Goal: Transaction & Acquisition: Download file/media

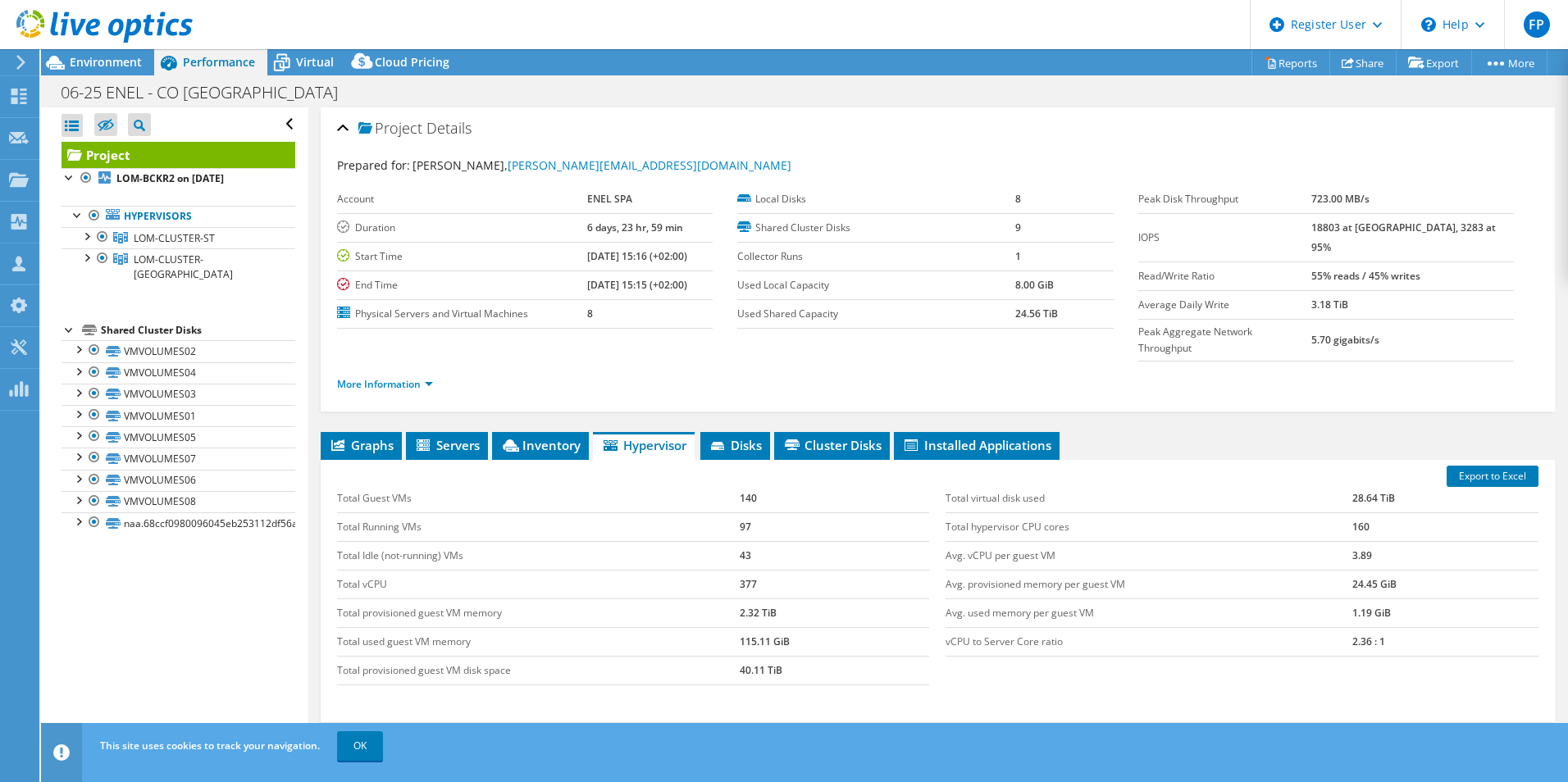
select select "USD"
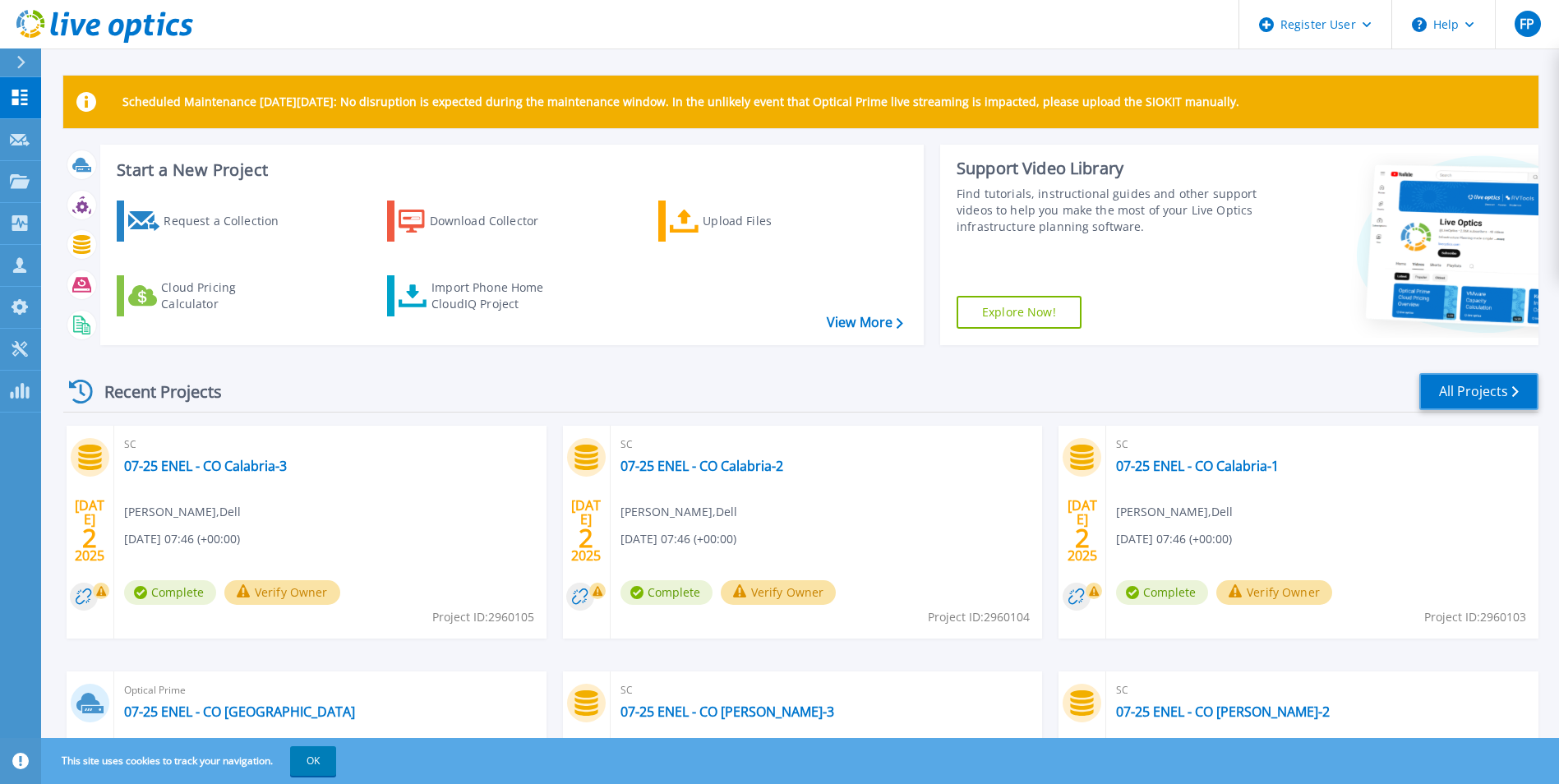
click at [1490, 388] on link "All Projects" at bounding box center [1479, 391] width 119 height 37
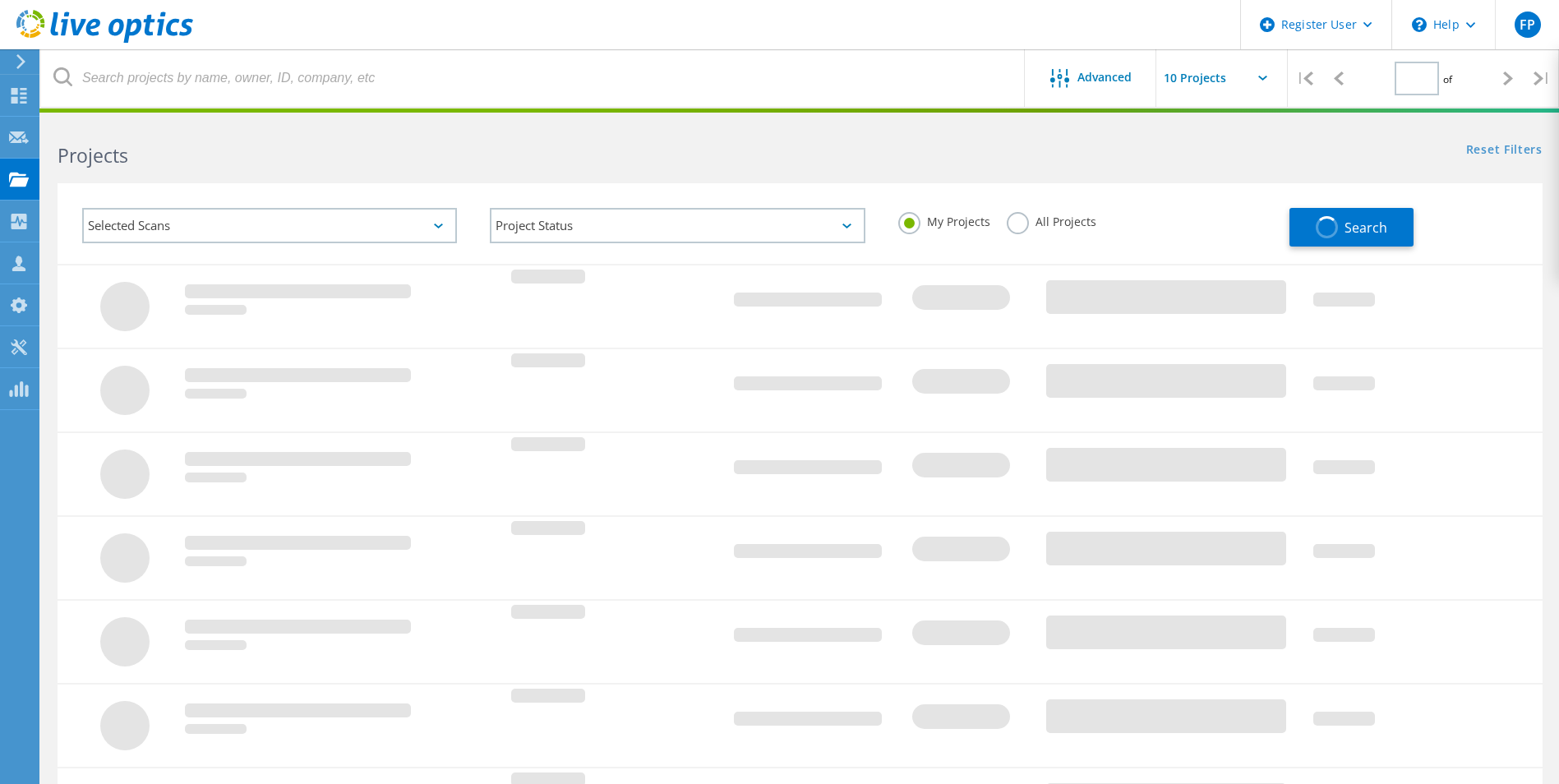
type input "1"
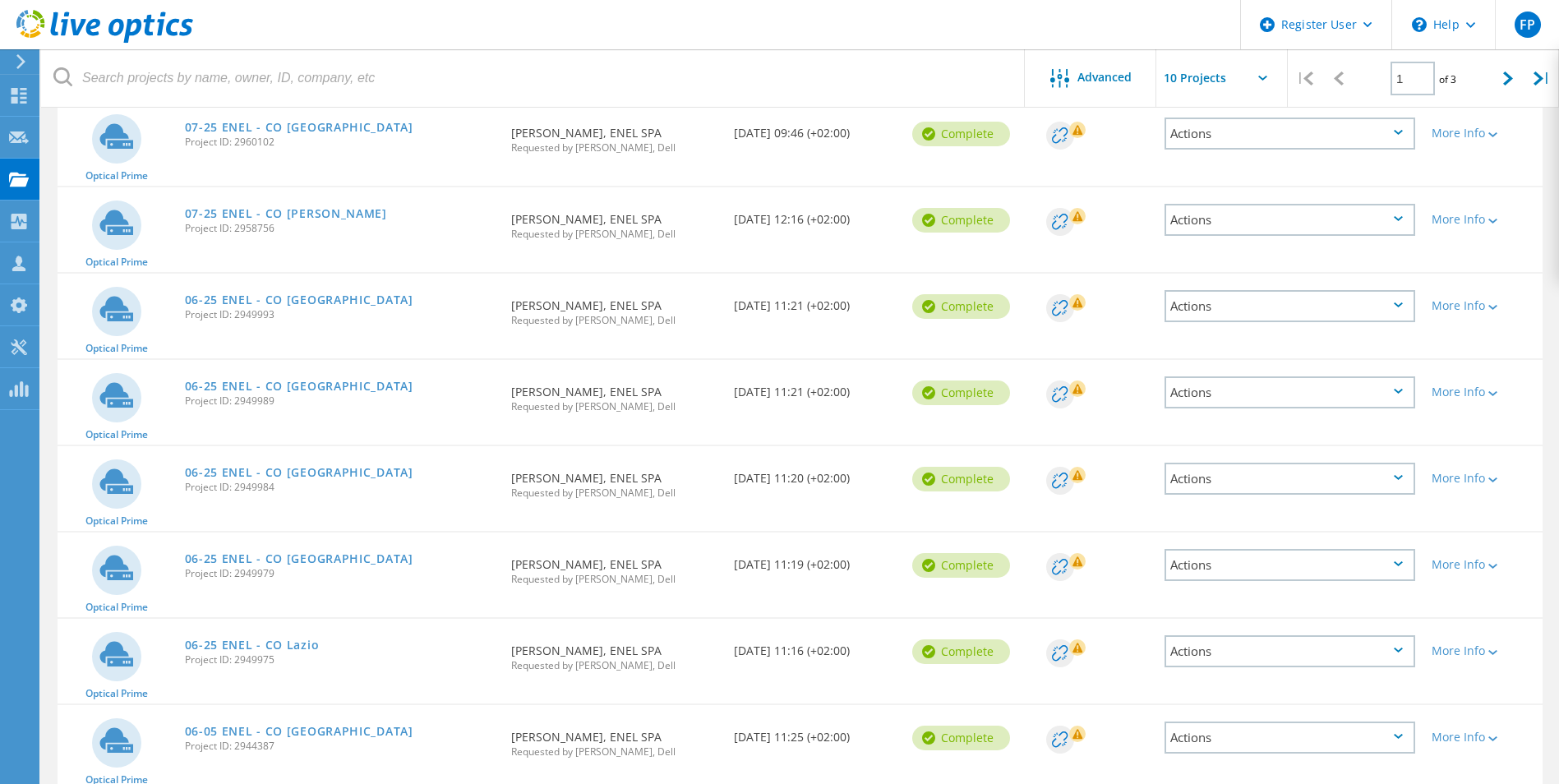
scroll to position [164, 0]
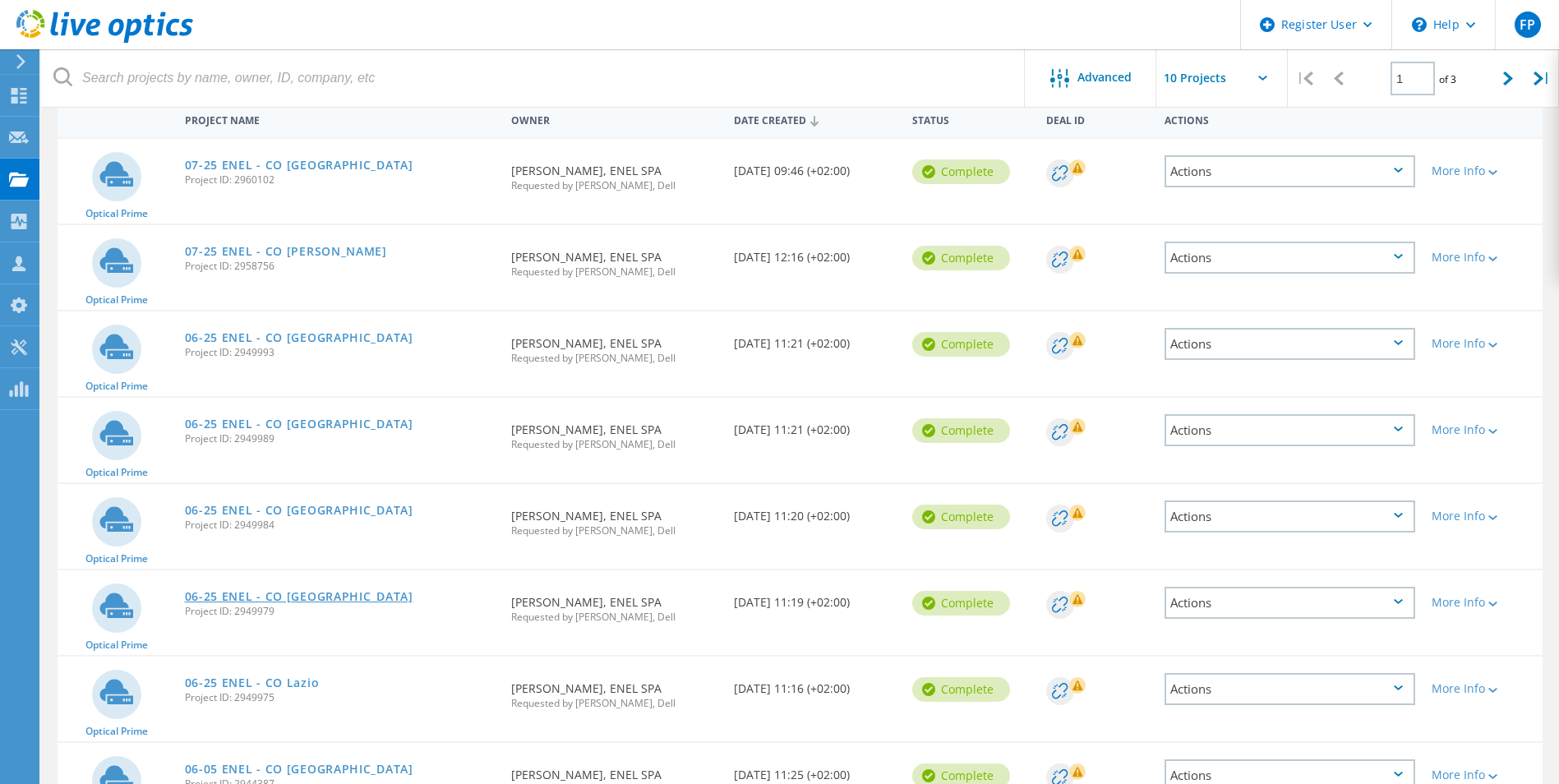
click at [307, 597] on link "06-25 ENEL - CO [GEOGRAPHIC_DATA]" at bounding box center [299, 597] width 228 height 12
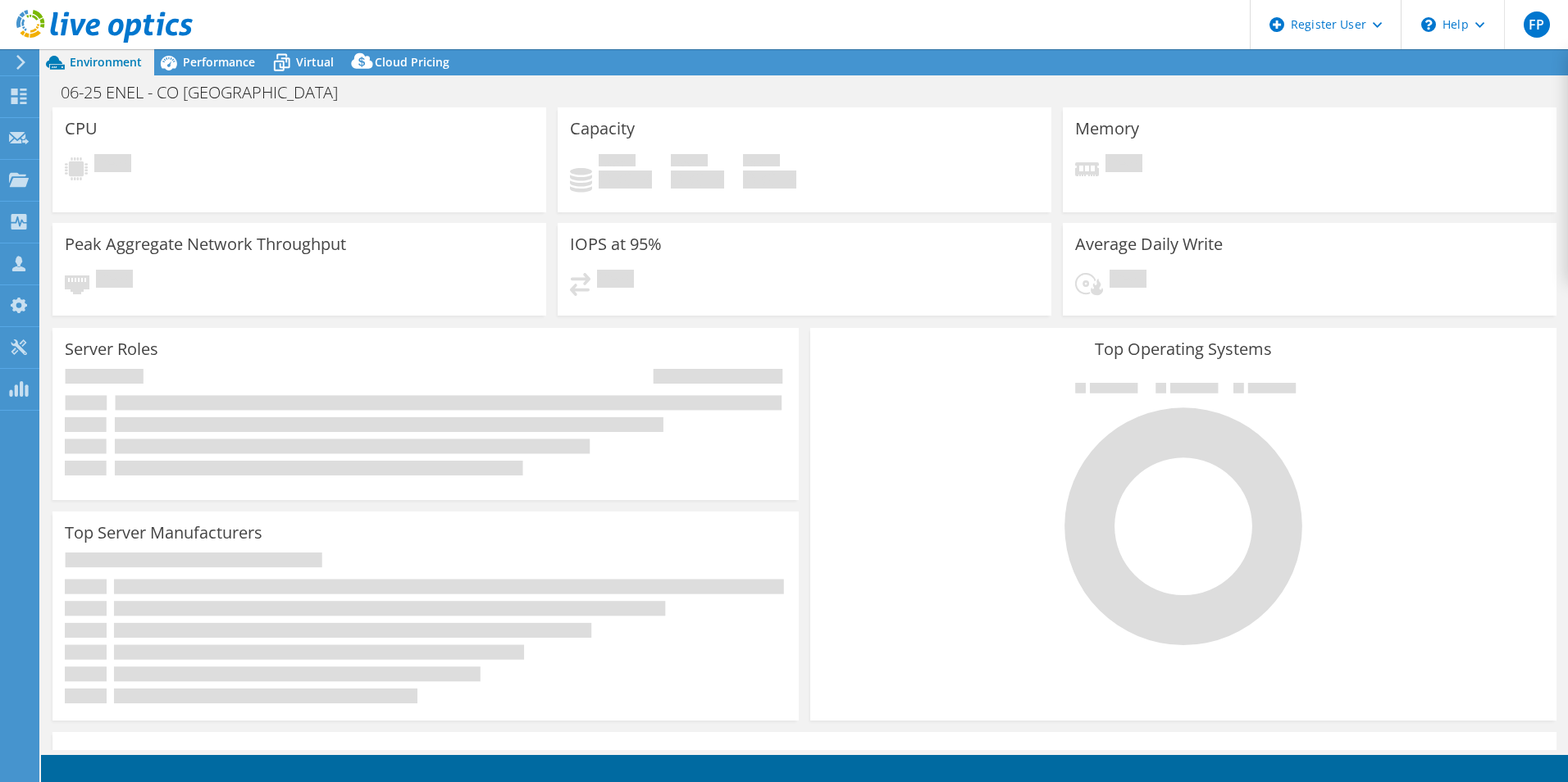
select select "USD"
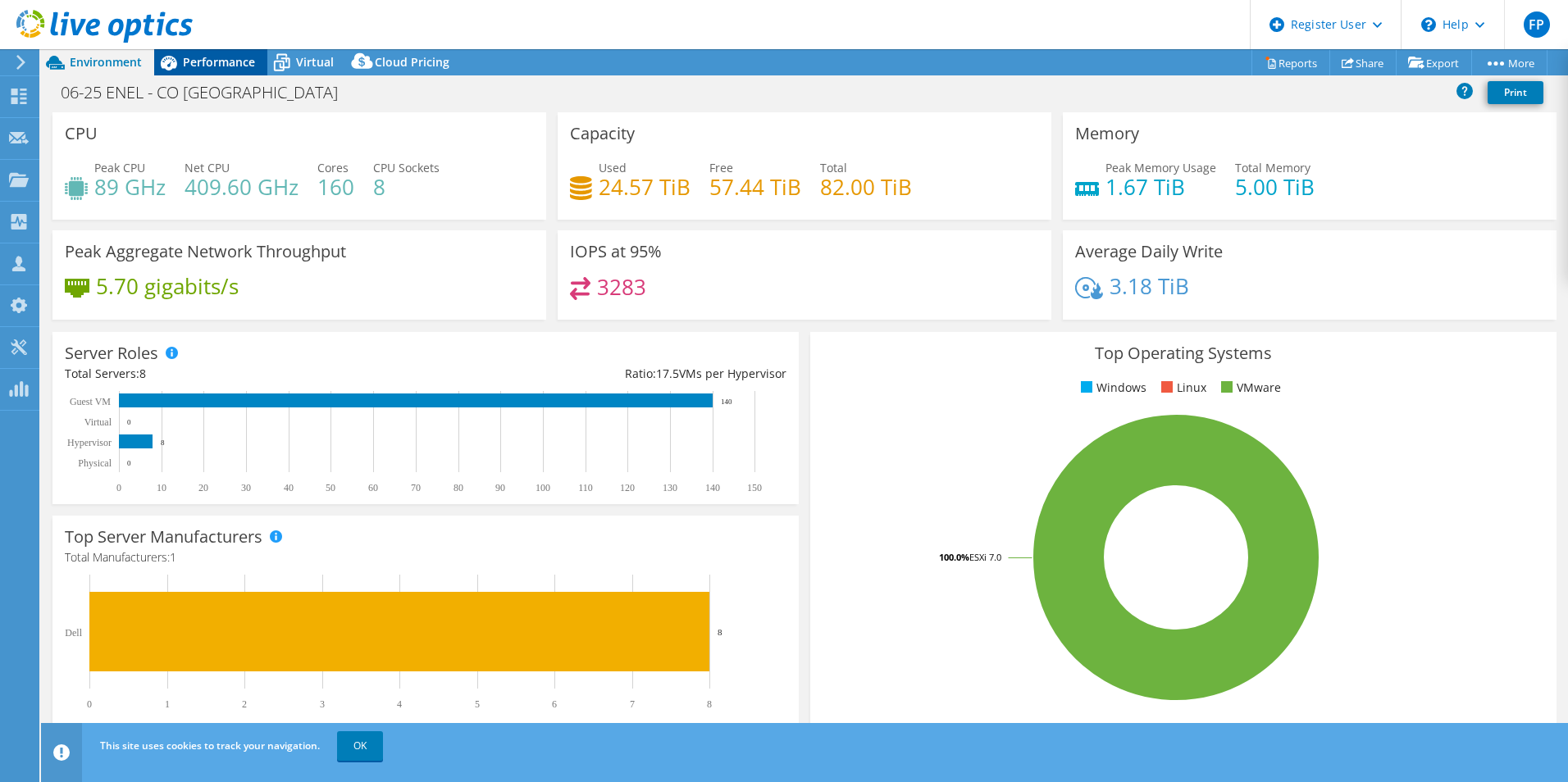
click at [216, 67] on span "Performance" at bounding box center [219, 61] width 72 height 15
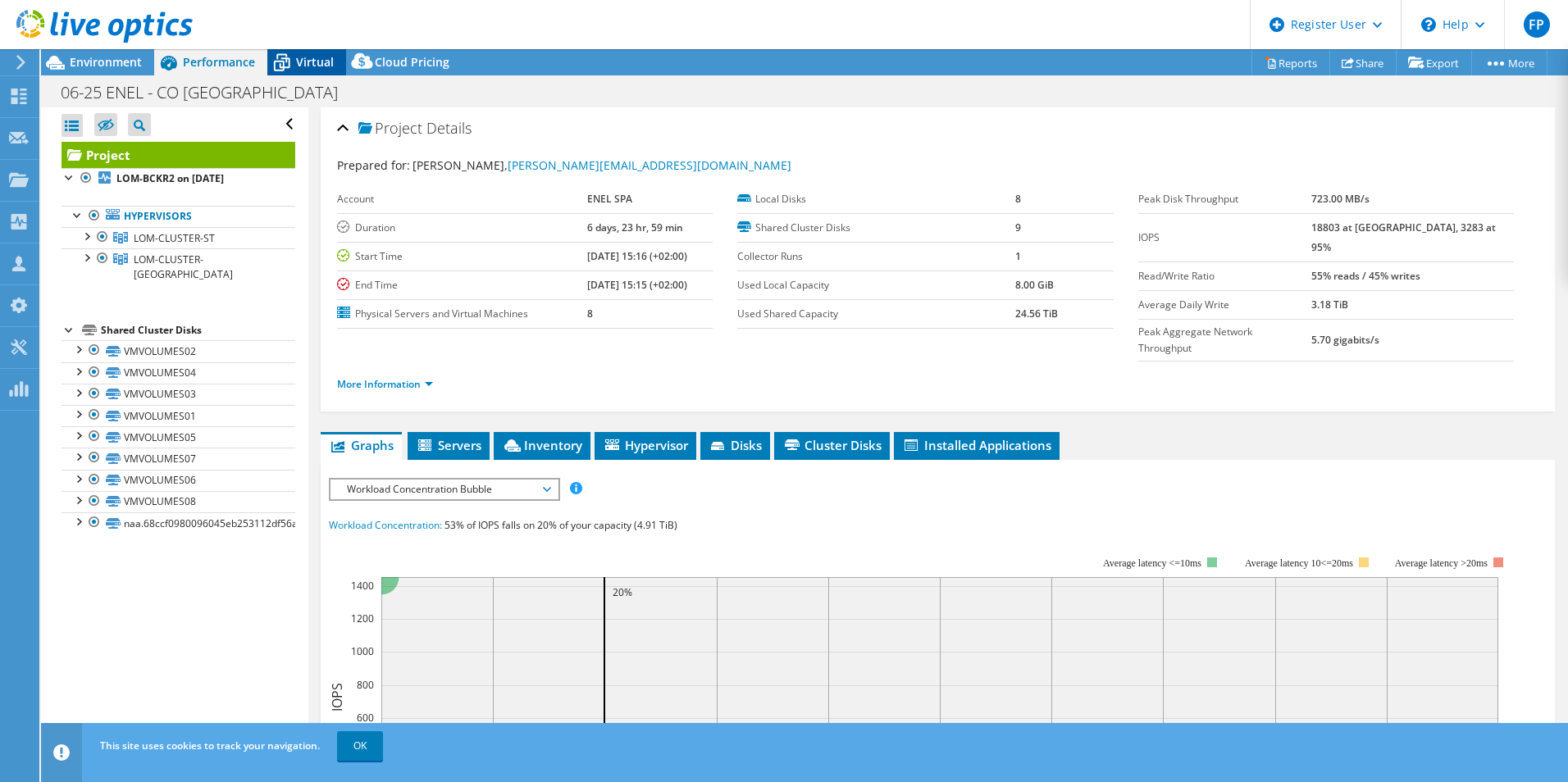
click at [306, 61] on span "Virtual" at bounding box center [315, 61] width 37 height 15
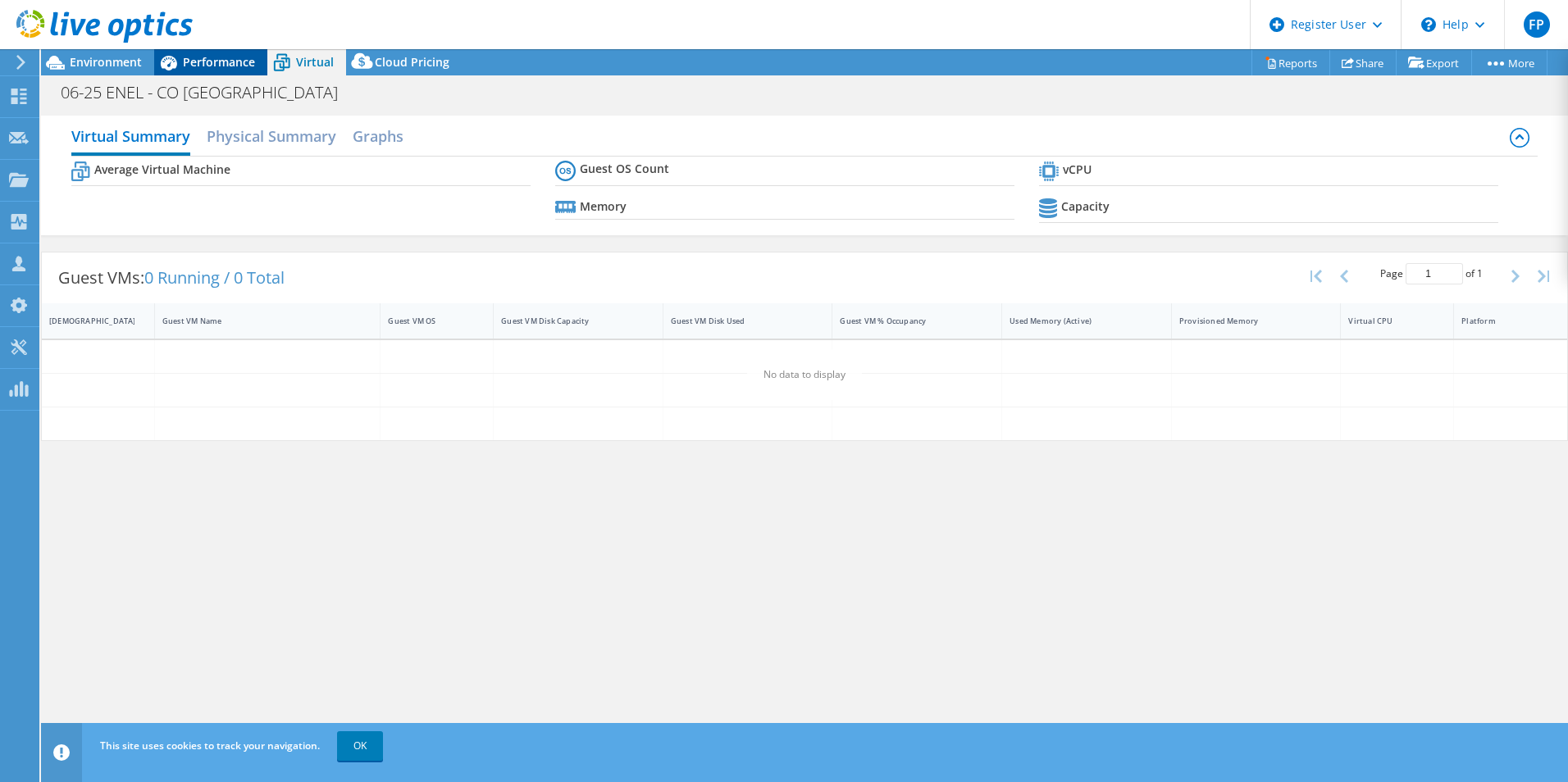
click at [242, 55] on span "Performance" at bounding box center [219, 61] width 72 height 15
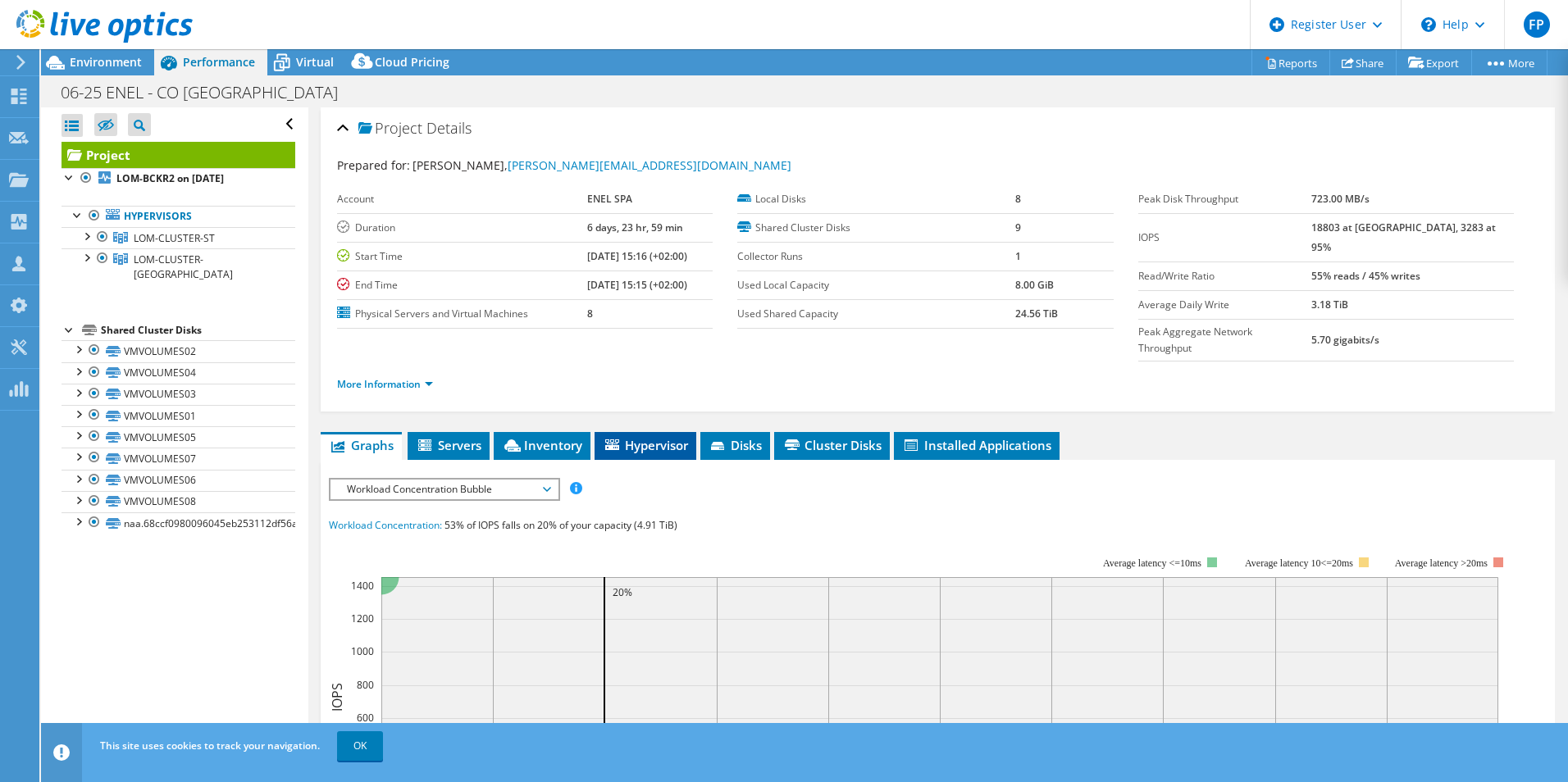
click at [645, 437] on span "Hypervisor" at bounding box center [645, 445] width 86 height 16
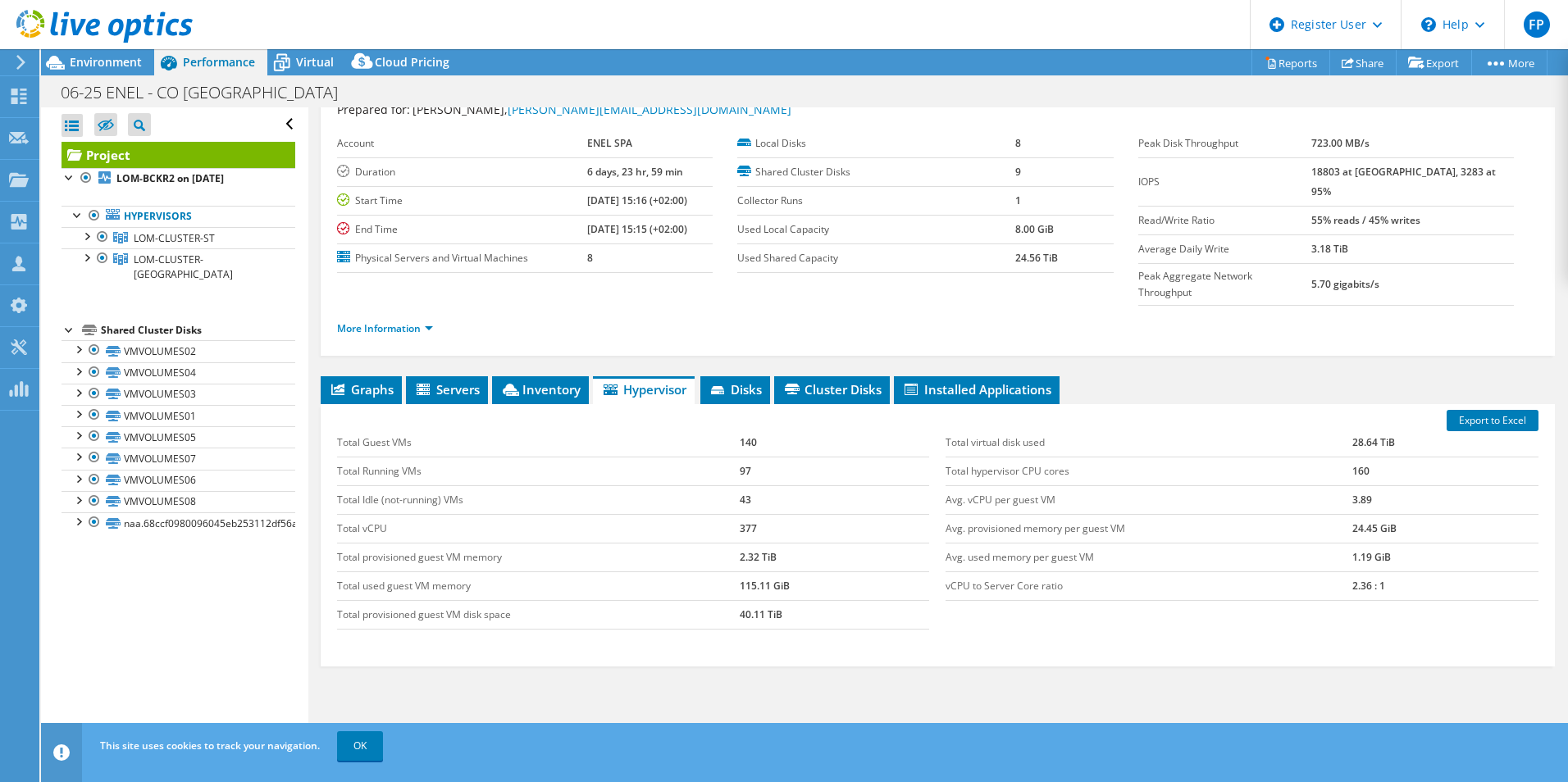
scroll to position [82, 0]
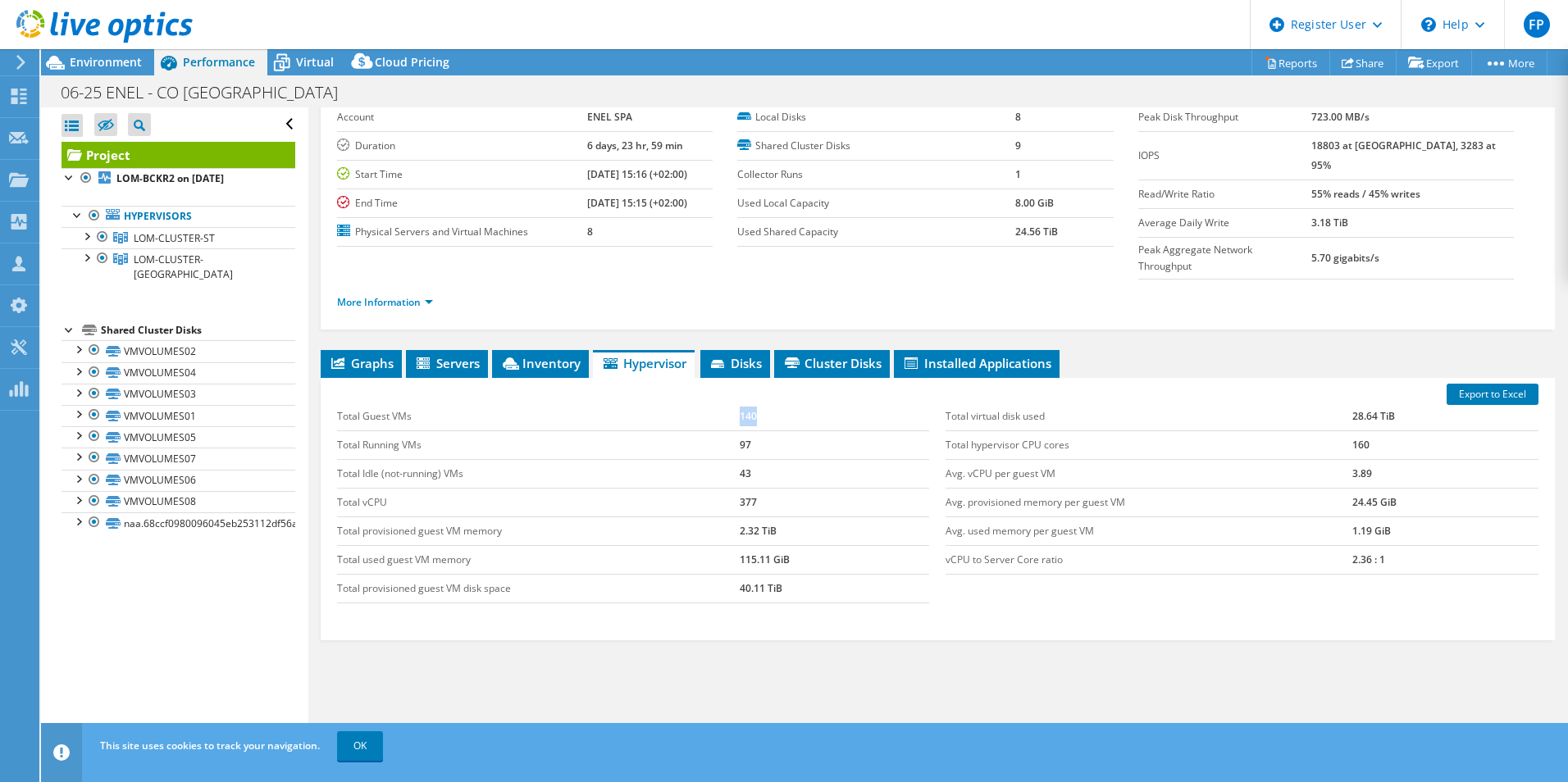
drag, startPoint x: 735, startPoint y: 382, endPoint x: 759, endPoint y: 385, distance: 24.2
click at [759, 403] on tr "Total Guest VMs 140" at bounding box center [634, 417] width 593 height 28
drag, startPoint x: 759, startPoint y: 385, endPoint x: 733, endPoint y: 413, distance: 38.2
click at [733, 430] on tr "Total Running VMs 97" at bounding box center [634, 444] width 593 height 28
drag, startPoint x: 733, startPoint y: 413, endPoint x: 731, endPoint y: 446, distance: 33.1
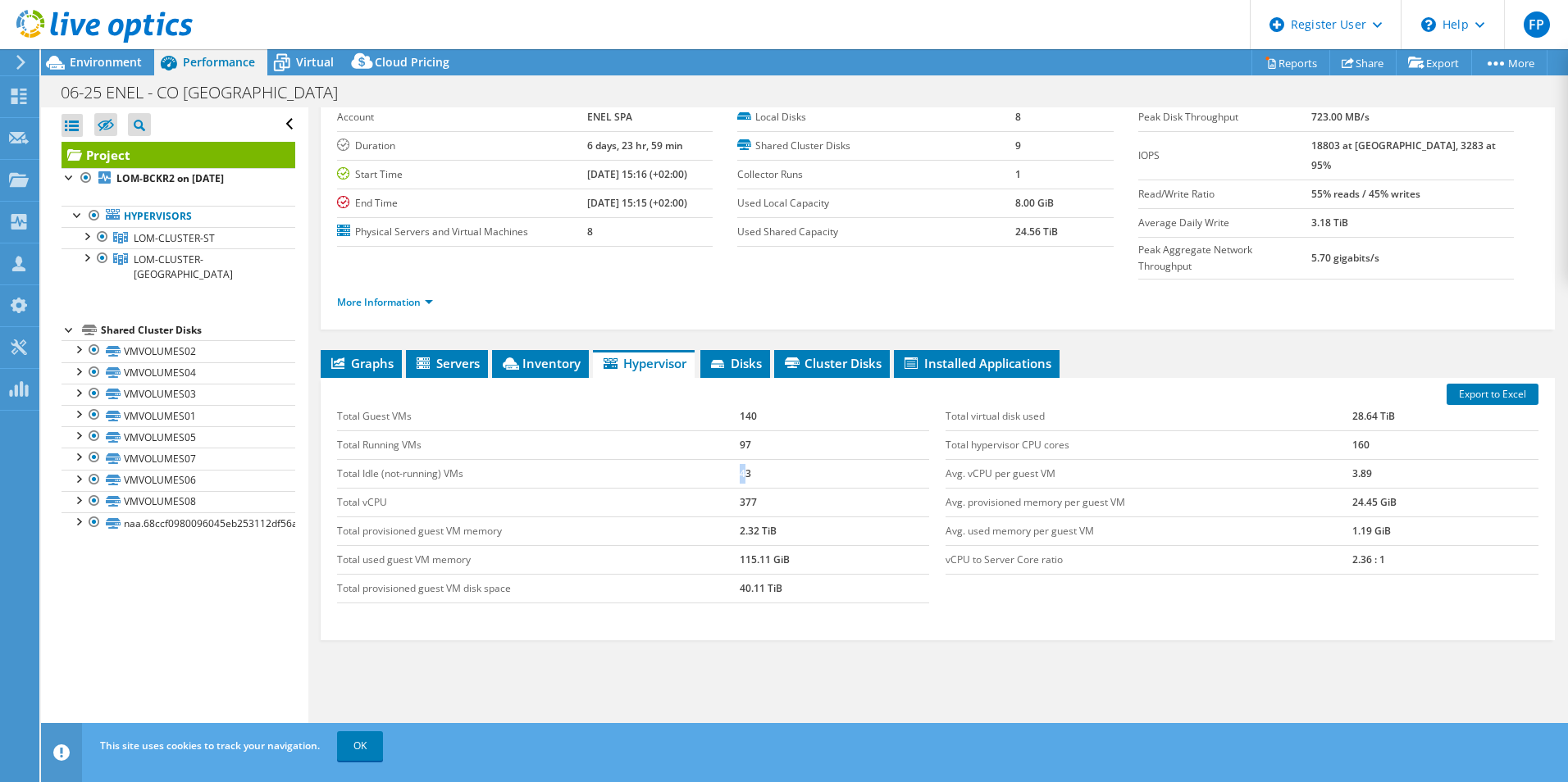
click at [731, 459] on tr "Total Idle (not-running) VMs 43" at bounding box center [634, 473] width 593 height 28
drag, startPoint x: 731, startPoint y: 446, endPoint x: 722, endPoint y: 446, distance: 9.0
click at [722, 459] on td "Total Idle (not-running) VMs" at bounding box center [539, 473] width 403 height 28
drag, startPoint x: 733, startPoint y: 471, endPoint x: 752, endPoint y: 471, distance: 19.0
click at [752, 488] on tr "Total vCPU 377" at bounding box center [634, 501] width 593 height 28
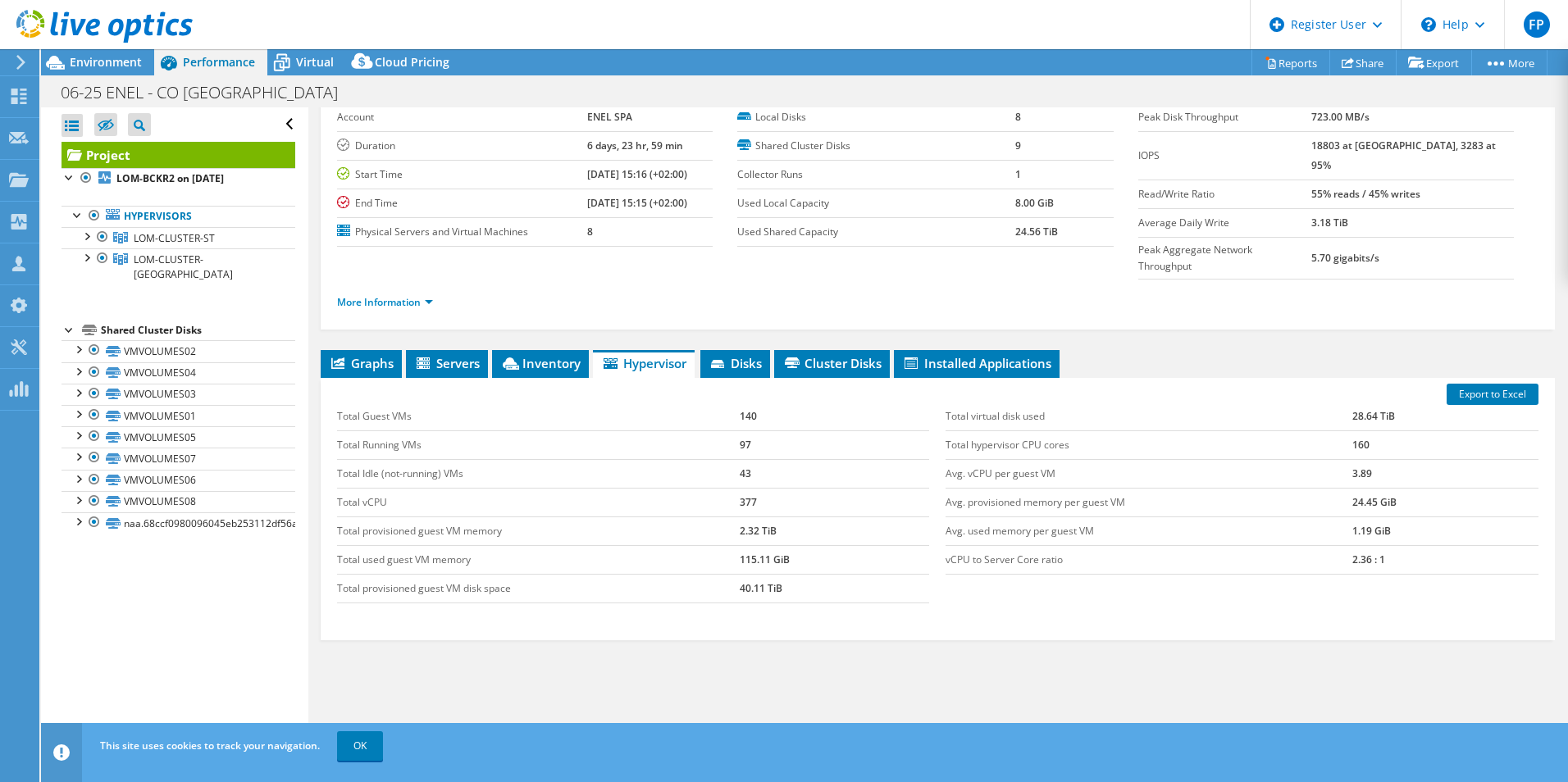
drag, startPoint x: 752, startPoint y: 471, endPoint x: 715, endPoint y: 524, distance: 64.6
click at [715, 545] on td "Total used guest VM memory" at bounding box center [539, 559] width 403 height 28
drag, startPoint x: 1341, startPoint y: 376, endPoint x: 1386, endPoint y: 371, distance: 45.3
click at [1392, 403] on tr "Total virtual disk used 28.64 TiB" at bounding box center [1242, 417] width 593 height 28
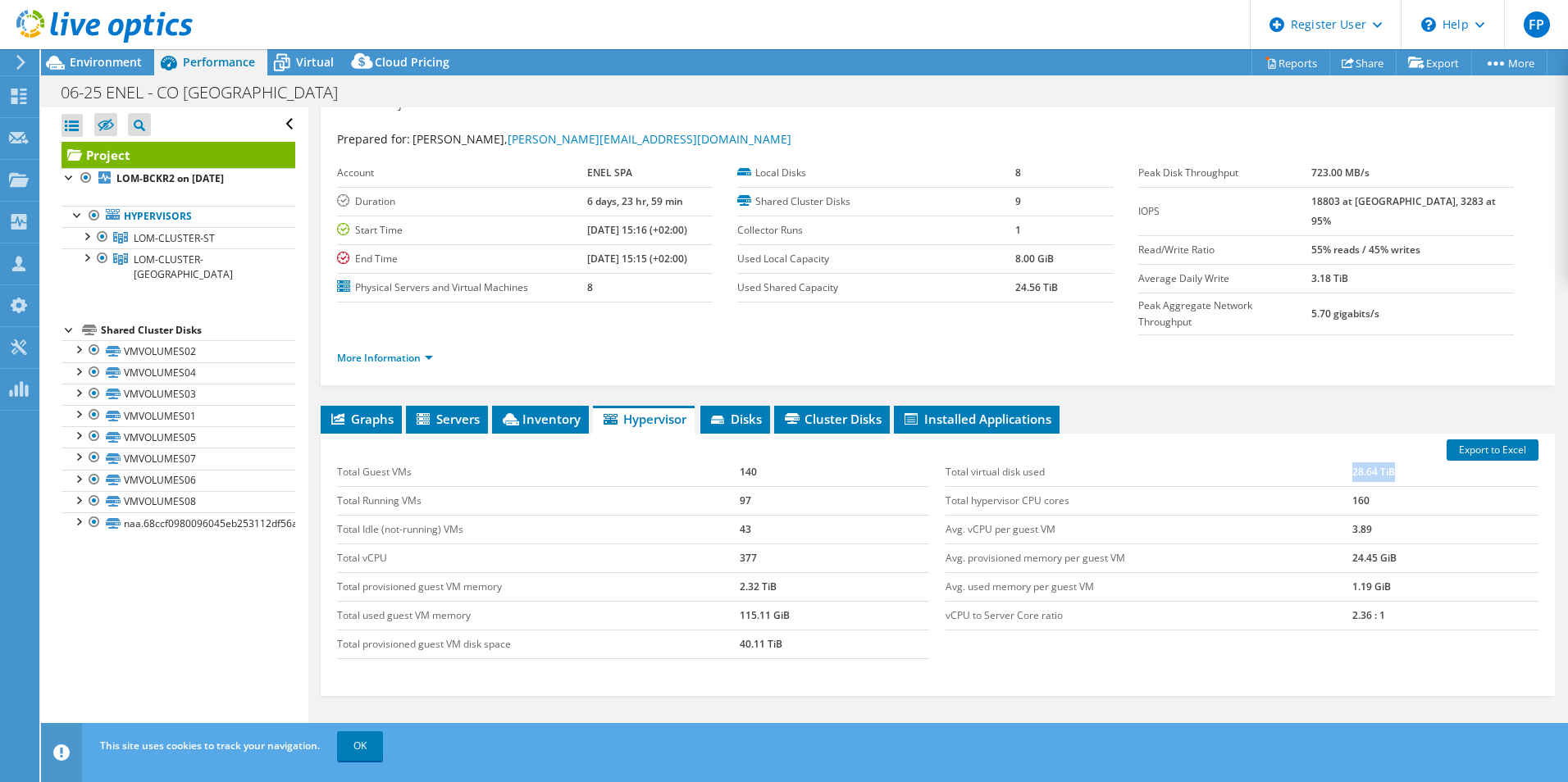
scroll to position [0, 0]
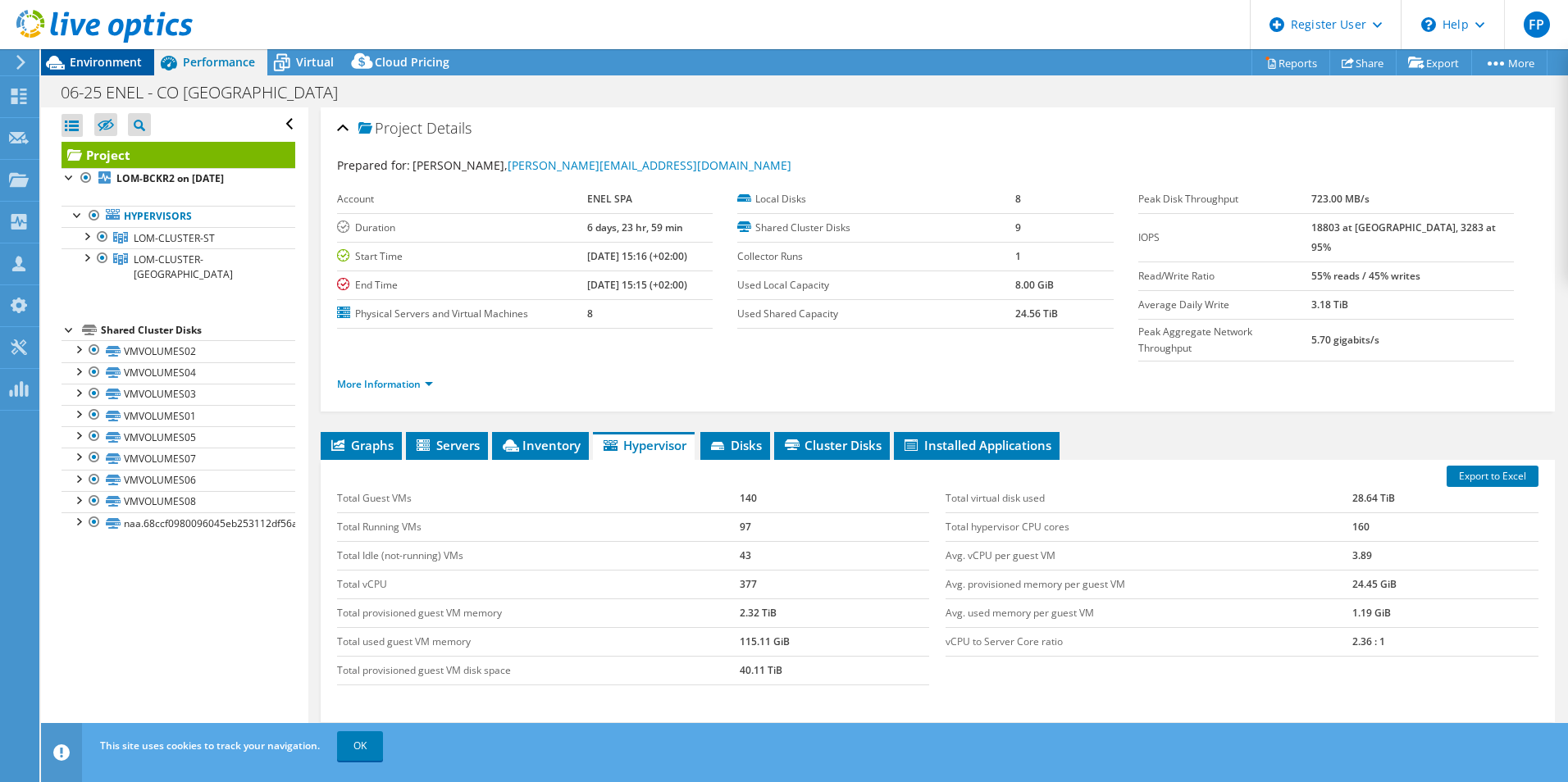
click at [86, 59] on span "Environment" at bounding box center [105, 61] width 72 height 15
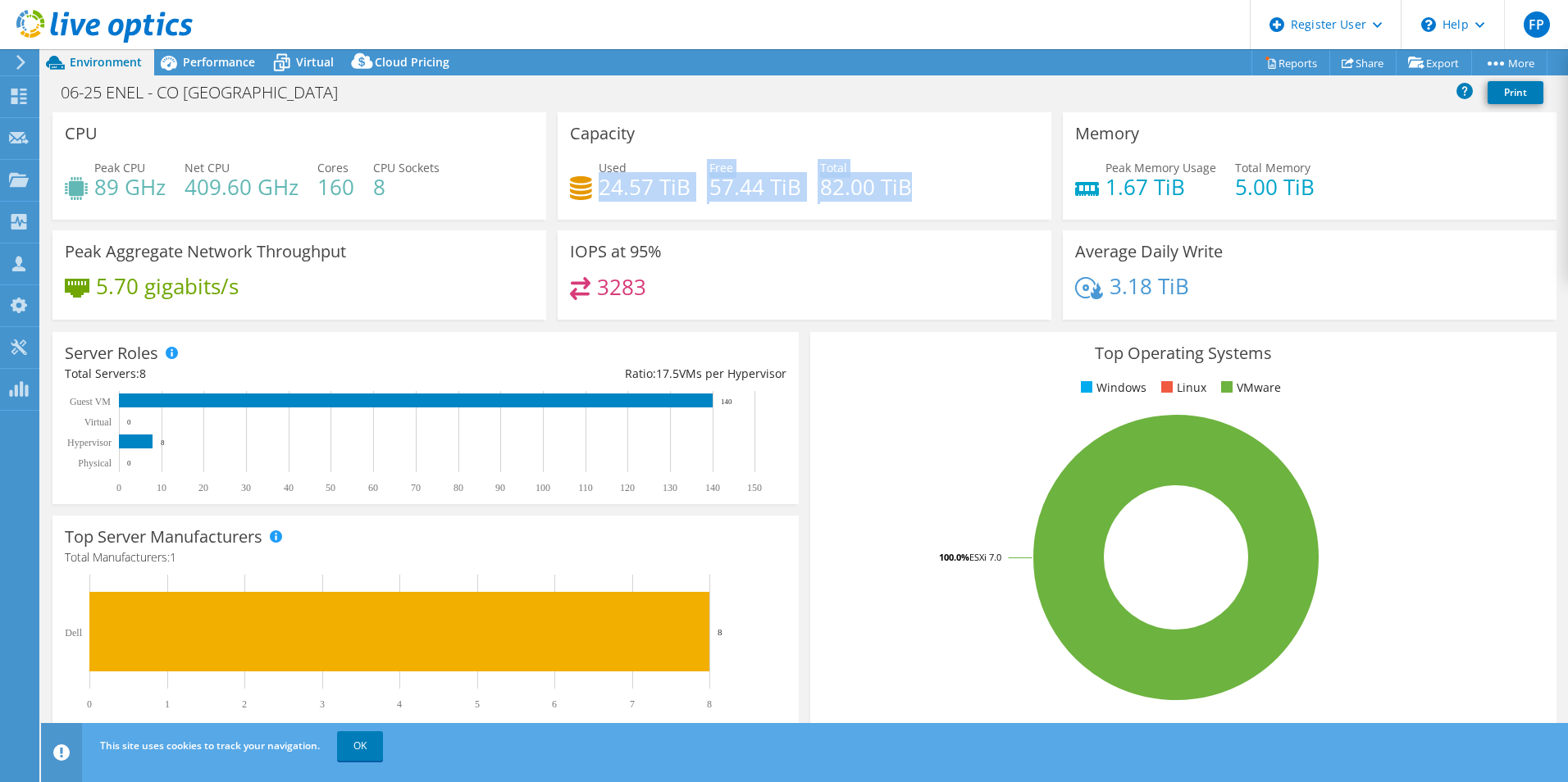
drag, startPoint x: 596, startPoint y: 189, endPoint x: 912, endPoint y: 189, distance: 316.0
click at [912, 189] on div "Used 24.57 TiB Free 57.44 TiB Total 82.00 TiB" at bounding box center [804, 185] width 469 height 53
click at [913, 189] on div "Used 24.57 TiB Free 57.44 TiB Total 82.00 TiB" at bounding box center [804, 185] width 469 height 53
drag, startPoint x: 913, startPoint y: 189, endPoint x: 620, endPoint y: 197, distance: 293.1
click at [620, 197] on div "Used 24.57 TiB Free 57.44 TiB Total 82.00 TiB" at bounding box center [804, 185] width 469 height 53
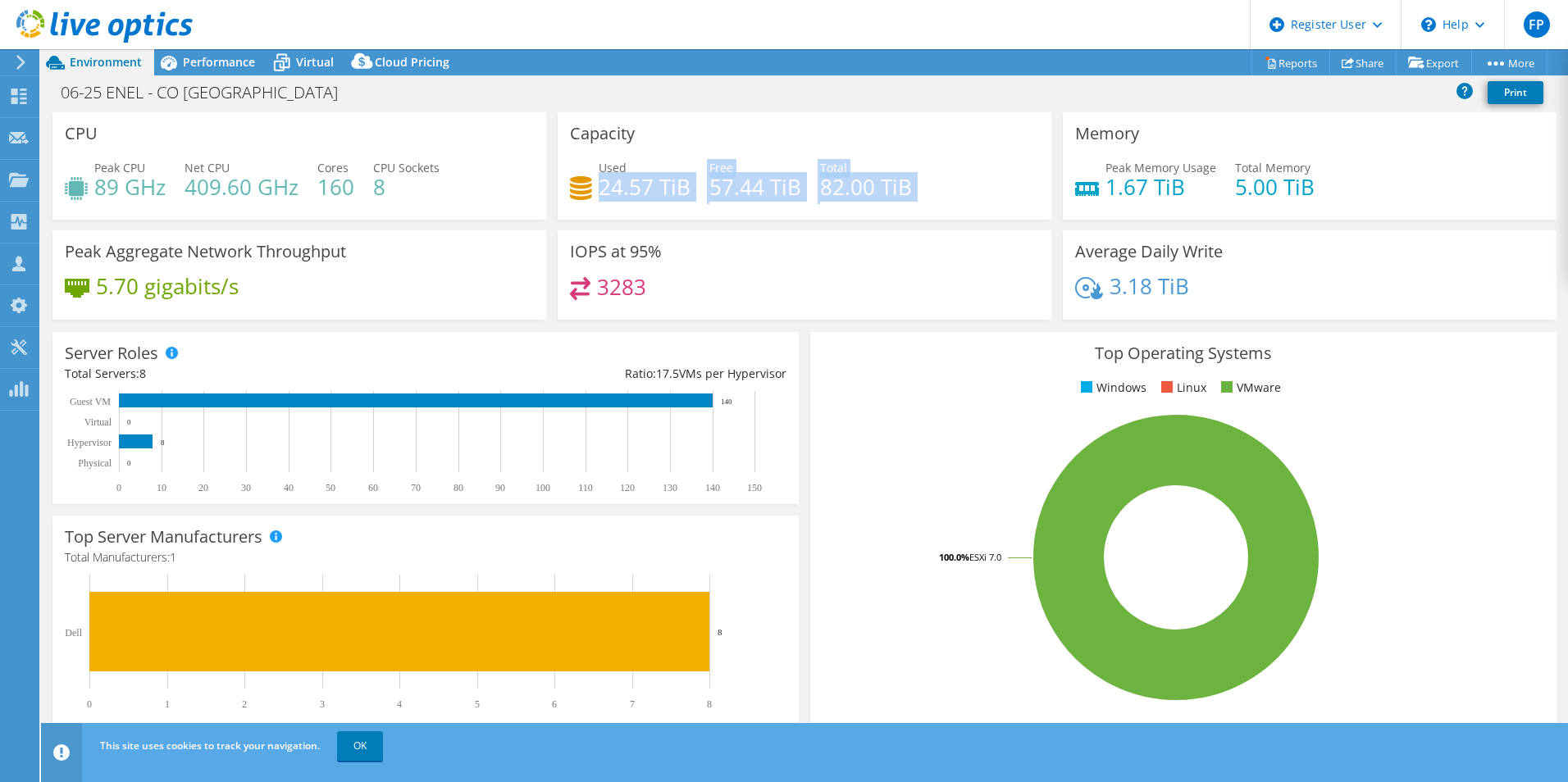
click at [615, 195] on h4 "24.57 TiB" at bounding box center [645, 187] width 92 height 18
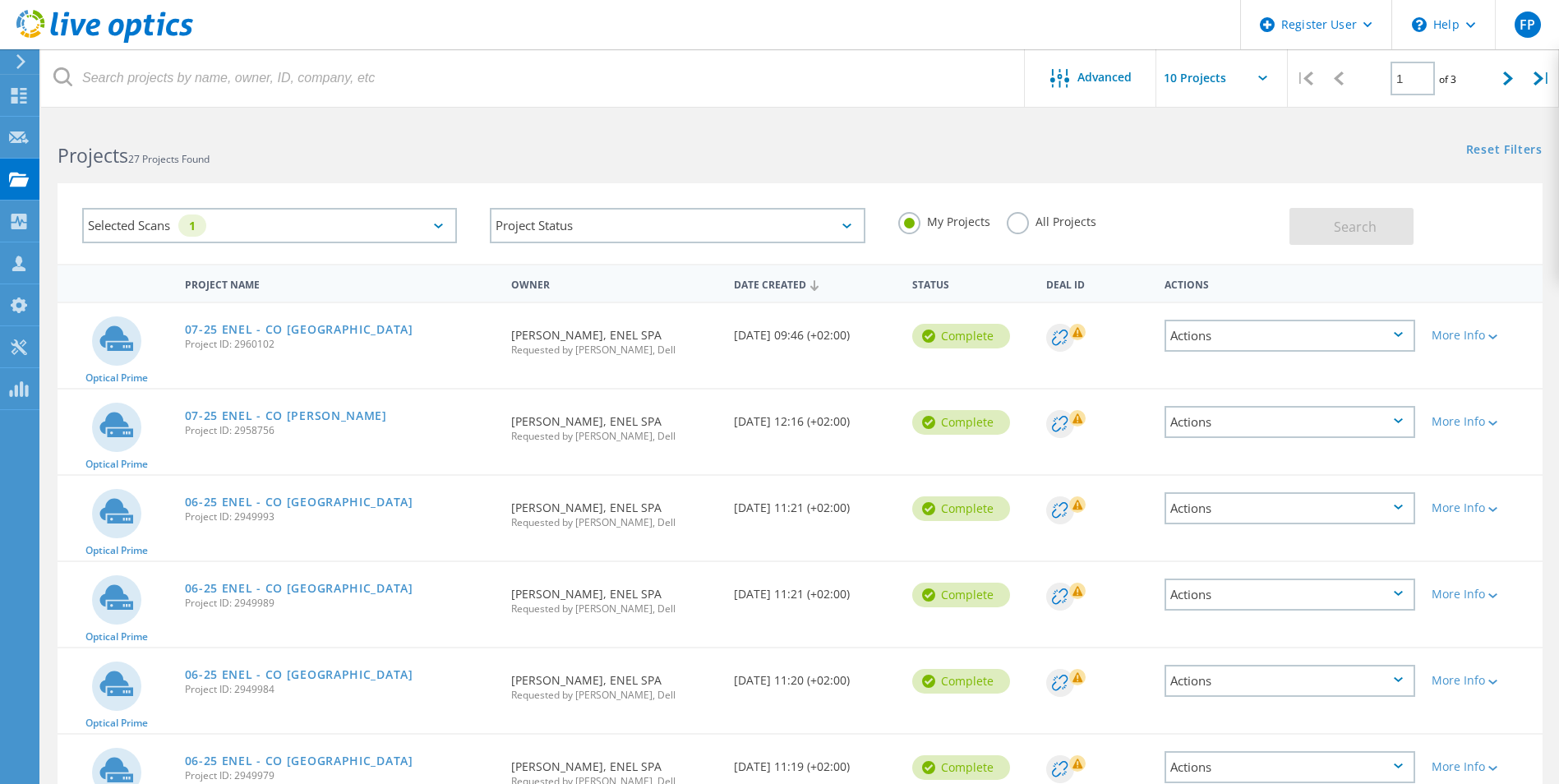
click at [232, 233] on div "Selected Scans 1" at bounding box center [270, 226] width 375 height 36
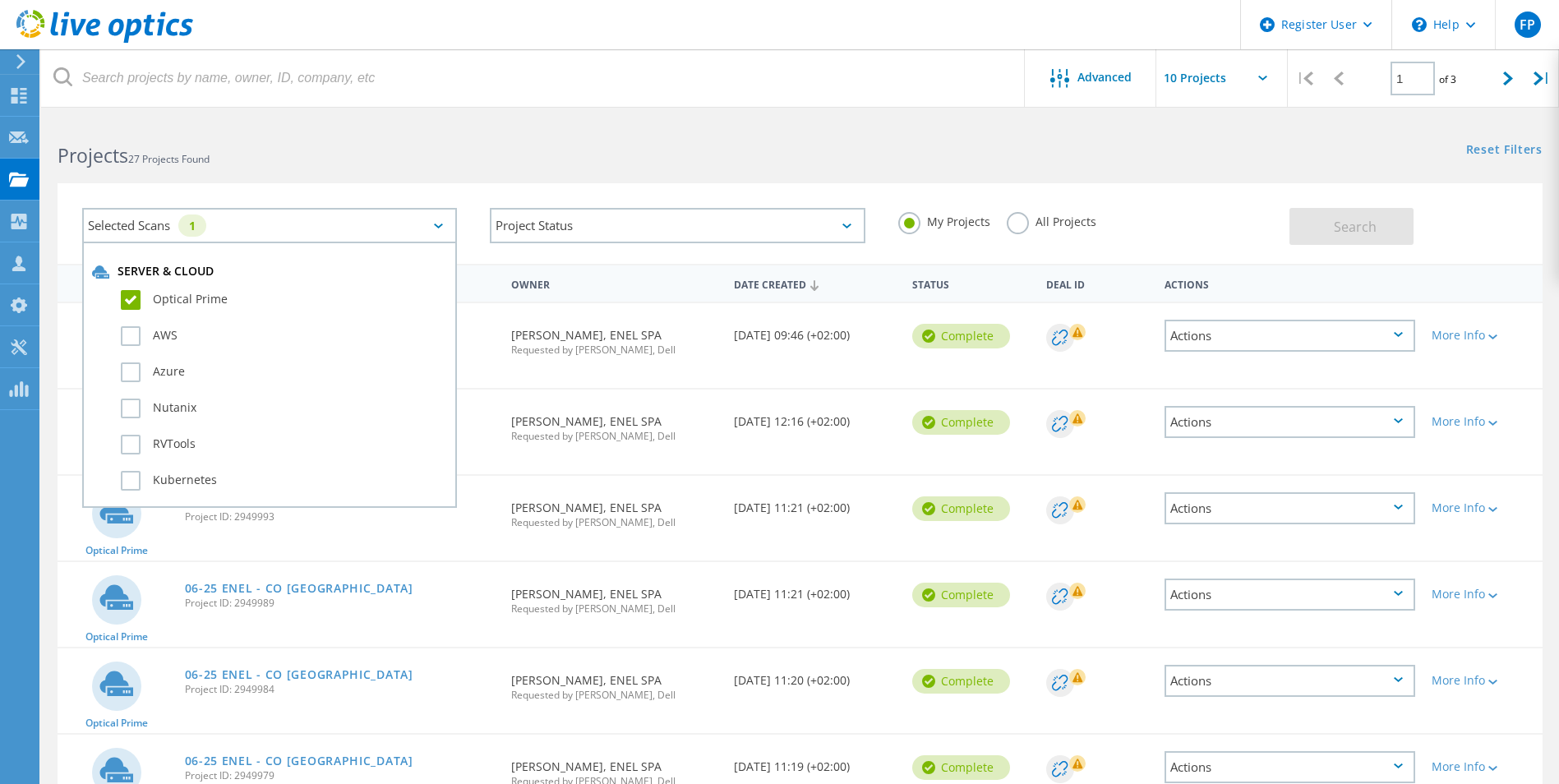
click at [122, 291] on label "Optical Prime" at bounding box center [283, 301] width 326 height 20
click at [0, 0] on input "Optical Prime" at bounding box center [0, 0] width 0 height 0
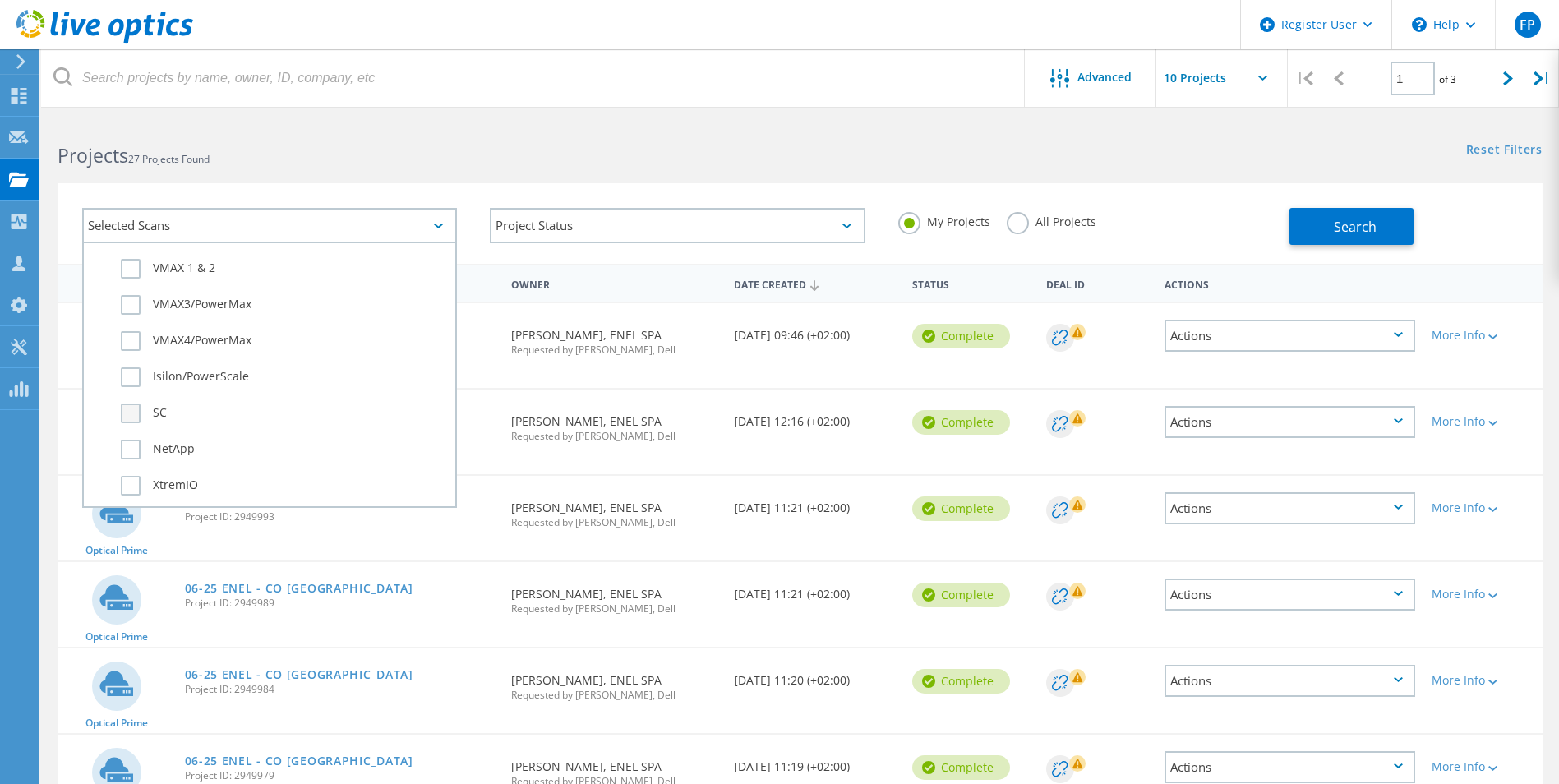
click at [122, 404] on label "SC" at bounding box center [283, 414] width 326 height 20
click at [0, 0] on input "SC" at bounding box center [0, 0] width 0 height 0
click at [124, 325] on div "PowerStore" at bounding box center [270, 319] width 355 height 37
click at [124, 319] on label "PowerStore" at bounding box center [283, 315] width 326 height 20
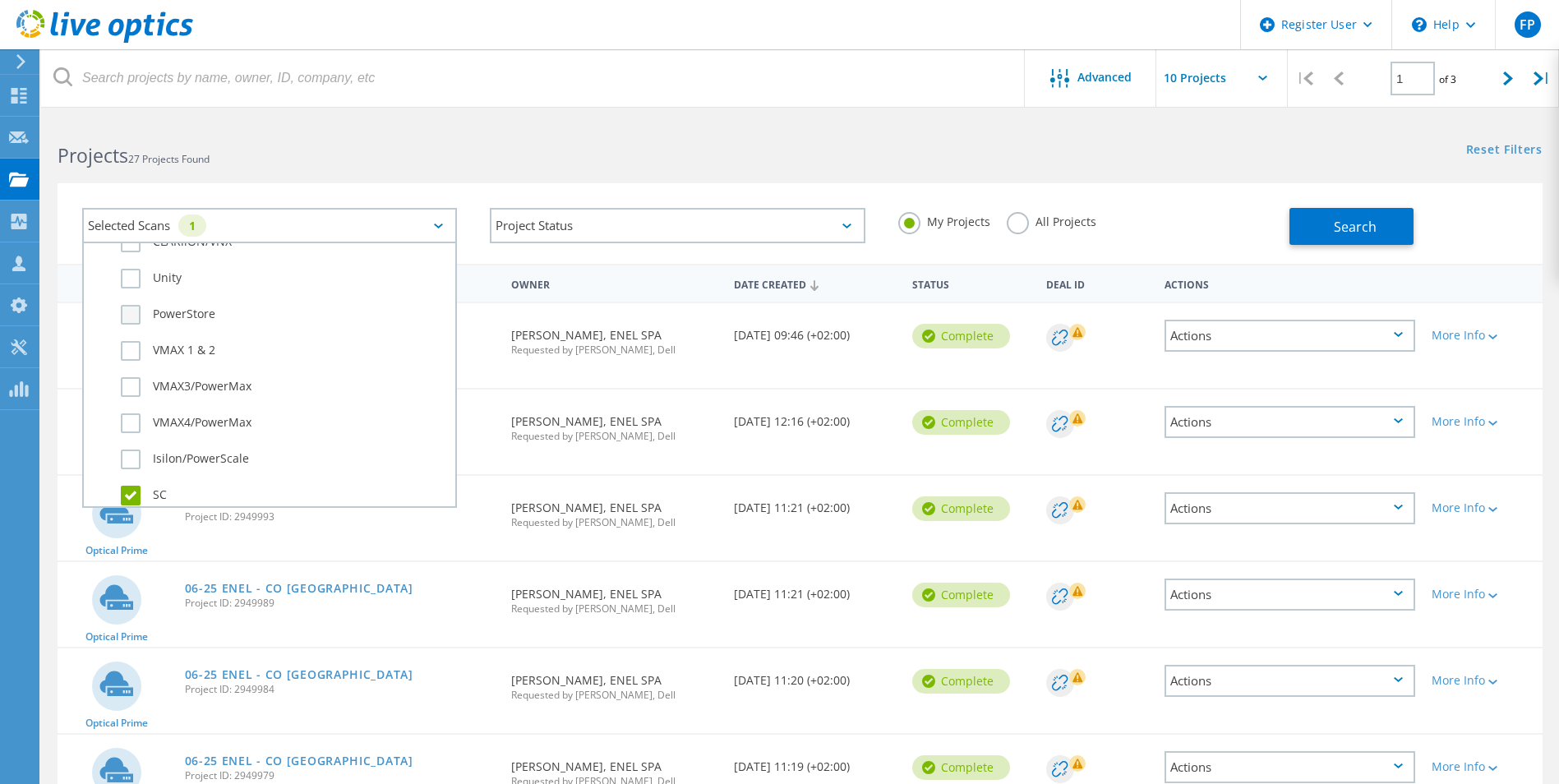
click at [0, 0] on input "PowerStore" at bounding box center [0, 0] width 0 height 0
click at [495, 156] on h2 "Projects 27 Projects Found" at bounding box center [420, 156] width 726 height 27
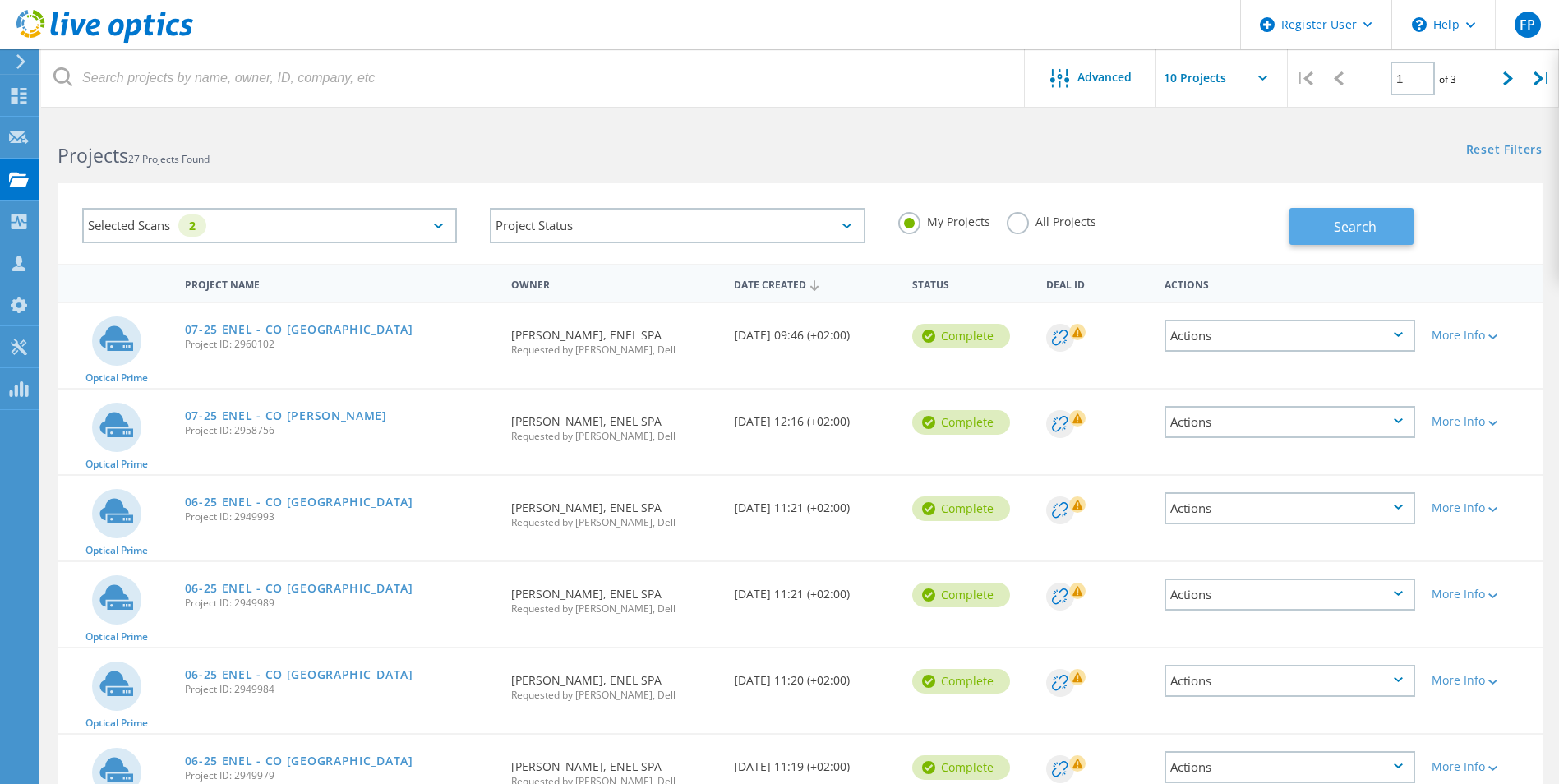
click at [1352, 233] on span "Search" at bounding box center [1355, 227] width 43 height 18
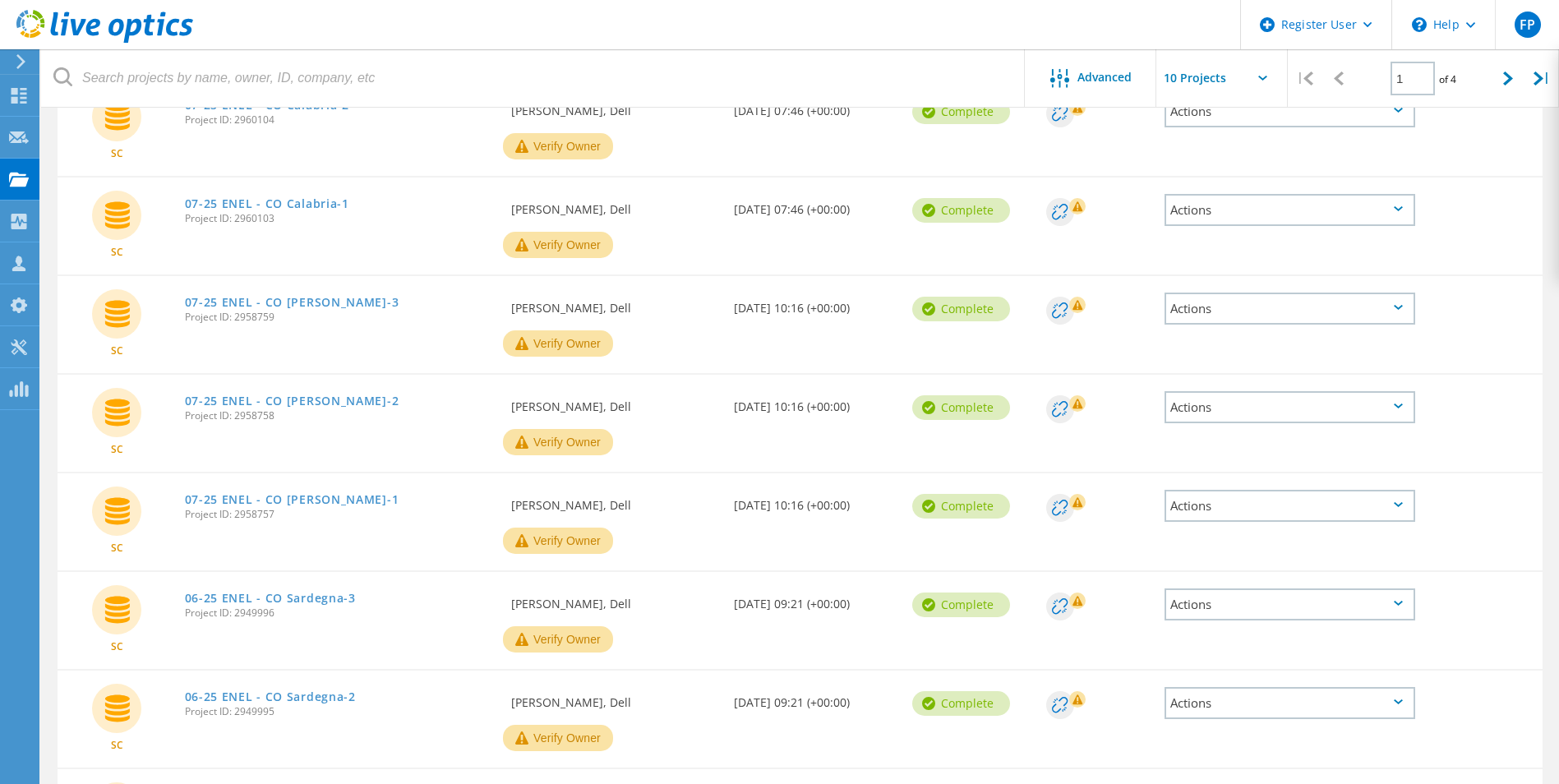
scroll to position [0, 0]
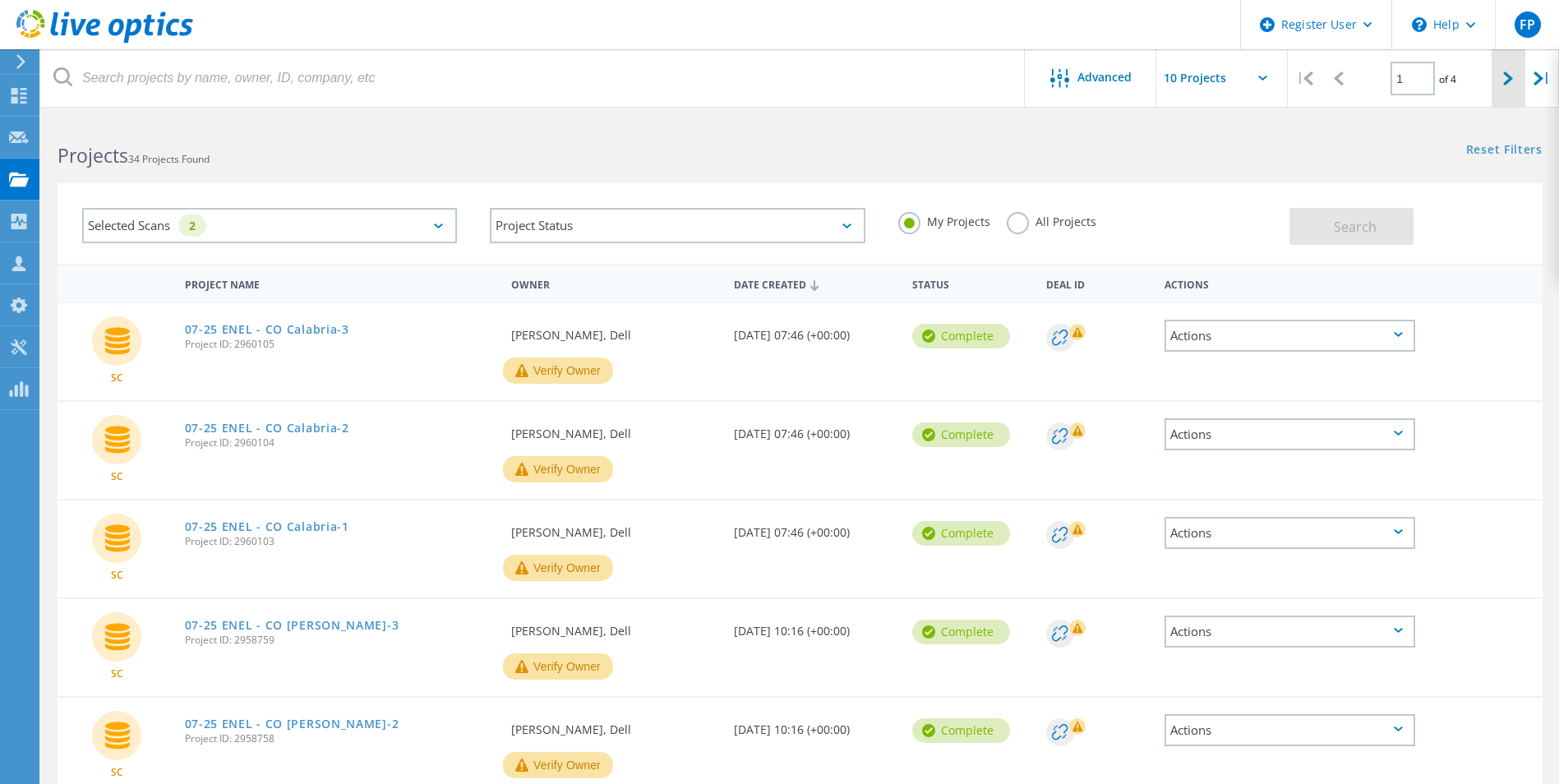
click at [1500, 69] on div at bounding box center [1508, 79] width 34 height 58
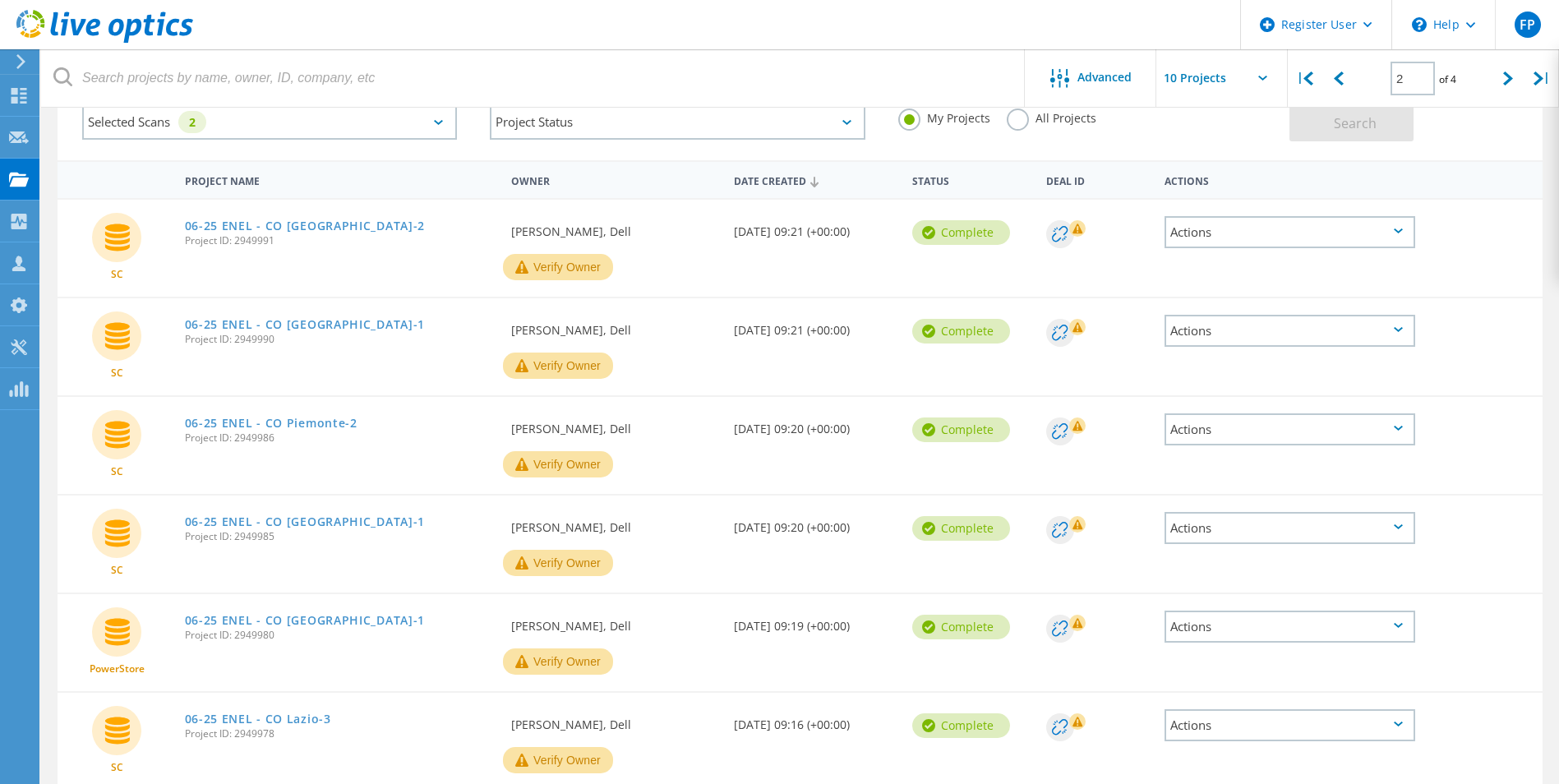
scroll to position [77, 0]
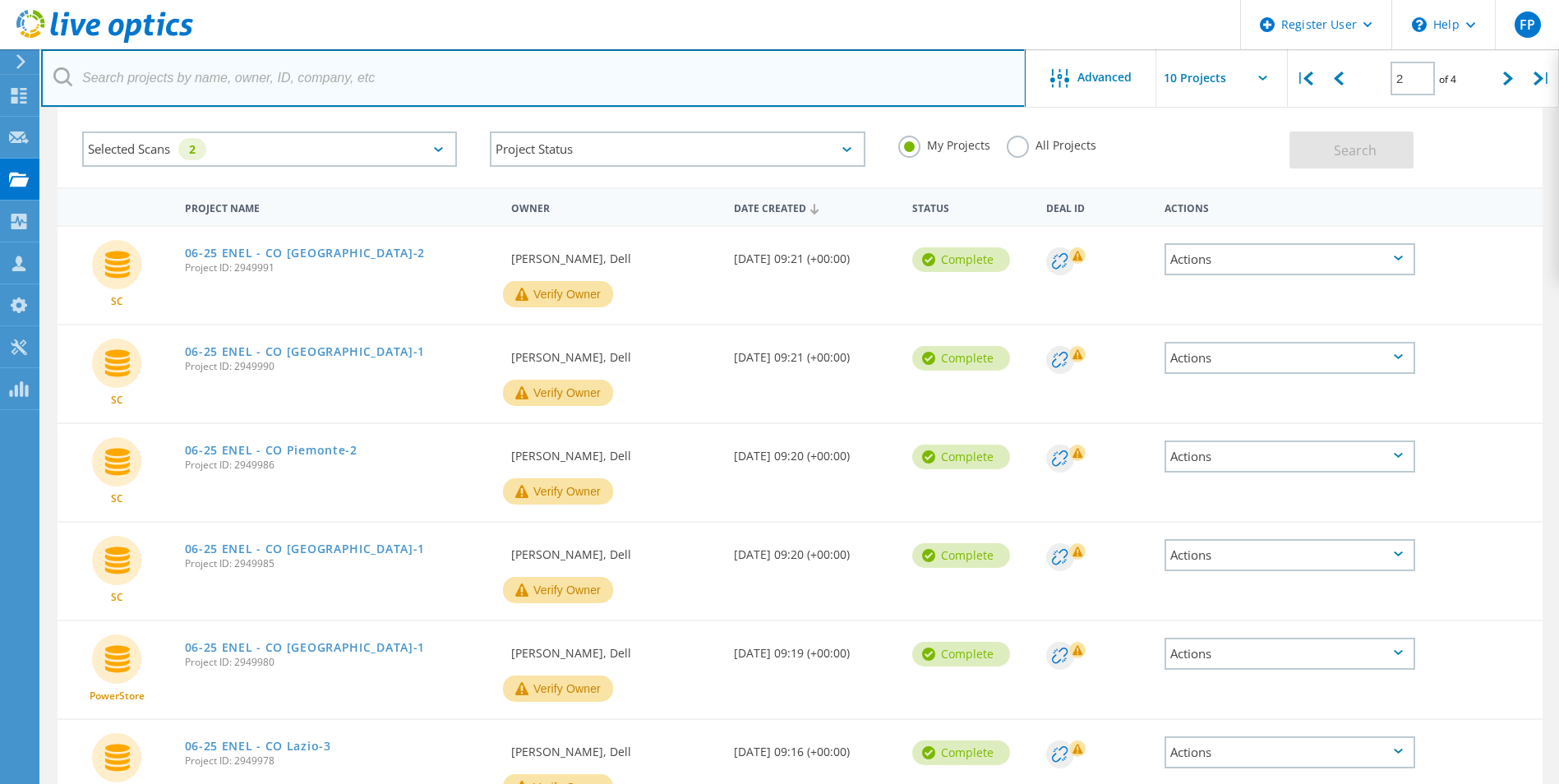
click at [808, 76] on input "text" at bounding box center [534, 78] width 985 height 58
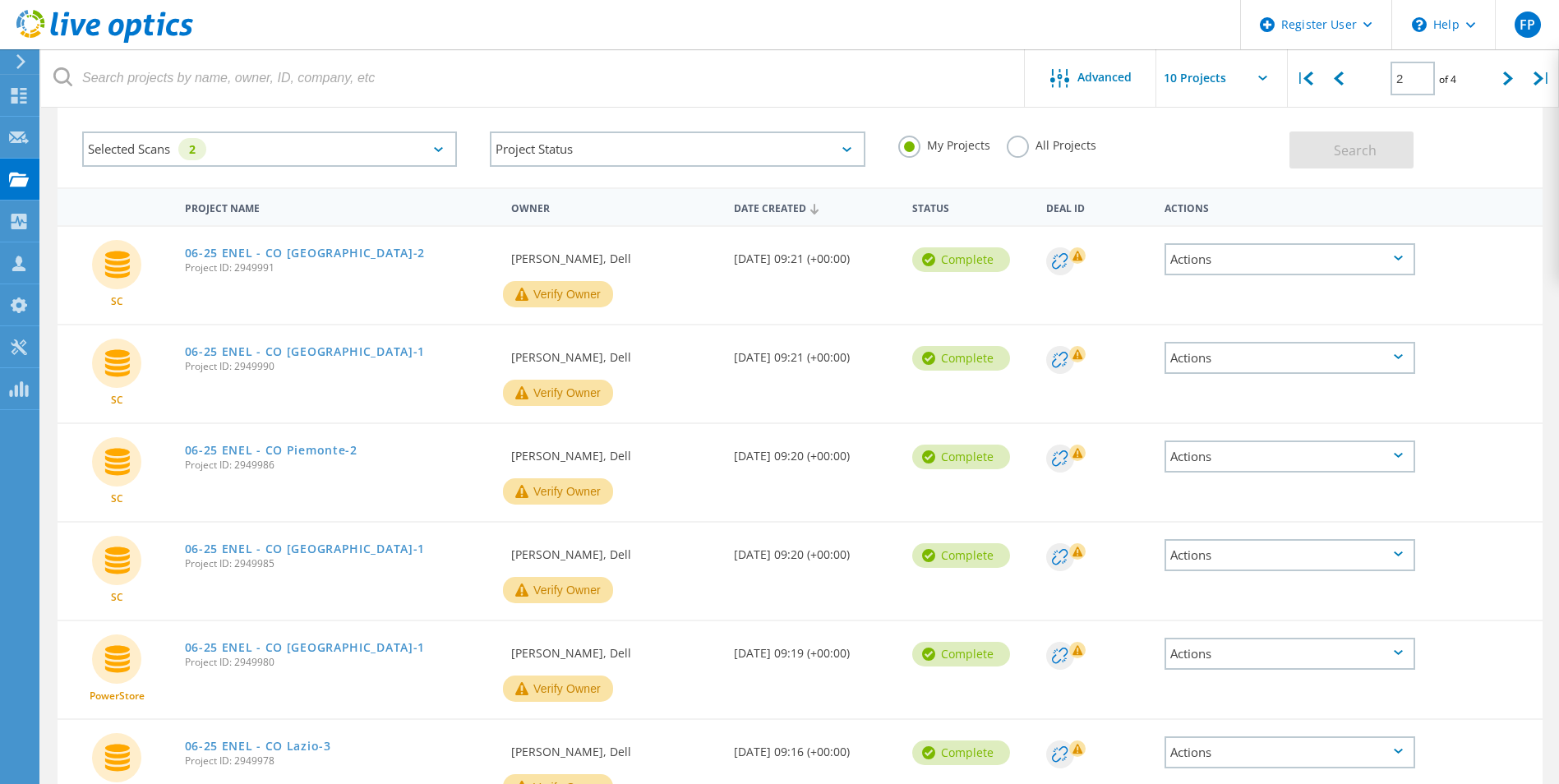
click at [838, 13] on header "Register User \n Help Explore Helpful Articles Contact Support FP Dell User Flo…" at bounding box center [780, 25] width 1559 height 49
click at [260, 143] on div "Selected Scans 2" at bounding box center [270, 149] width 375 height 36
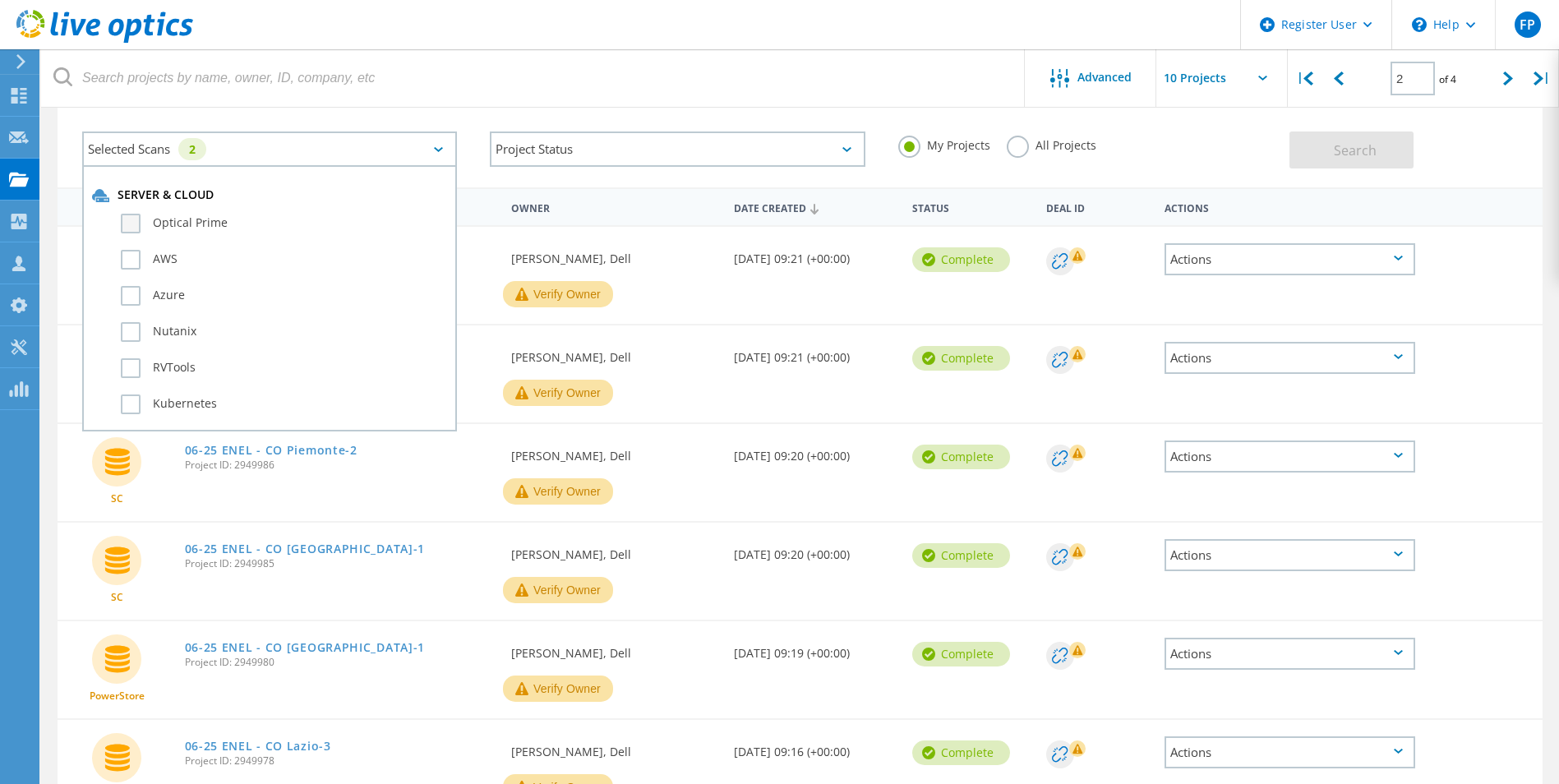
click at [134, 223] on label "Optical Prime" at bounding box center [283, 224] width 326 height 20
click at [0, 0] on input "Optical Prime" at bounding box center [0, 0] width 0 height 0
click at [1299, 144] on button "Search" at bounding box center [1352, 150] width 124 height 37
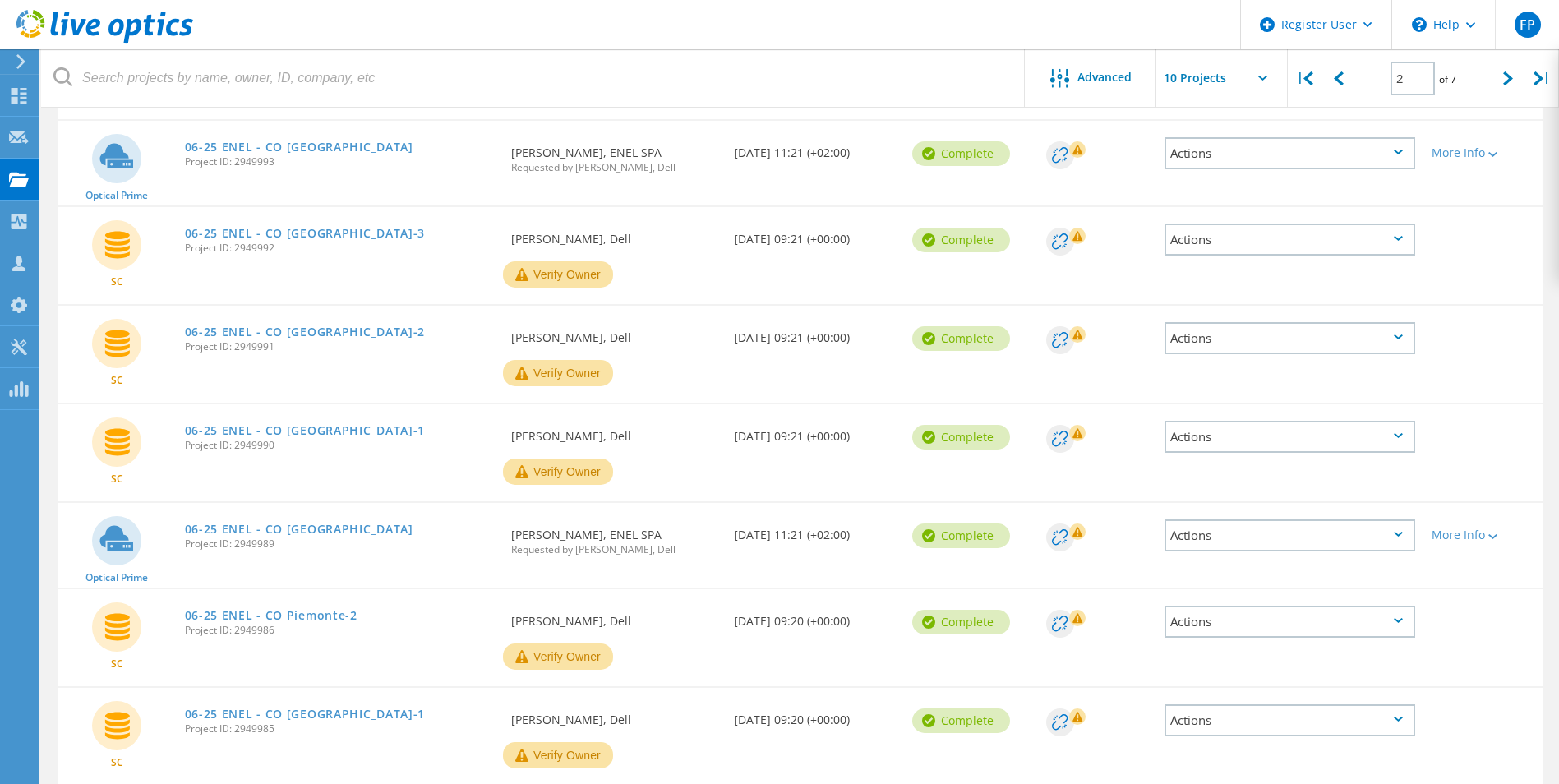
scroll to position [0, 0]
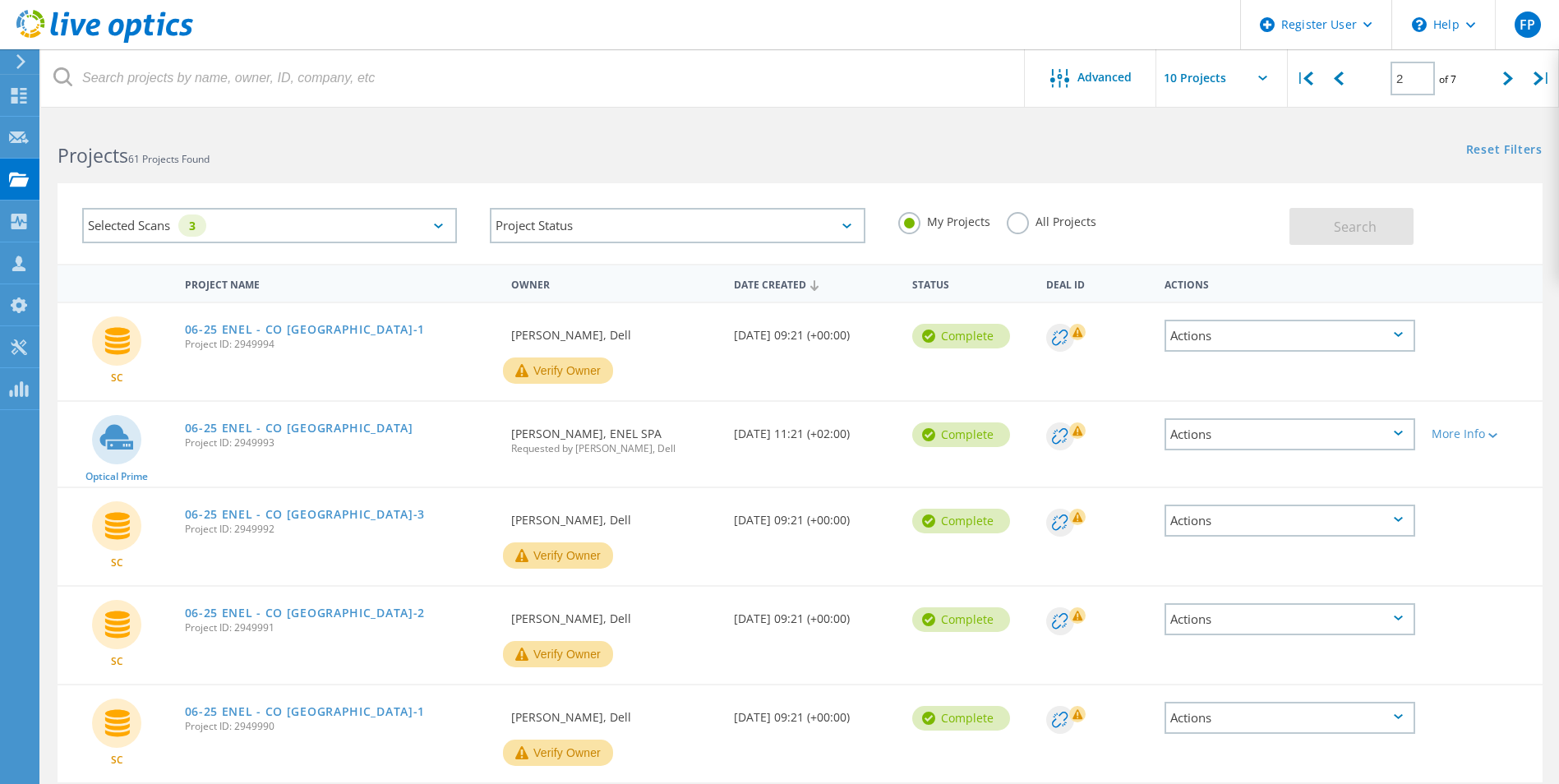
click at [248, 222] on div "Selected Scans 3" at bounding box center [270, 226] width 375 height 36
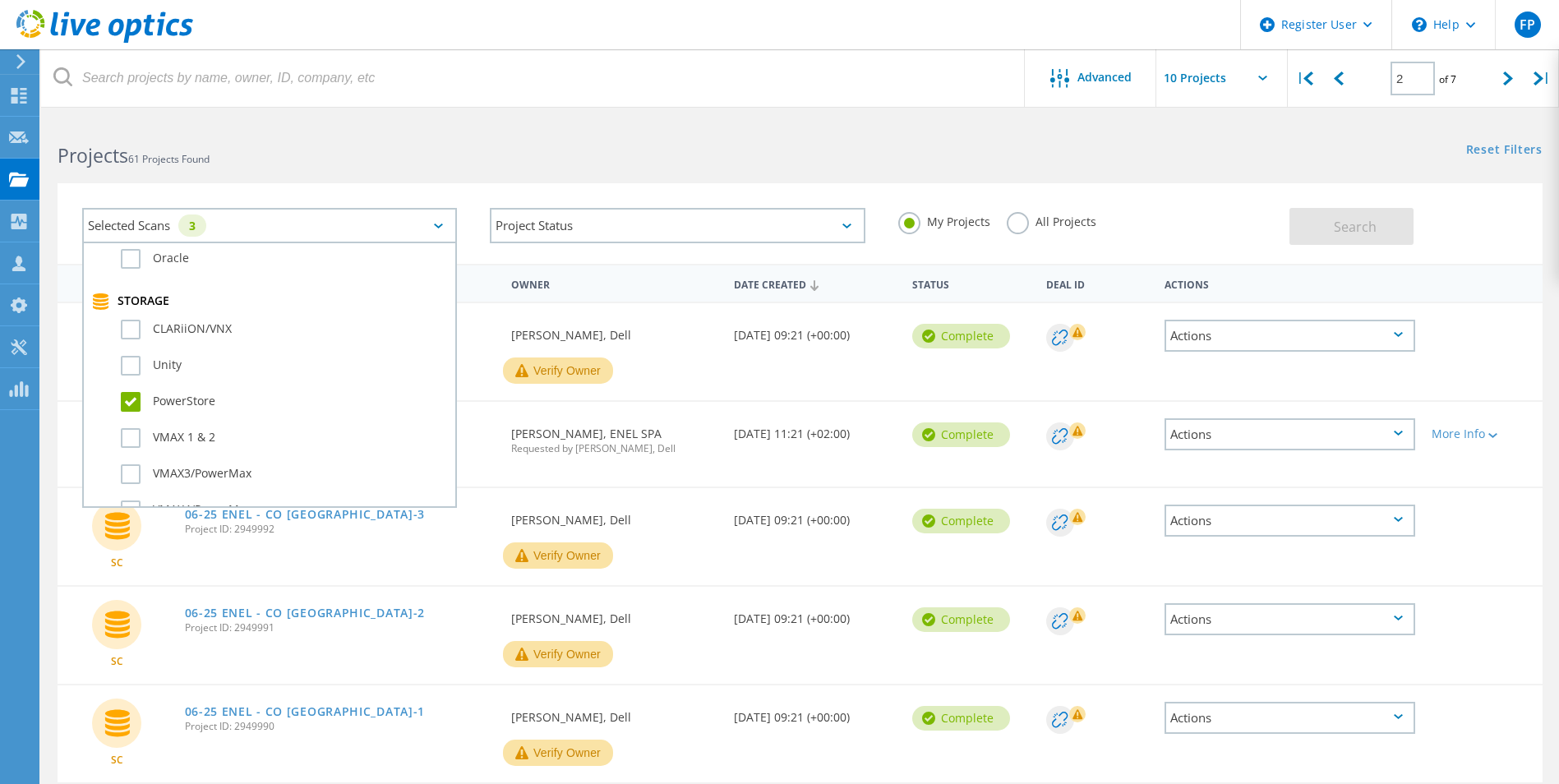
click at [142, 409] on label "PowerStore" at bounding box center [283, 402] width 326 height 20
click at [0, 0] on input "PowerStore" at bounding box center [0, 0] width 0 height 0
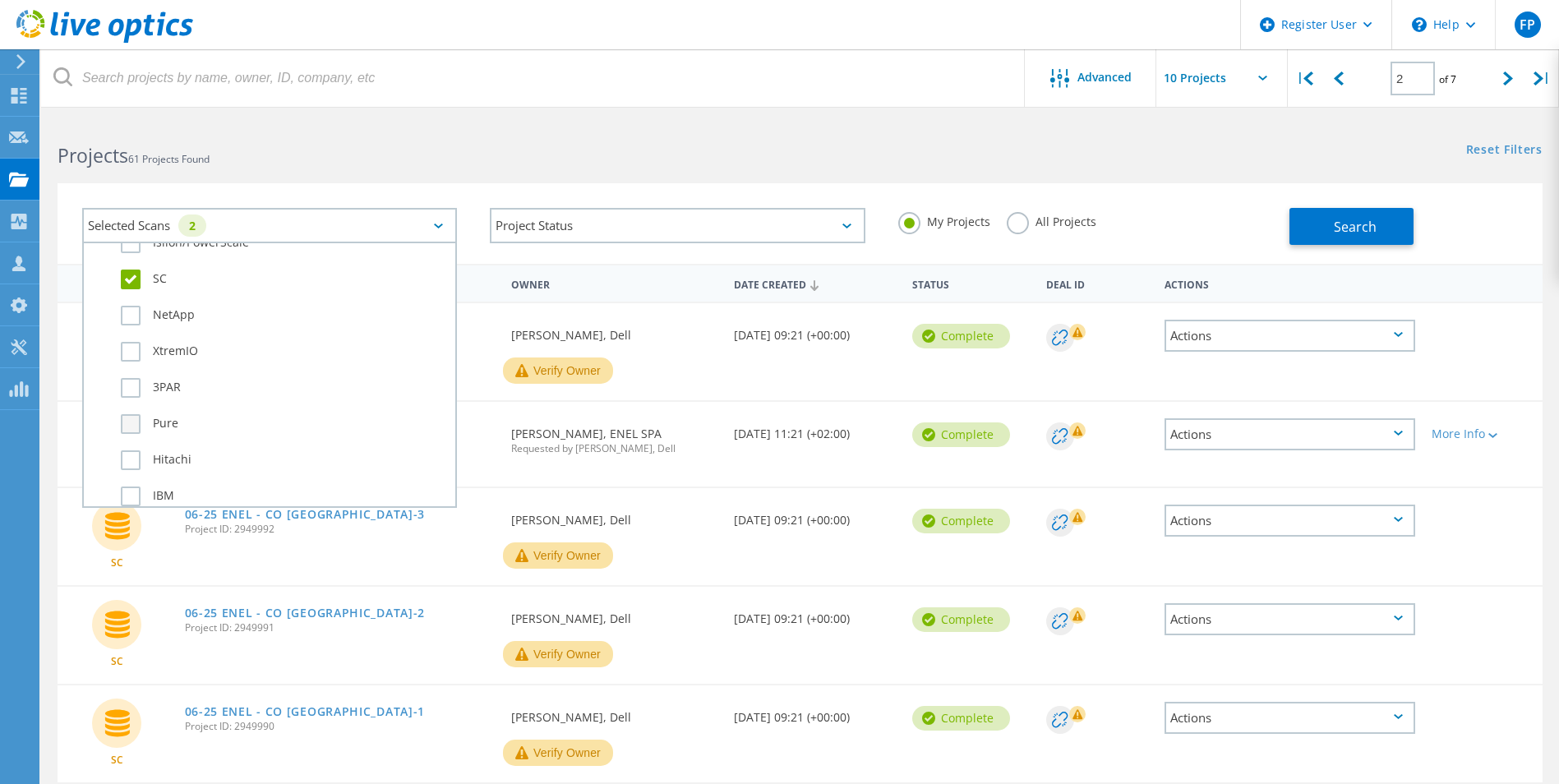
scroll to position [658, 0]
click at [134, 252] on label "SC" at bounding box center [283, 254] width 326 height 20
click at [0, 0] on input "SC" at bounding box center [0, 0] width 0 height 0
click at [1366, 227] on span "Search" at bounding box center [1355, 227] width 43 height 18
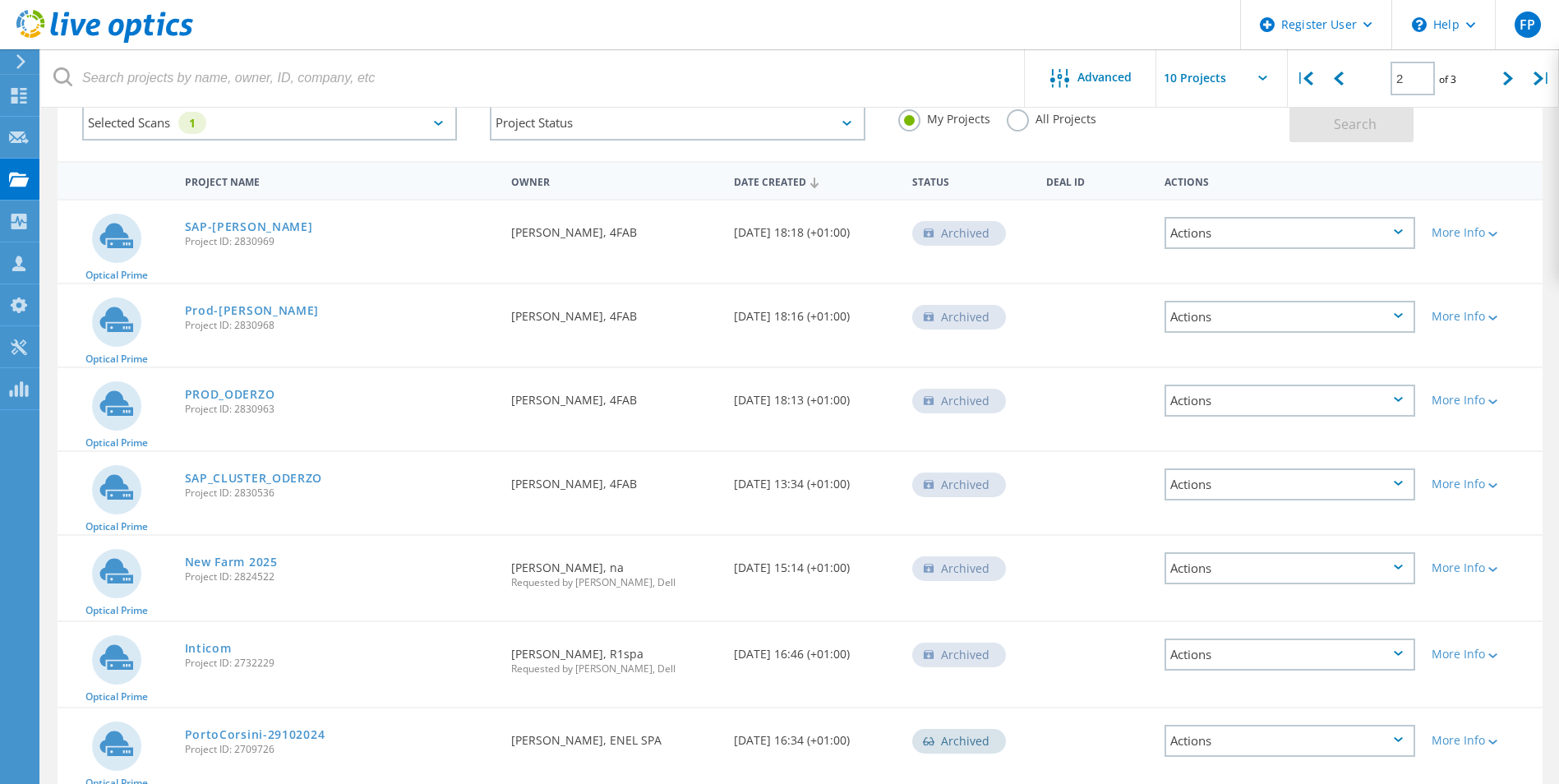
scroll to position [0, 0]
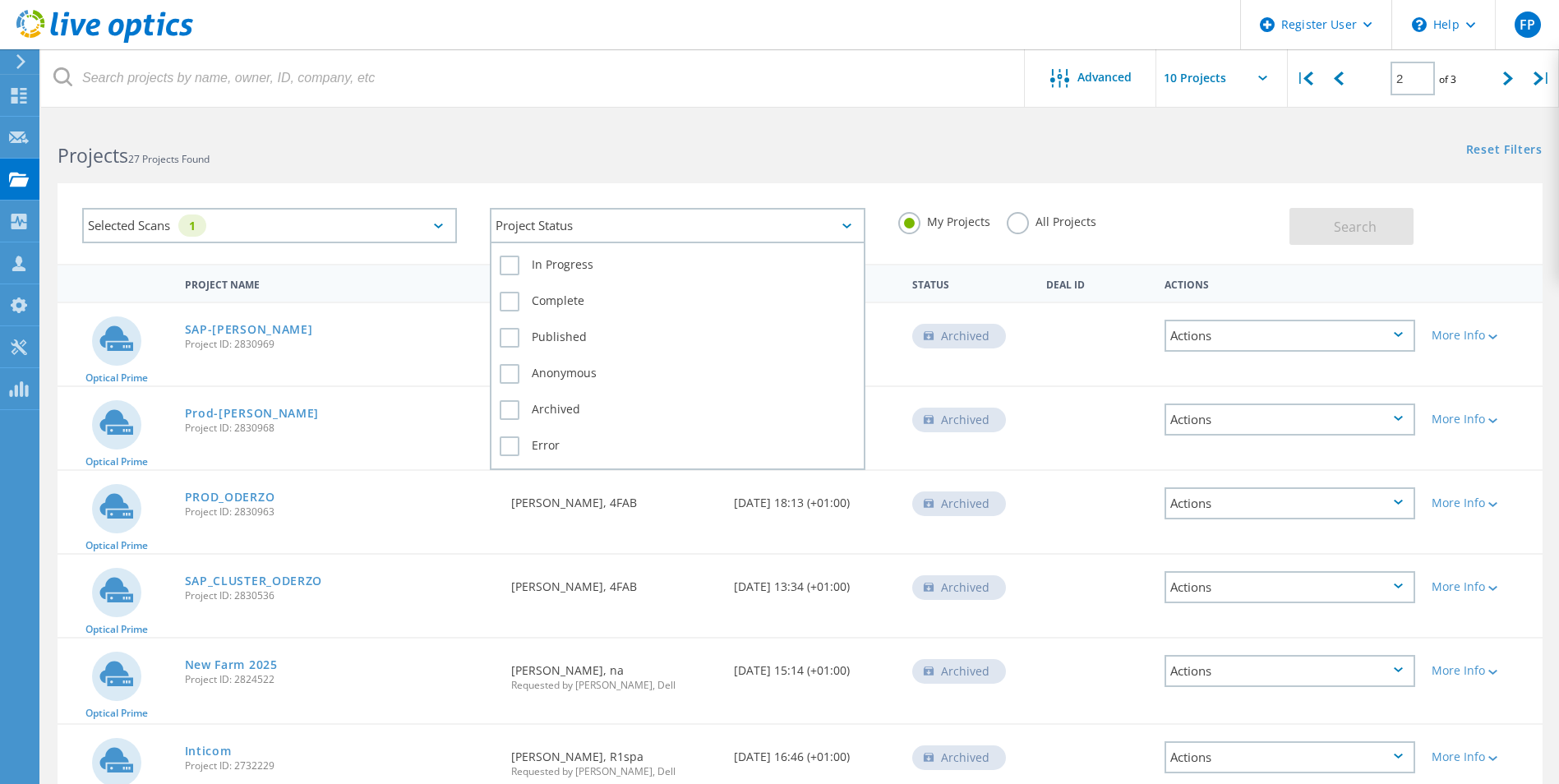
click at [847, 241] on div "Project Status In Progress Complete Published Anonymous Archived Error" at bounding box center [677, 226] width 375 height 36
click at [525, 260] on label "In Progress" at bounding box center [677, 266] width 355 height 20
click at [0, 0] on input "In Progress" at bounding box center [0, 0] width 0 height 0
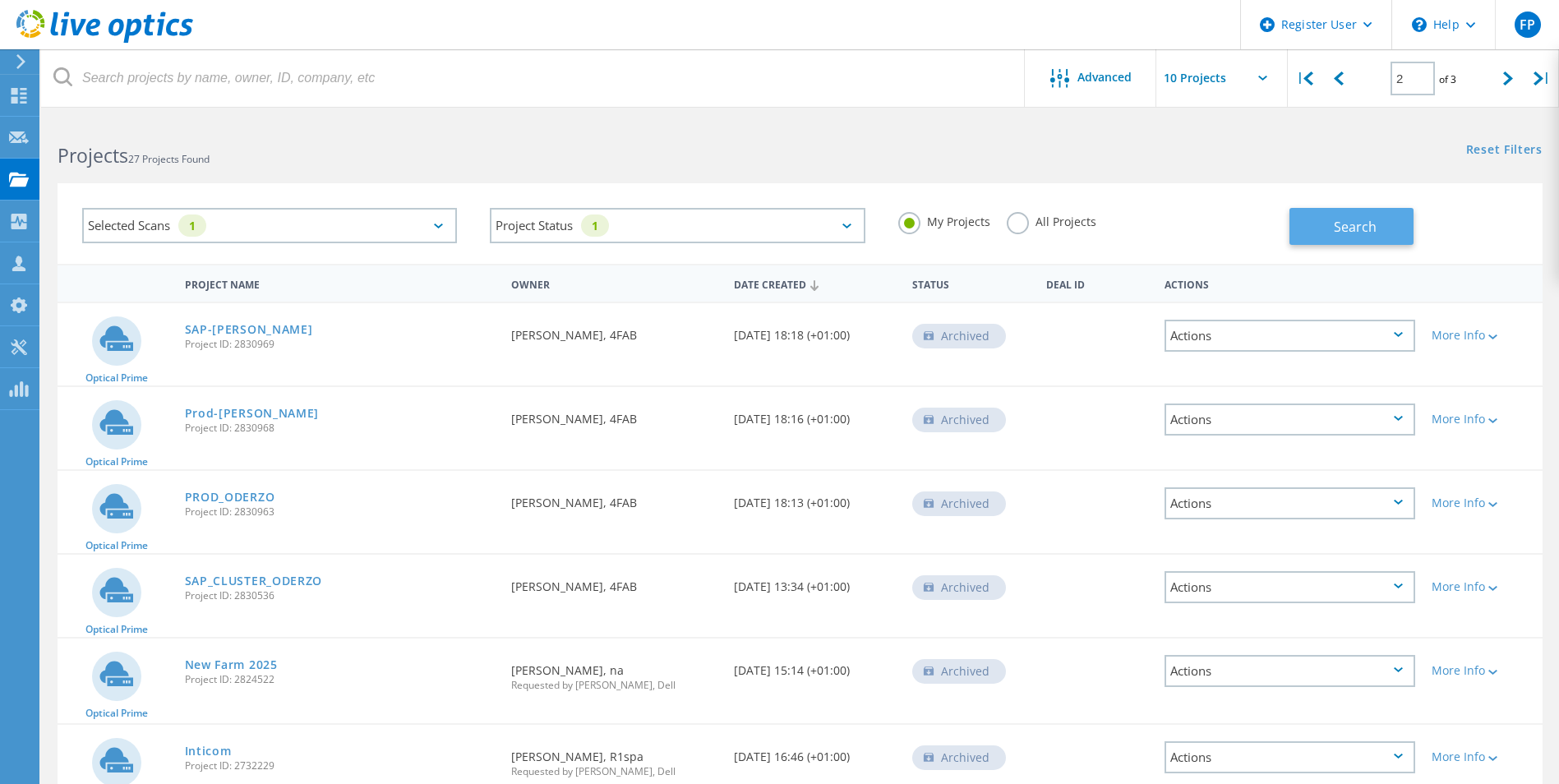
click at [1326, 234] on button "Search" at bounding box center [1352, 227] width 124 height 37
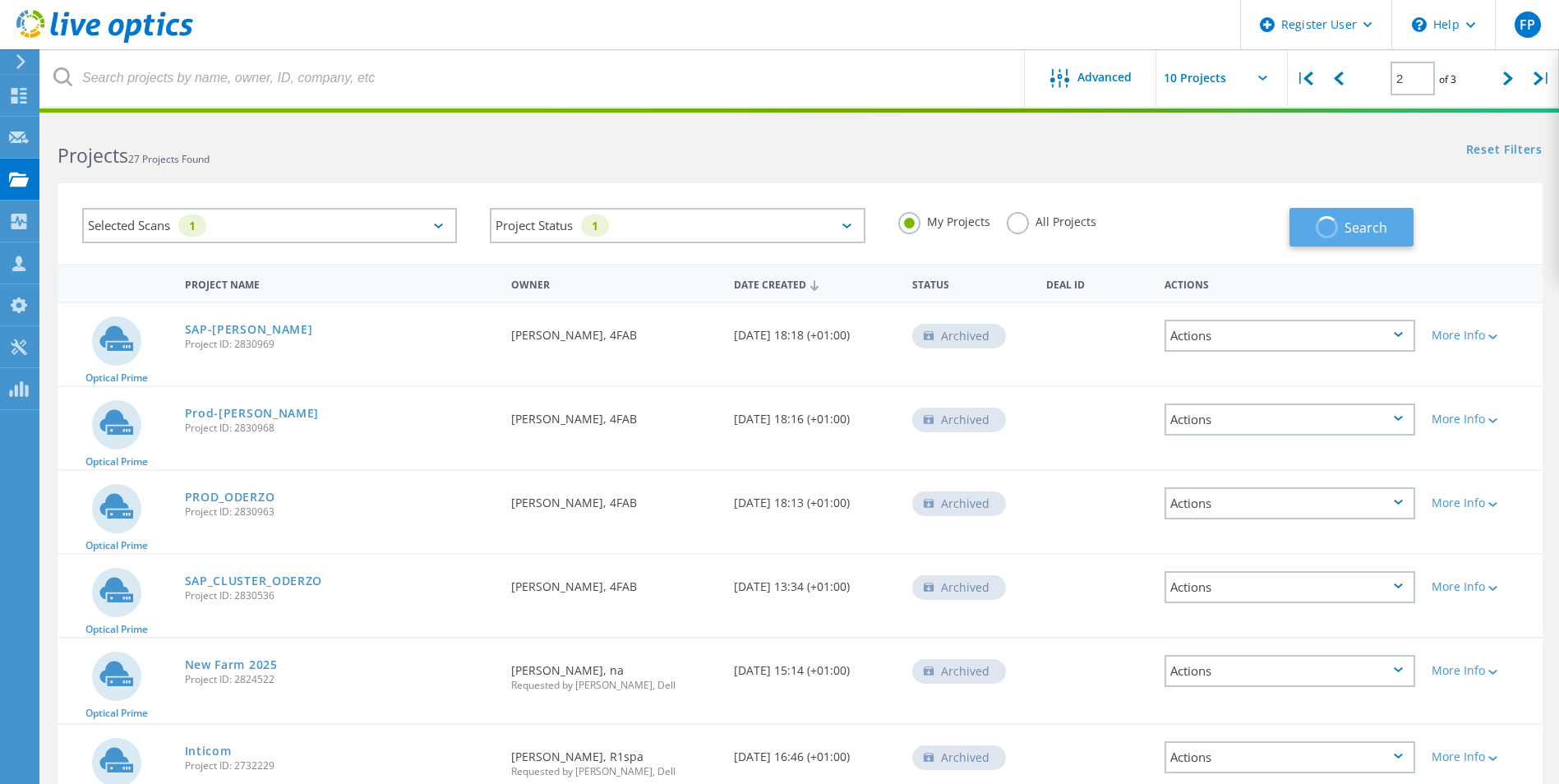
type input "1"
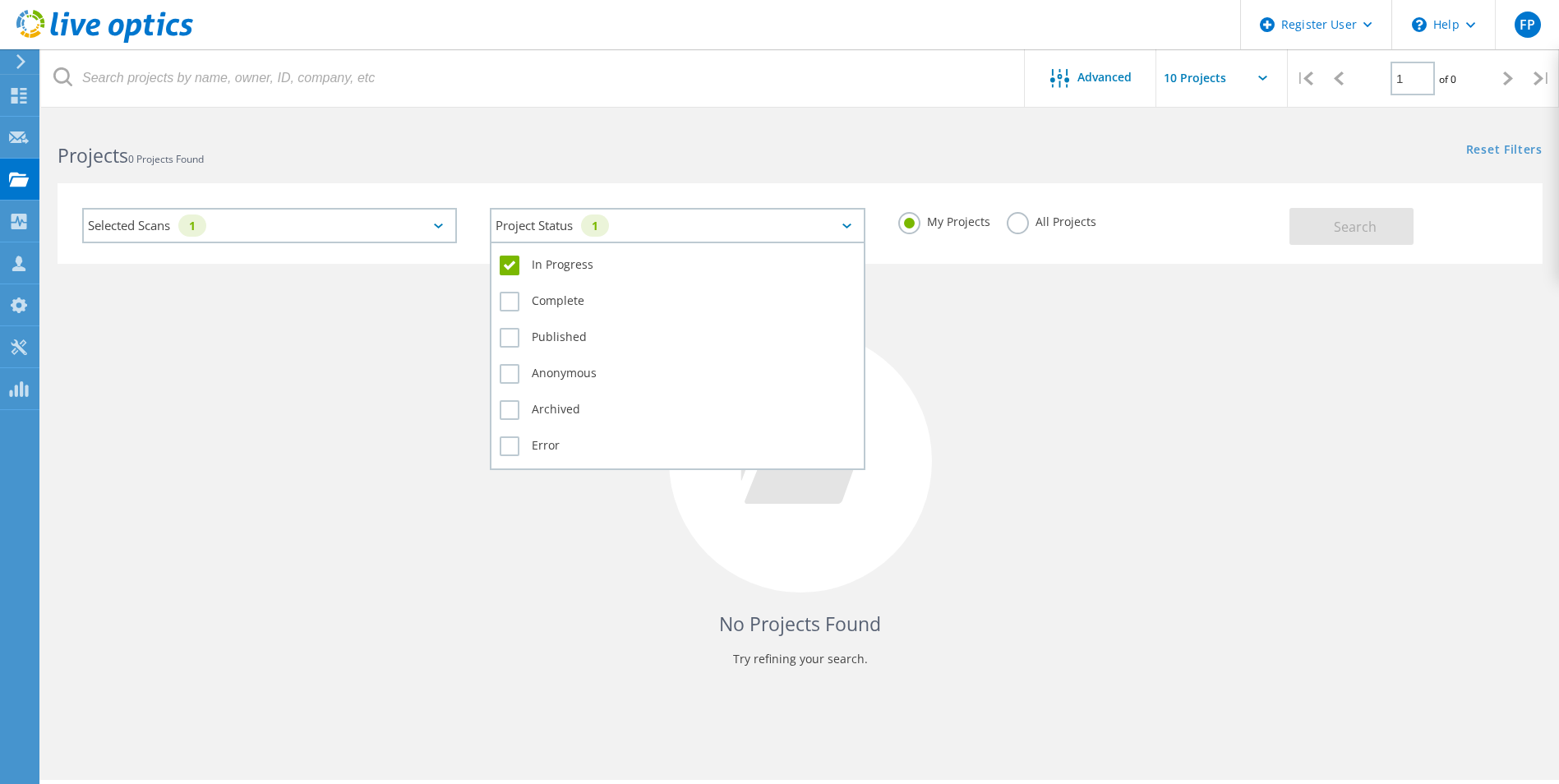
click at [609, 233] on div "1" at bounding box center [595, 226] width 28 height 22
click at [511, 270] on label "In Progress" at bounding box center [677, 266] width 355 height 20
click at [0, 0] on input "In Progress" at bounding box center [0, 0] width 0 height 0
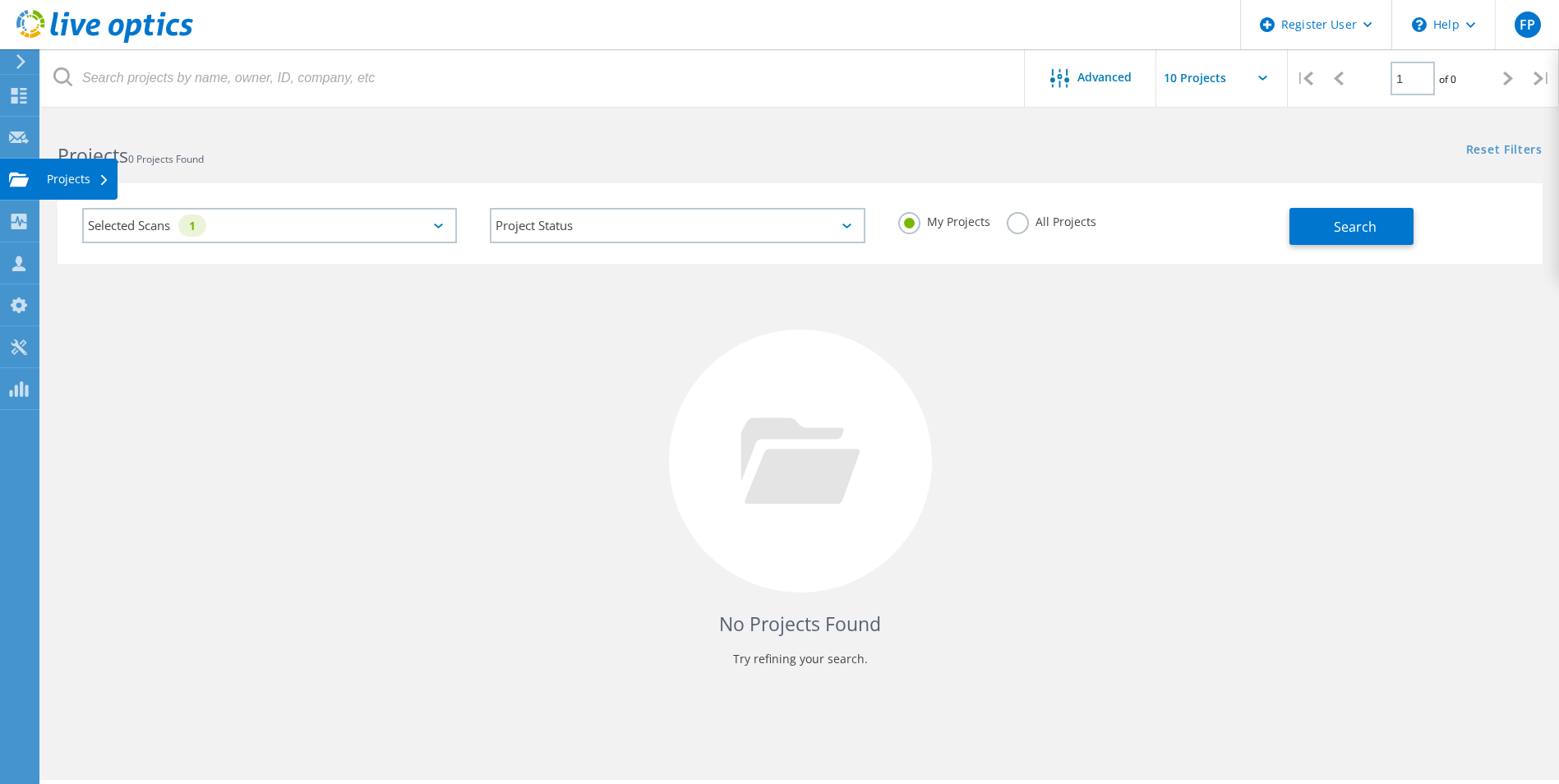
click at [14, 172] on icon at bounding box center [19, 179] width 20 height 16
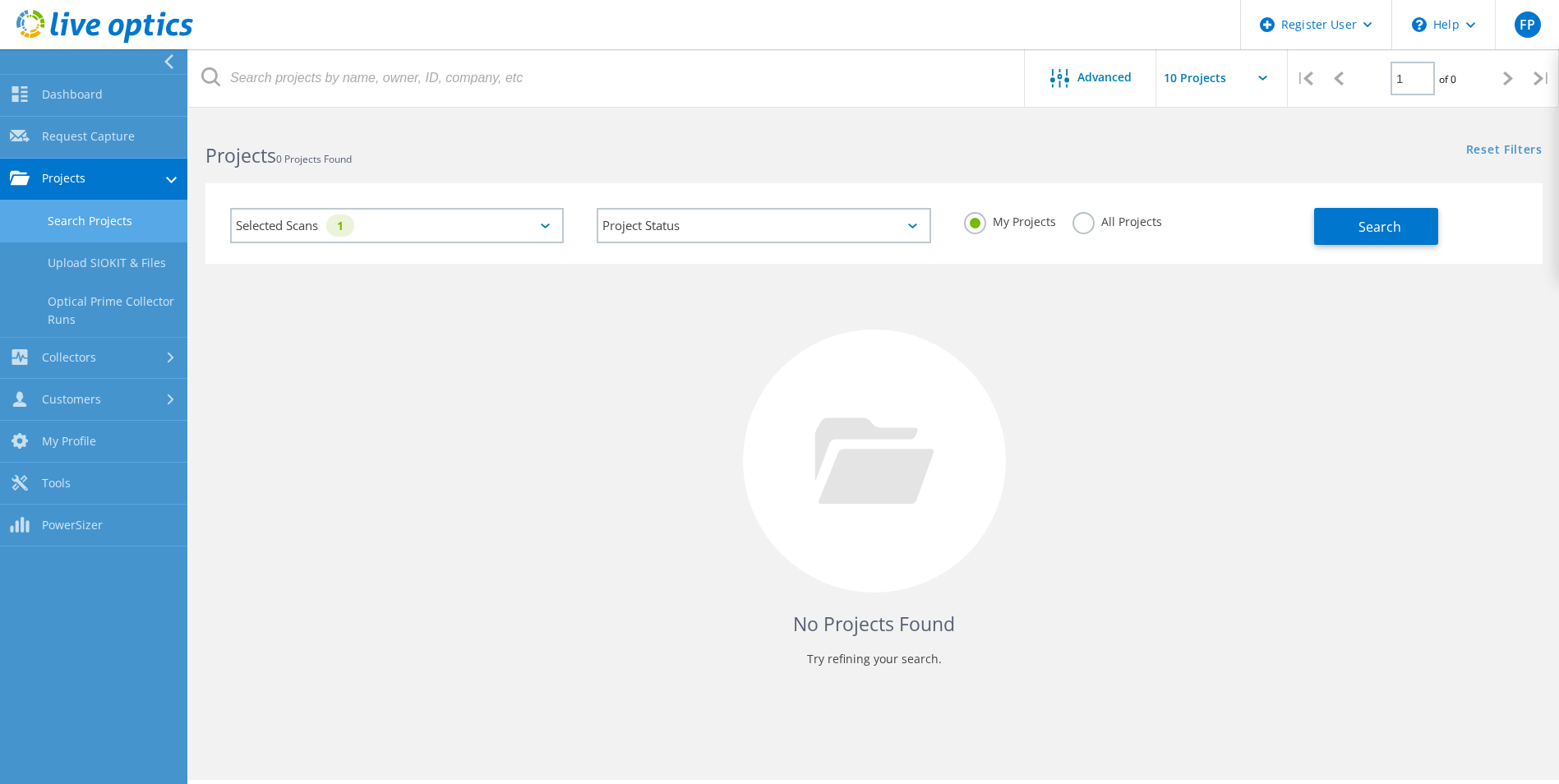
click at [58, 214] on link "Search Projects" at bounding box center [93, 221] width 187 height 42
click at [339, 232] on div "1" at bounding box center [340, 226] width 28 height 22
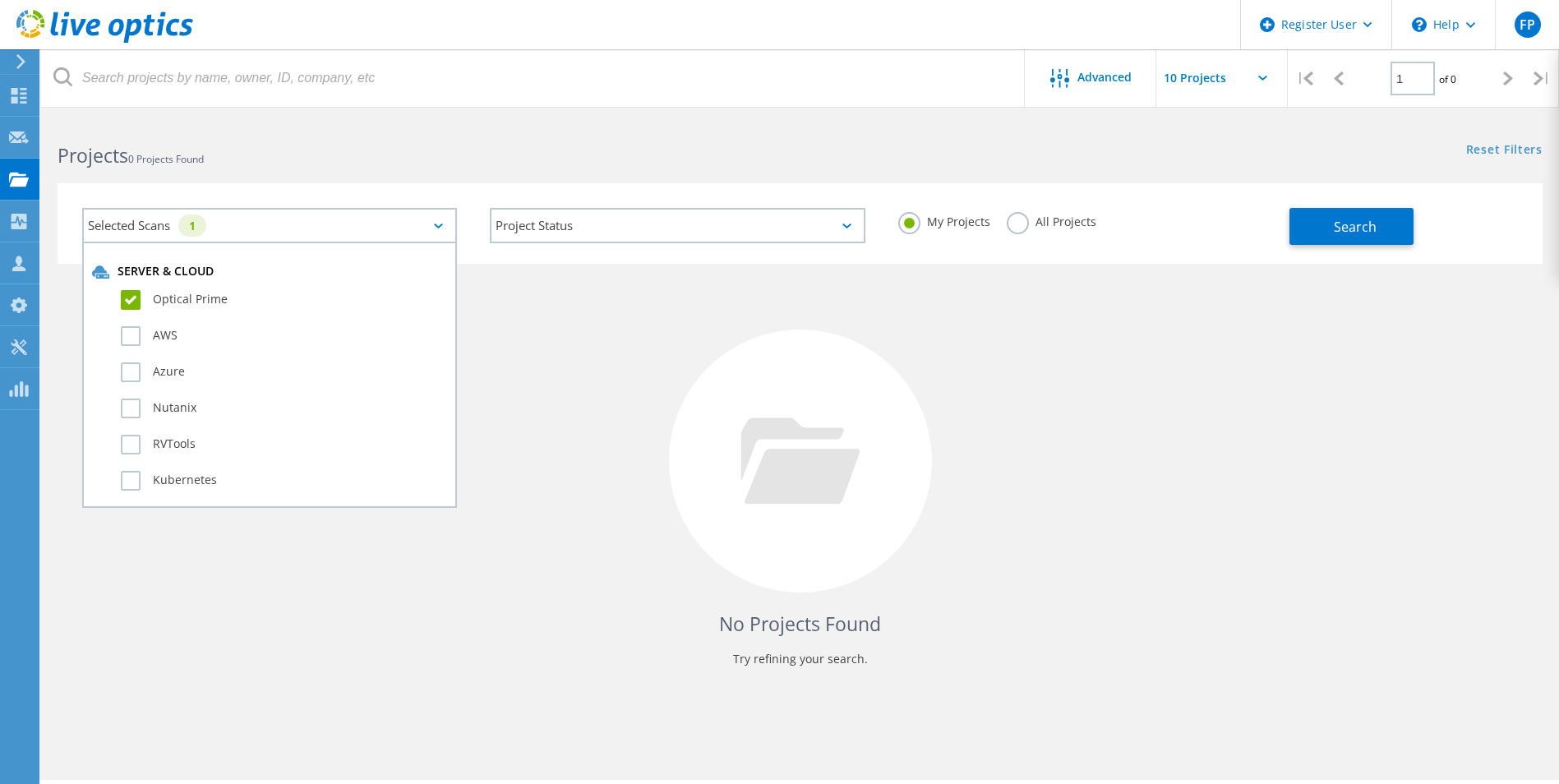
click at [359, 164] on h2 "Projects 0 Projects Found" at bounding box center [420, 156] width 726 height 27
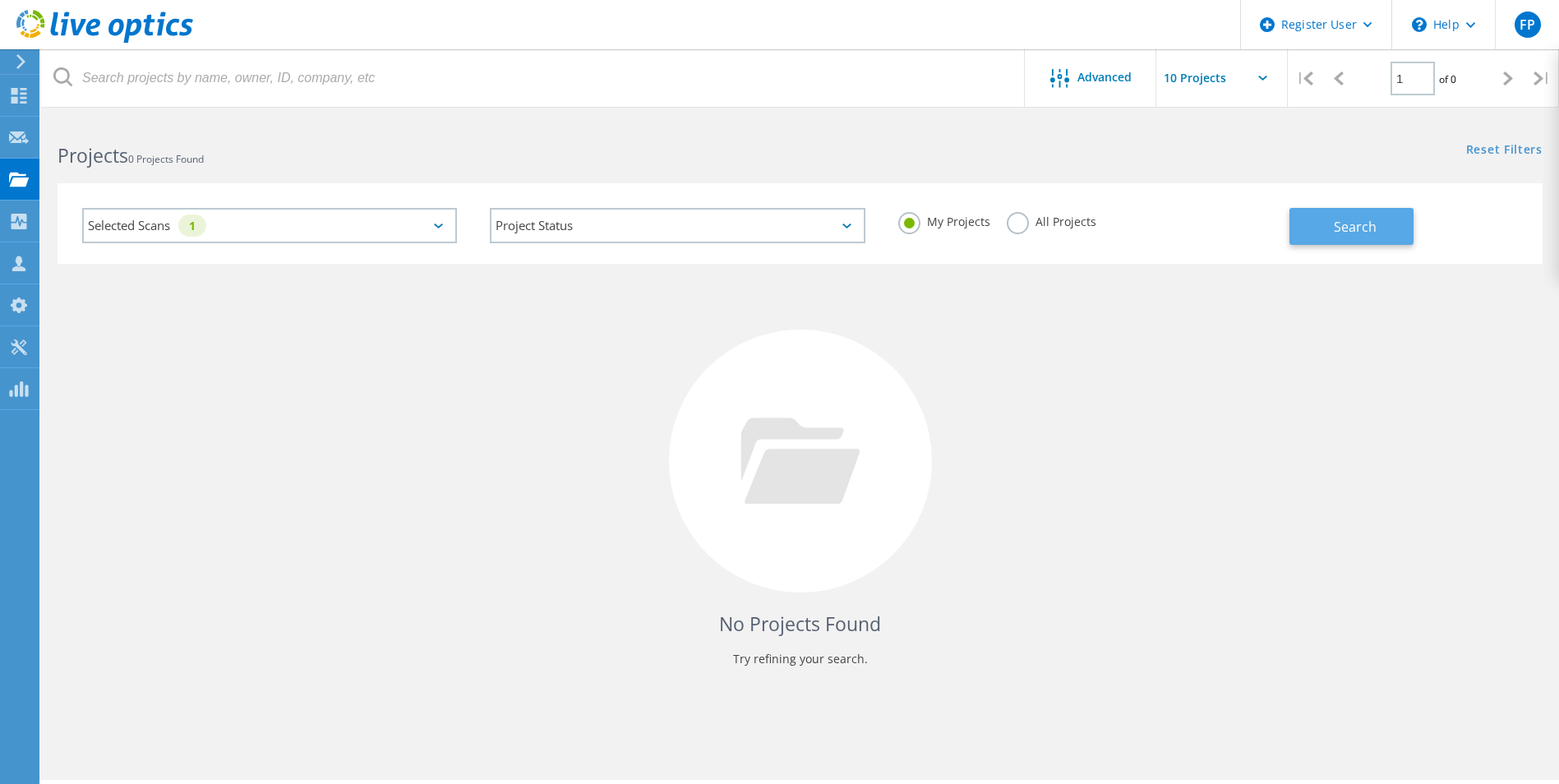
click at [1352, 218] on span "Search" at bounding box center [1355, 227] width 43 height 18
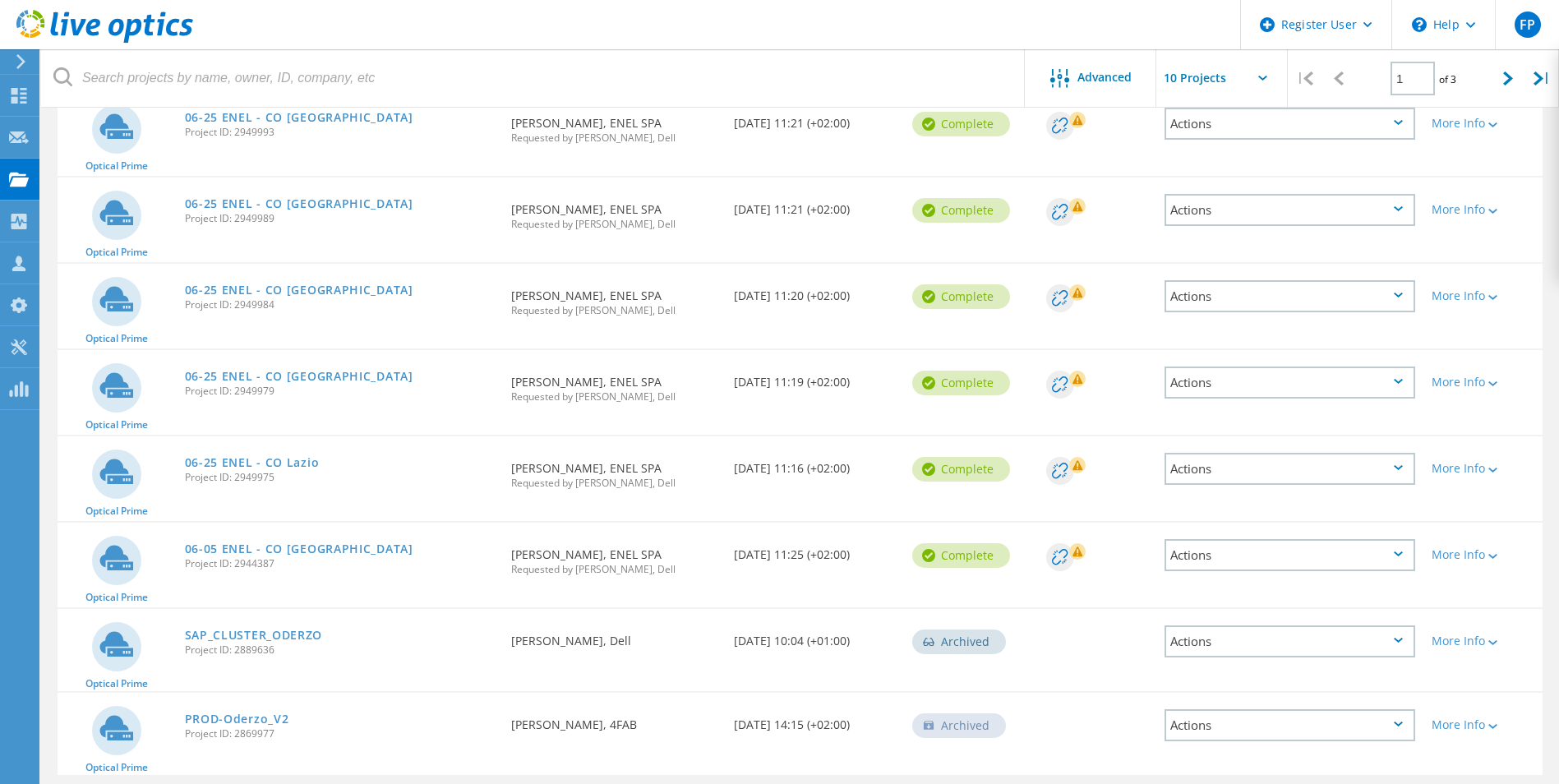
scroll to position [411, 0]
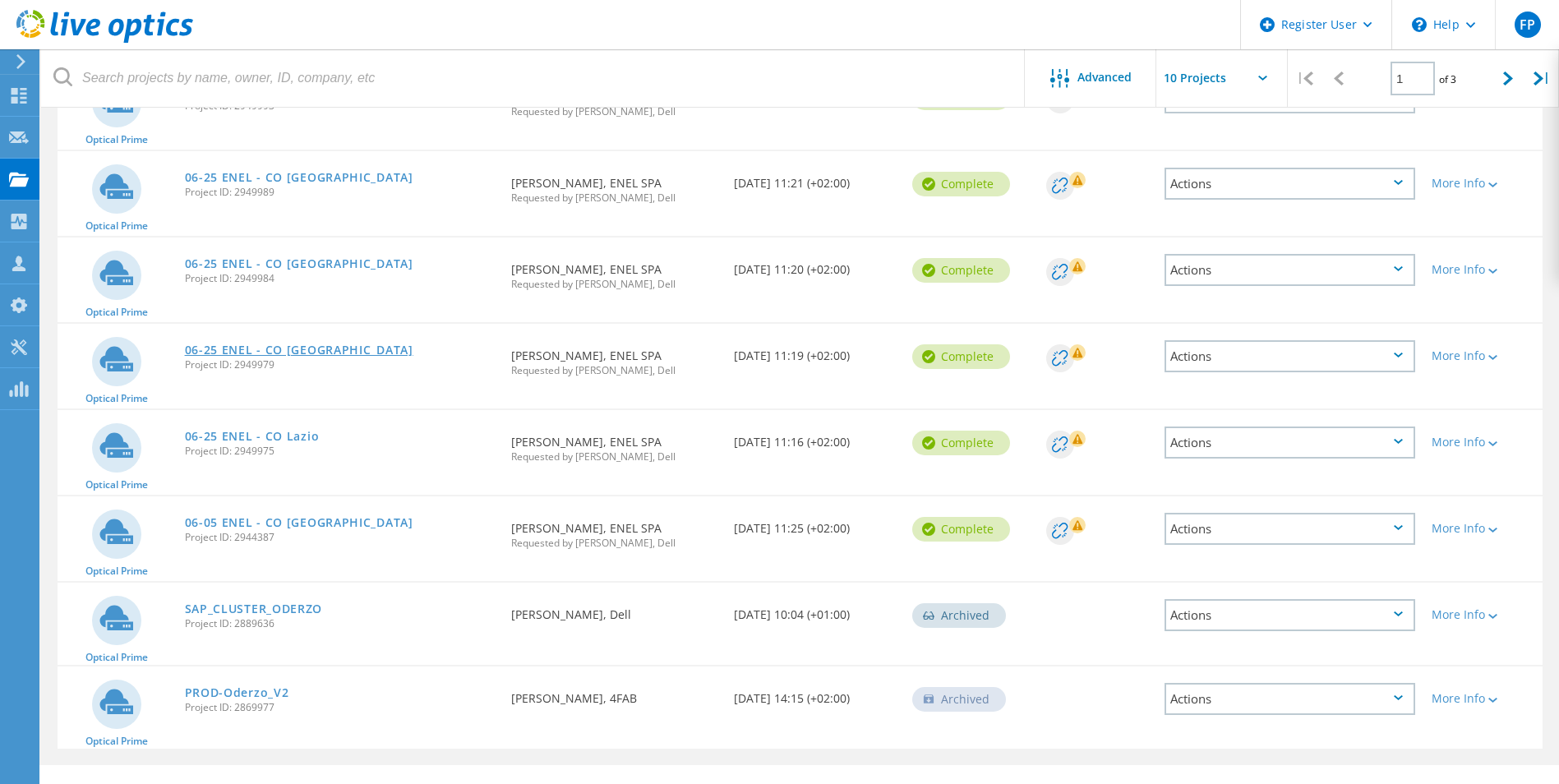
click at [288, 348] on link "06-25 ENEL - CO [GEOGRAPHIC_DATA]" at bounding box center [299, 350] width 228 height 12
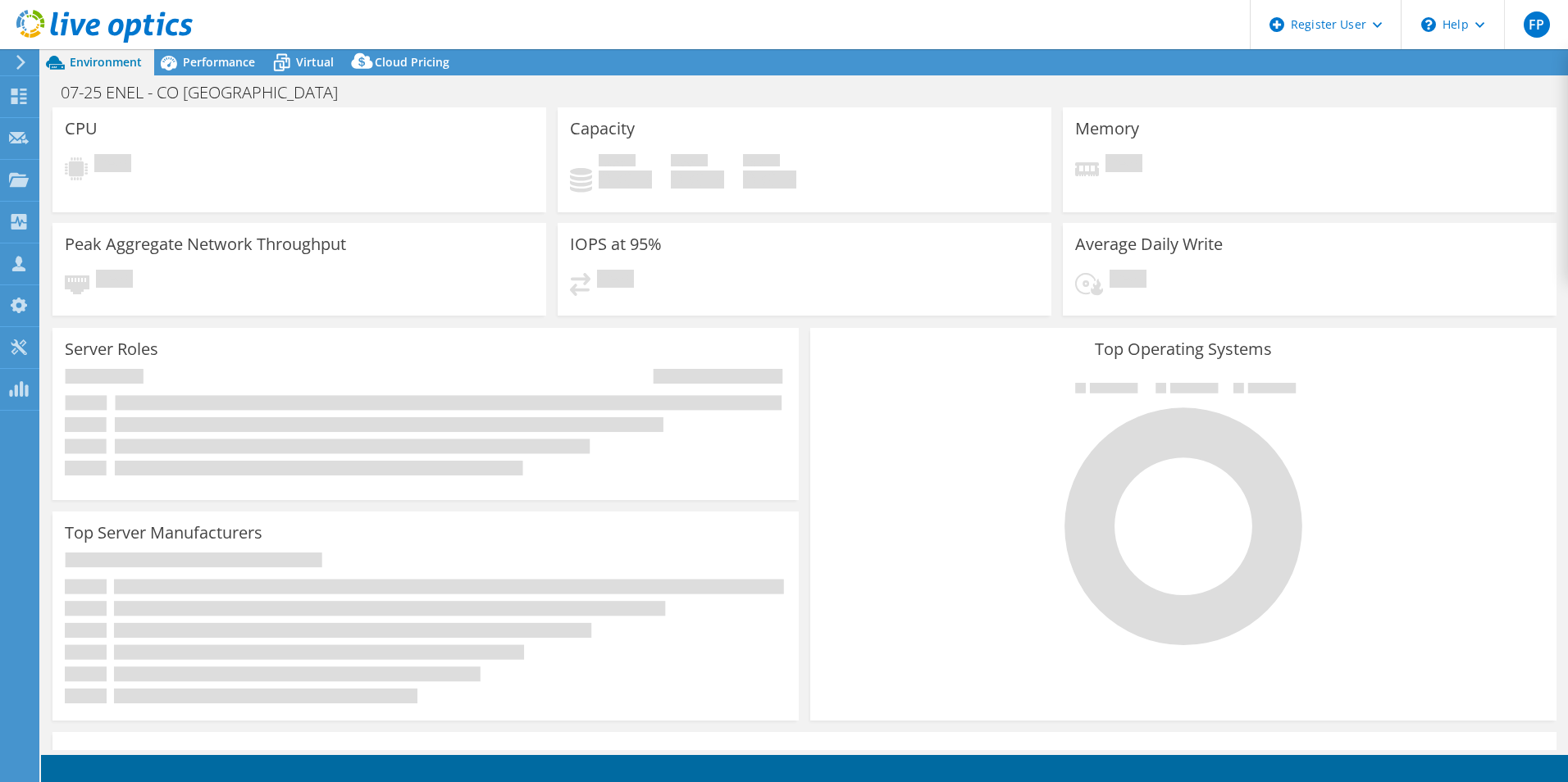
select select "USD"
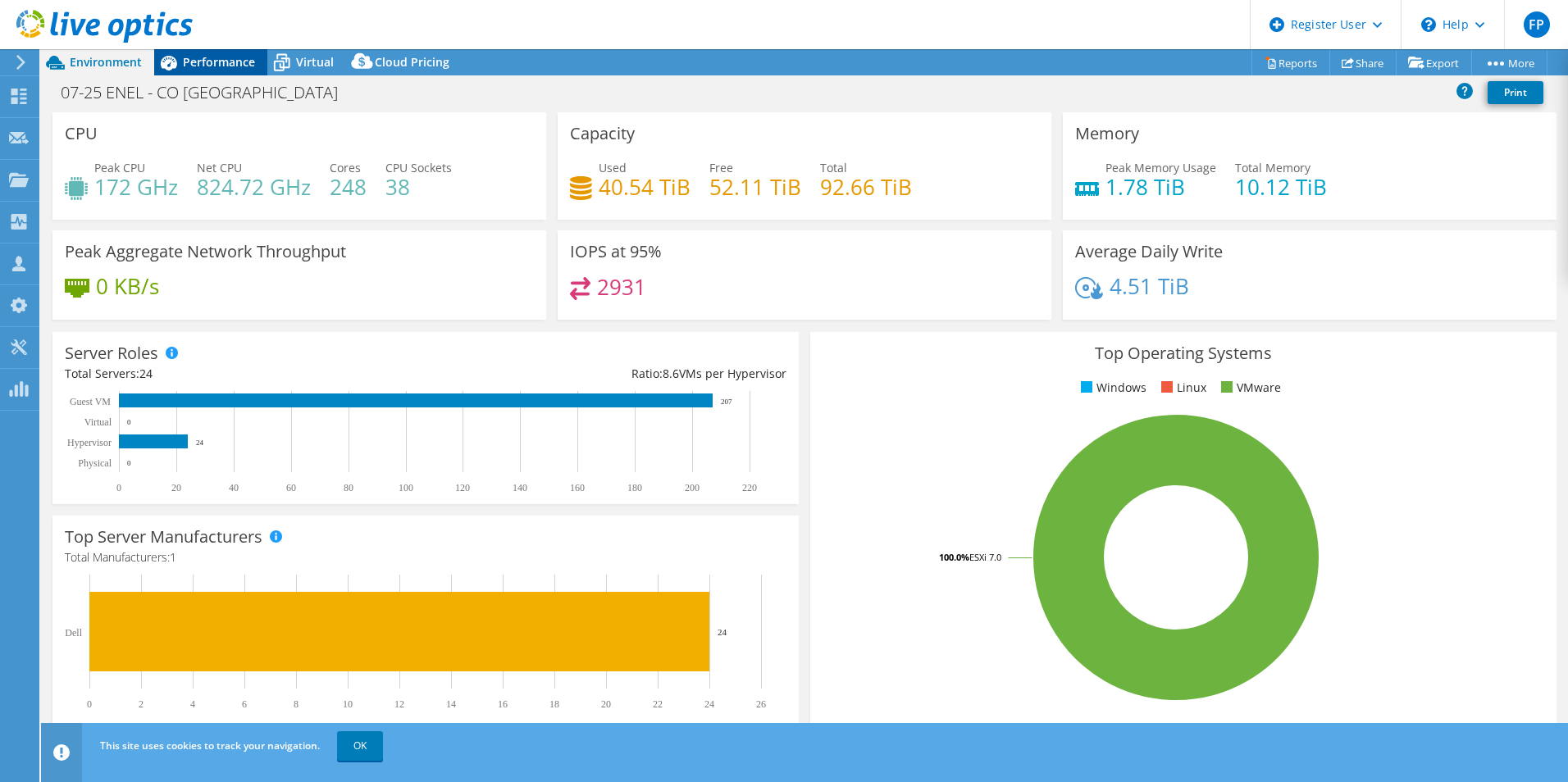
click at [221, 61] on span "Performance" at bounding box center [219, 61] width 72 height 15
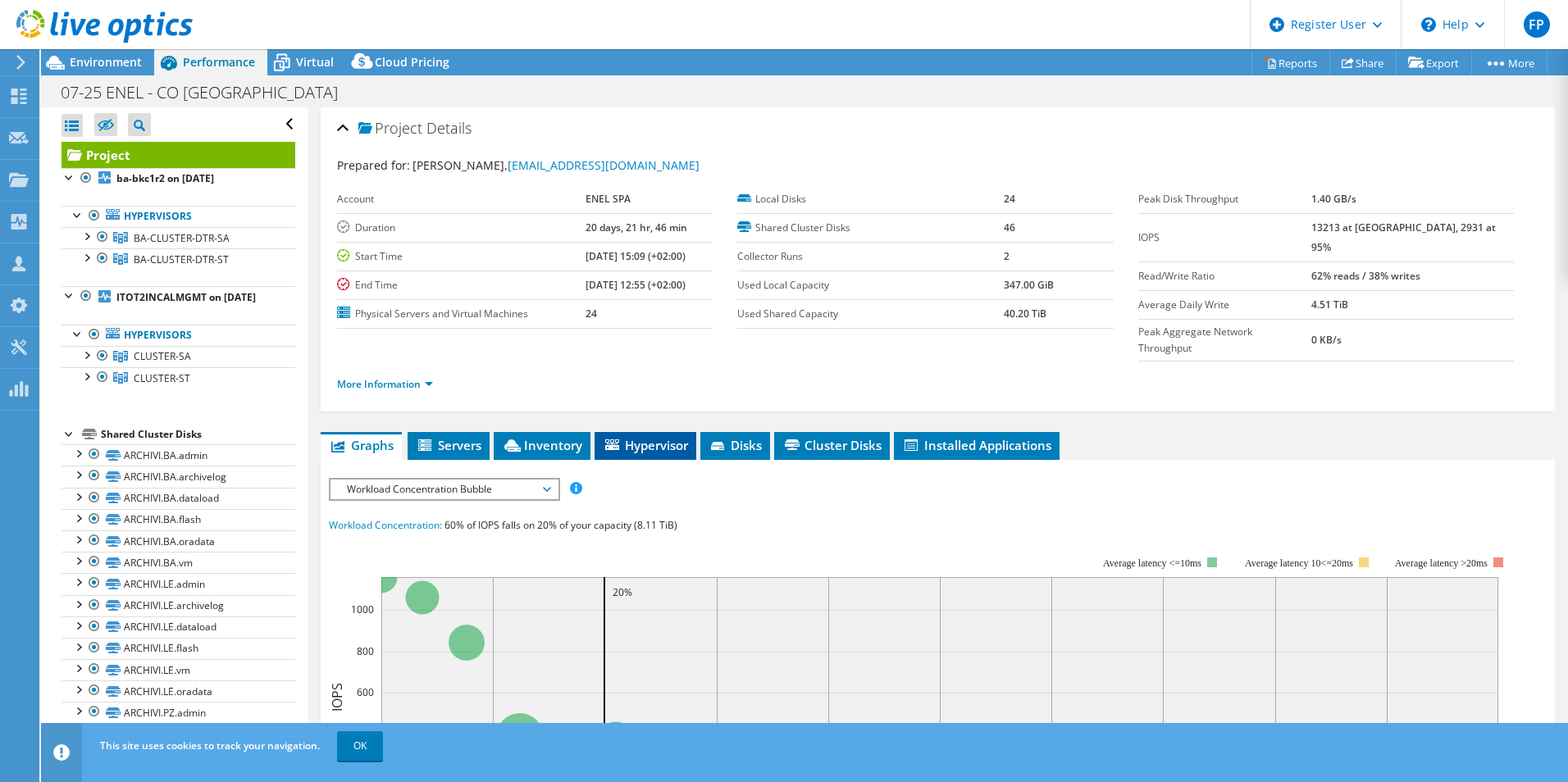
click at [620, 437] on span "Hypervisor" at bounding box center [645, 445] width 86 height 16
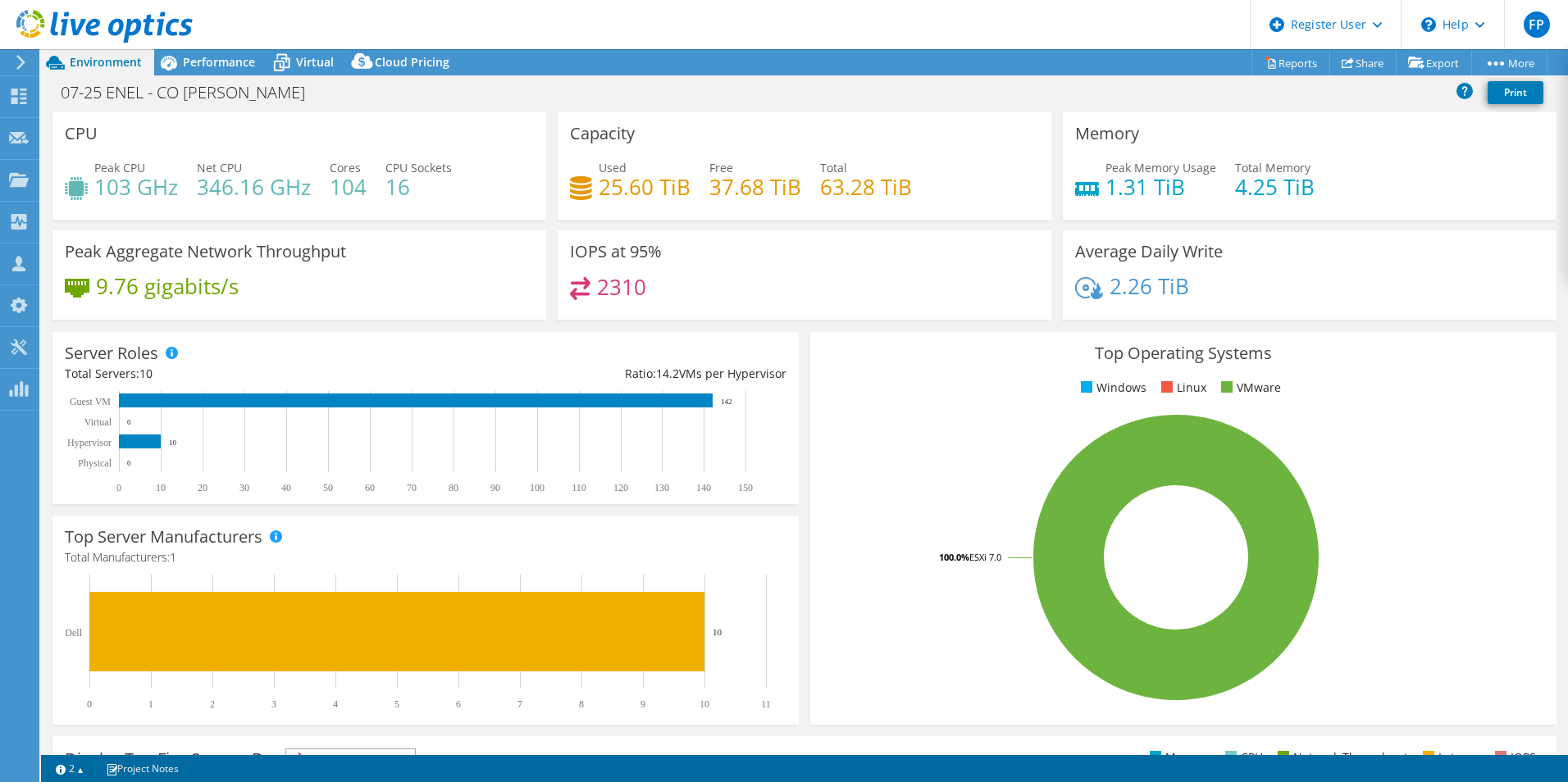
select select "USD"
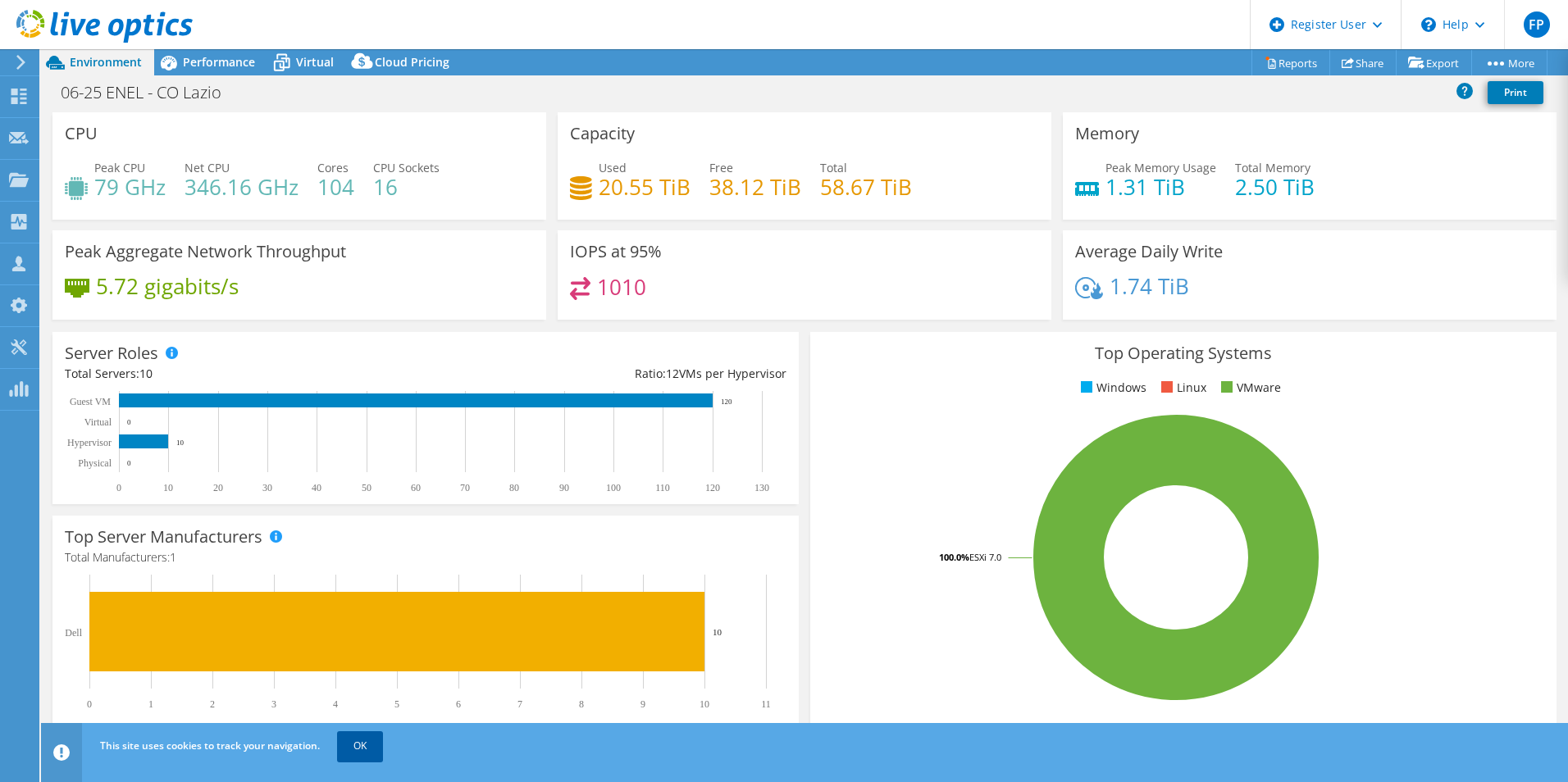
click at [339, 743] on link "OK" at bounding box center [360, 746] width 46 height 29
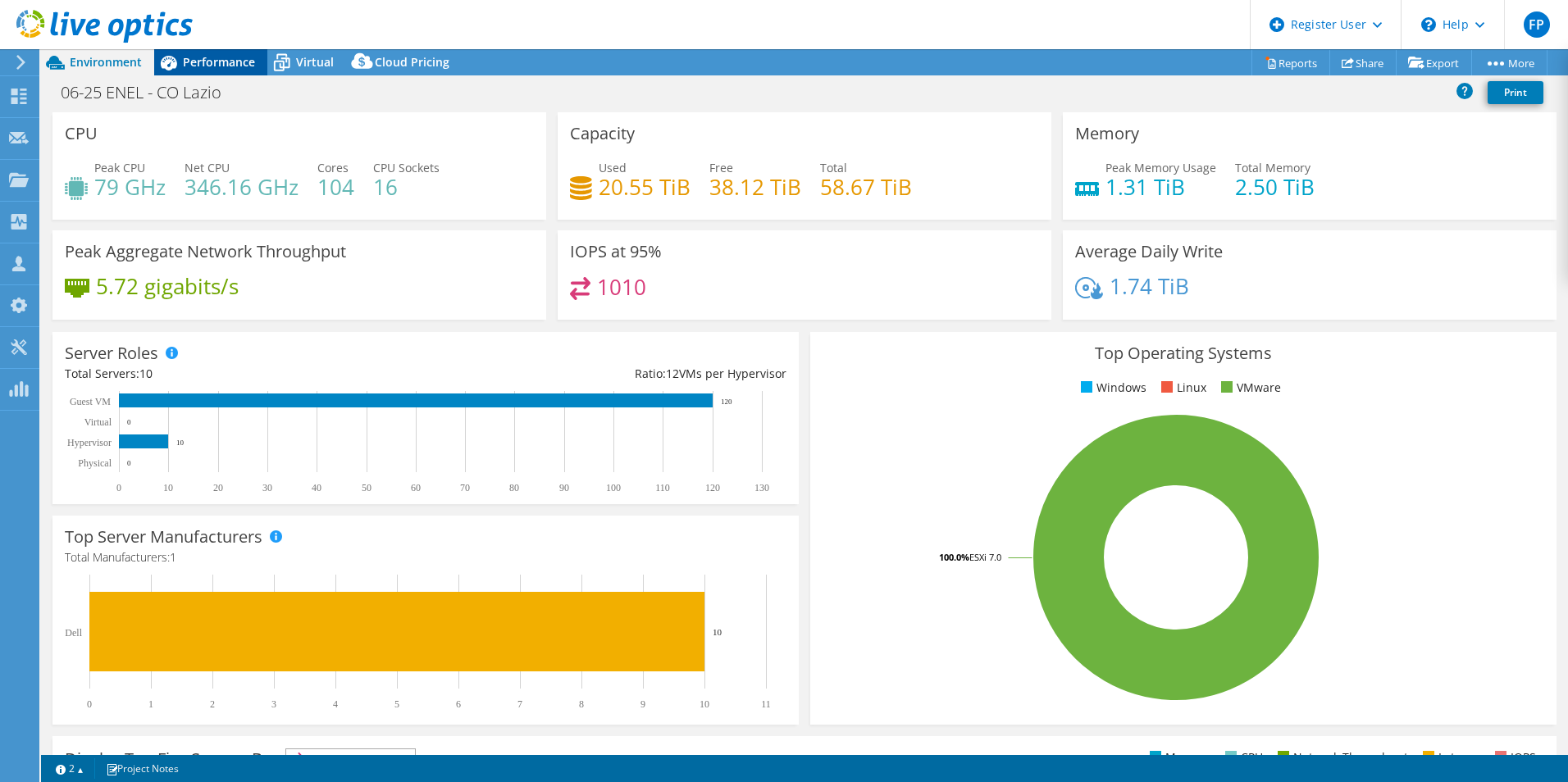
click at [211, 62] on span "Performance" at bounding box center [219, 61] width 72 height 15
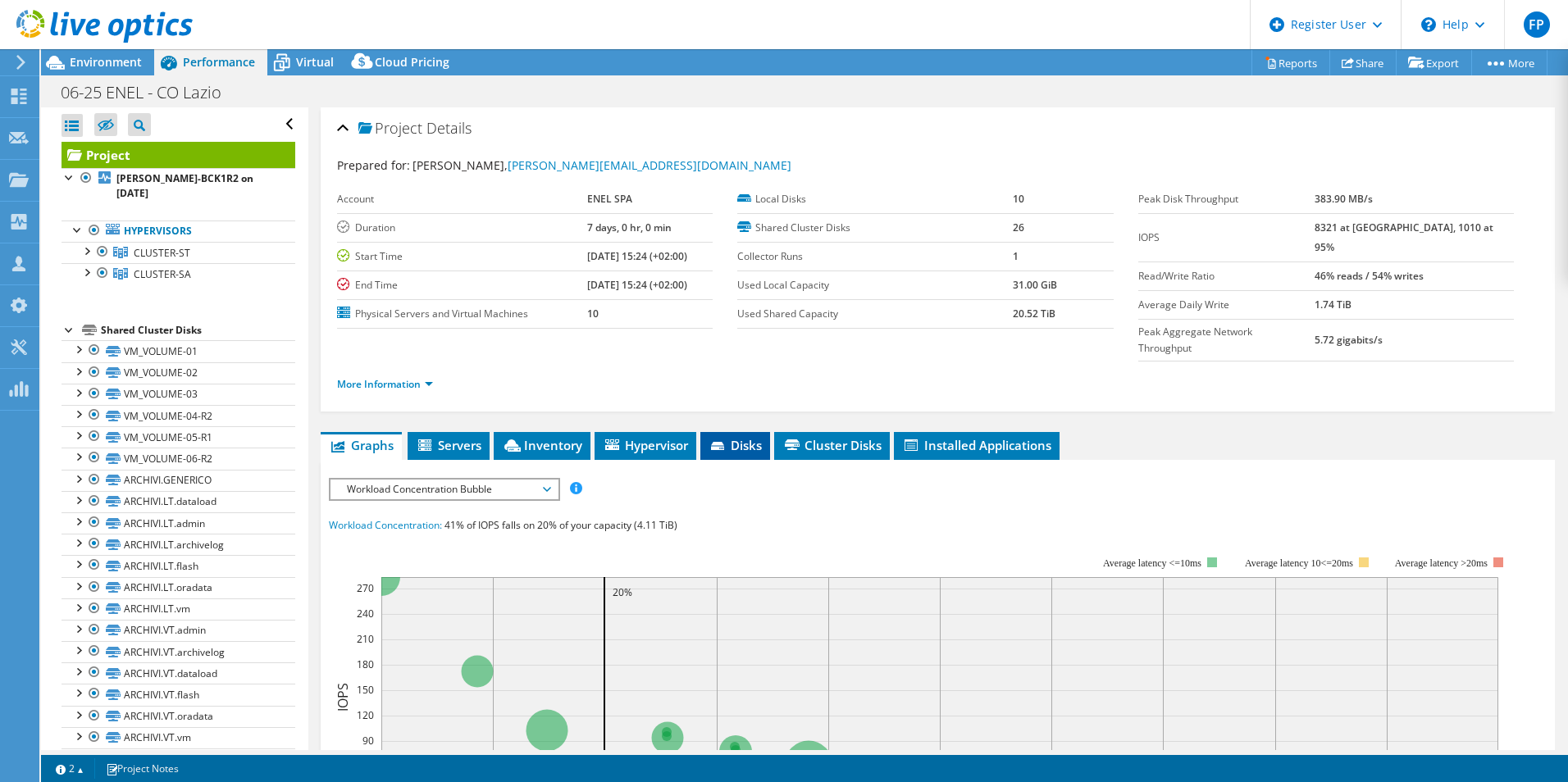
click at [721, 442] on icon at bounding box center [717, 446] width 13 height 8
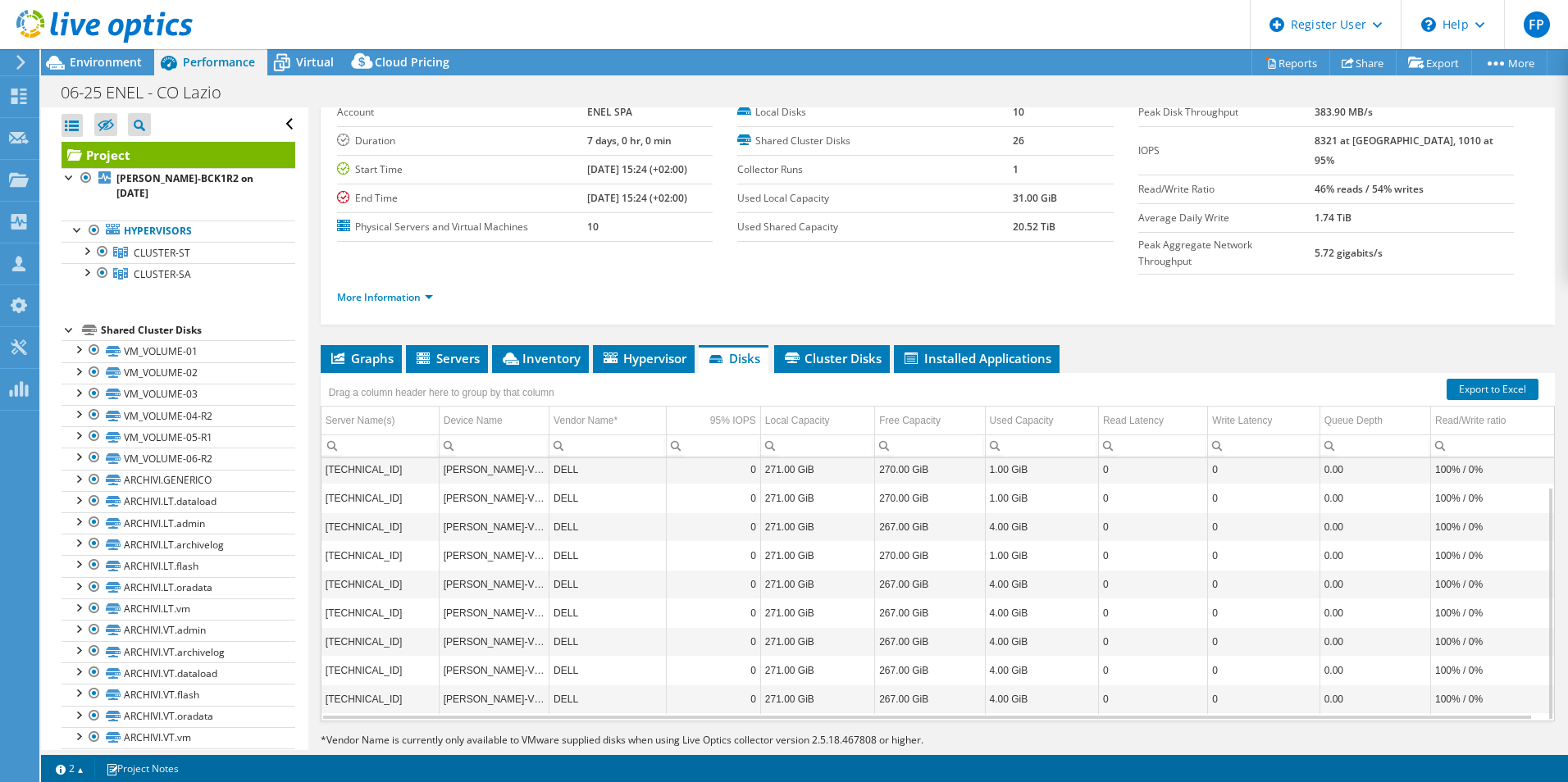
scroll to position [87, 0]
click at [619, 345] on li "Hypervisor" at bounding box center [644, 358] width 102 height 28
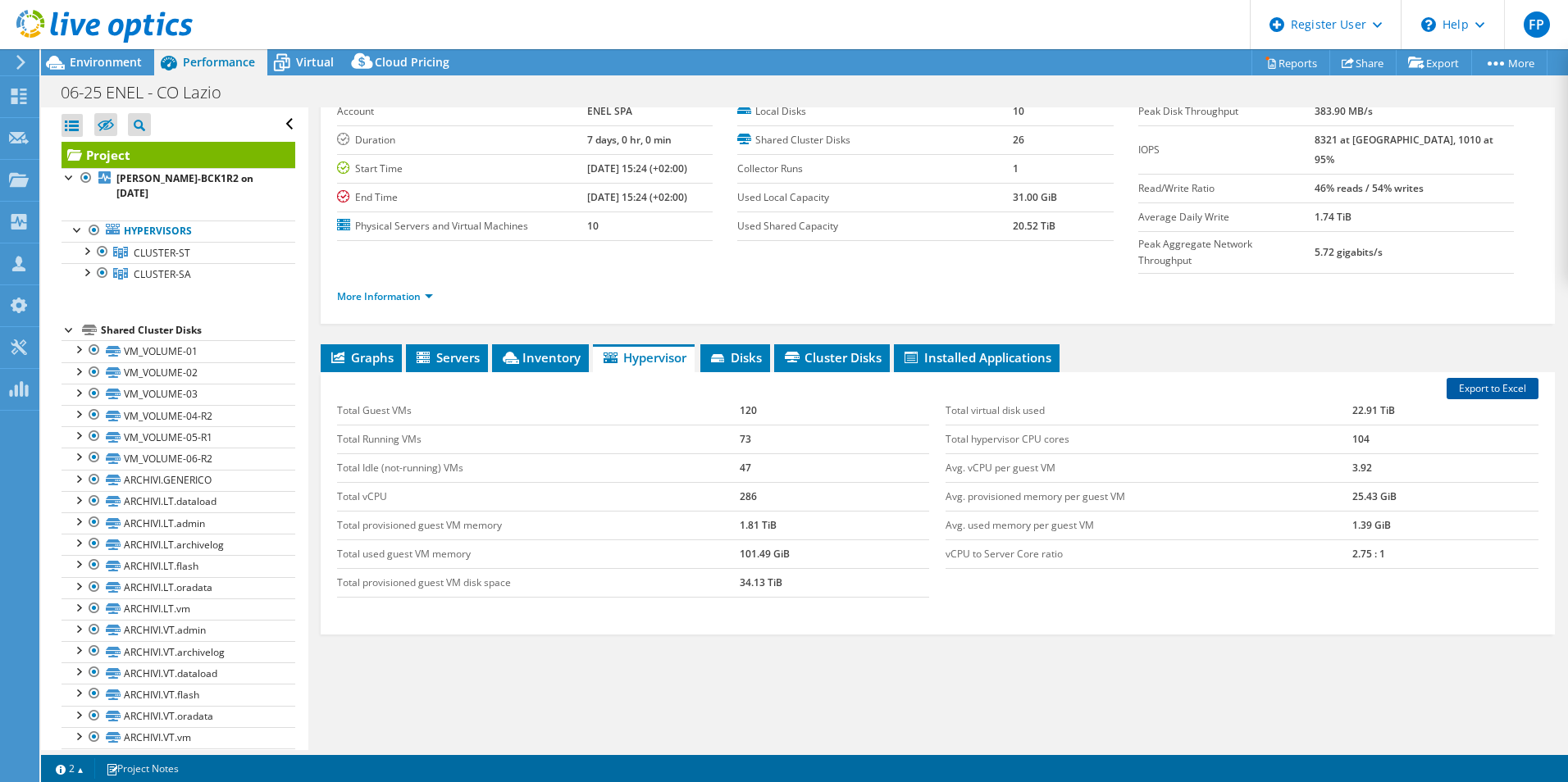
click at [1480, 378] on link "Export to Excel" at bounding box center [1492, 388] width 92 height 21
drag, startPoint x: 677, startPoint y: 16, endPoint x: 671, endPoint y: 36, distance: 20.9
click at [677, 16] on header "FP Dell User Florindo Pascarella Florindo.Pascarella@Dell.com Dell My Profile L…" at bounding box center [784, 25] width 1568 height 49
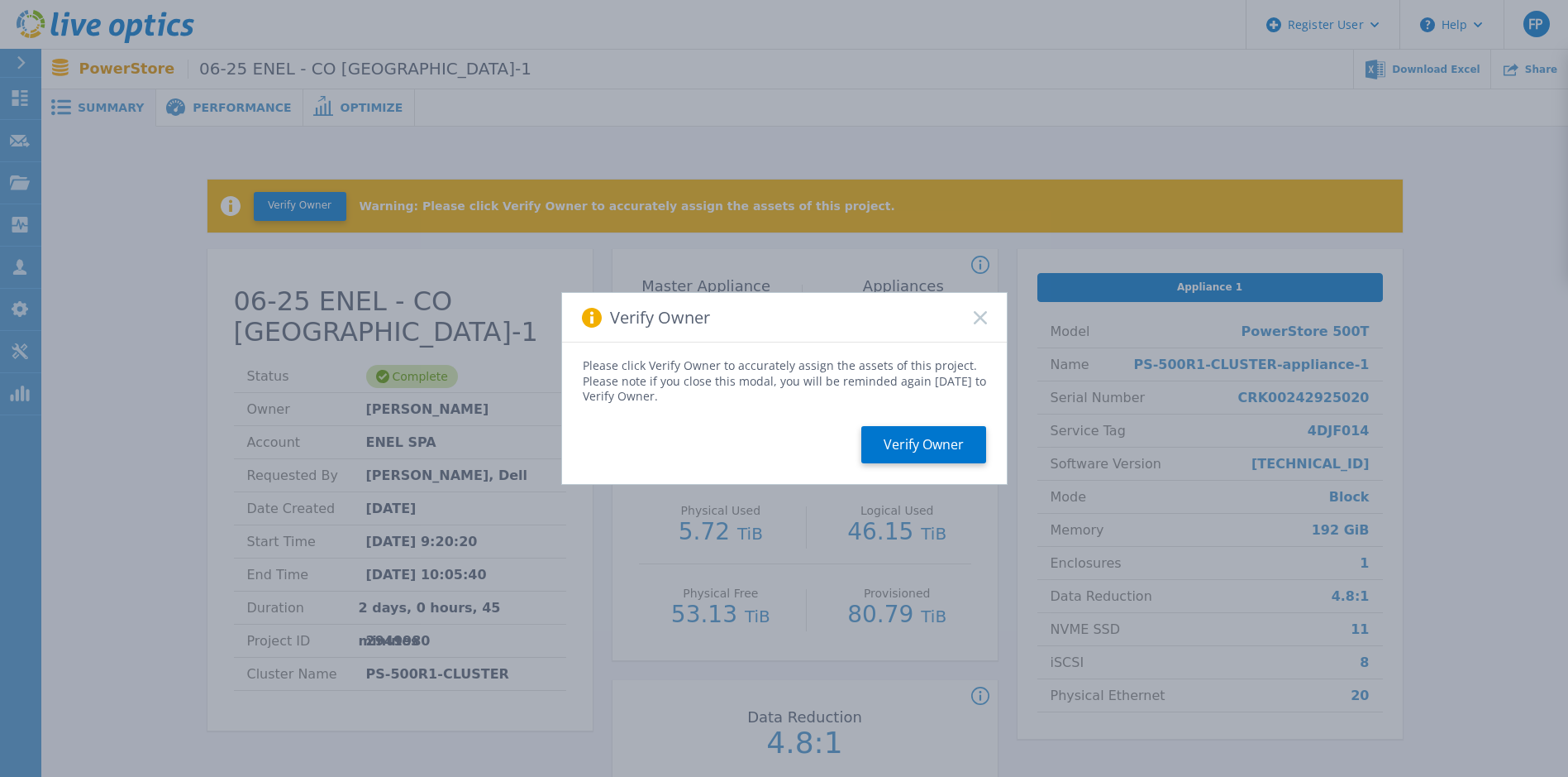
click at [975, 317] on icon at bounding box center [981, 317] width 13 height 13
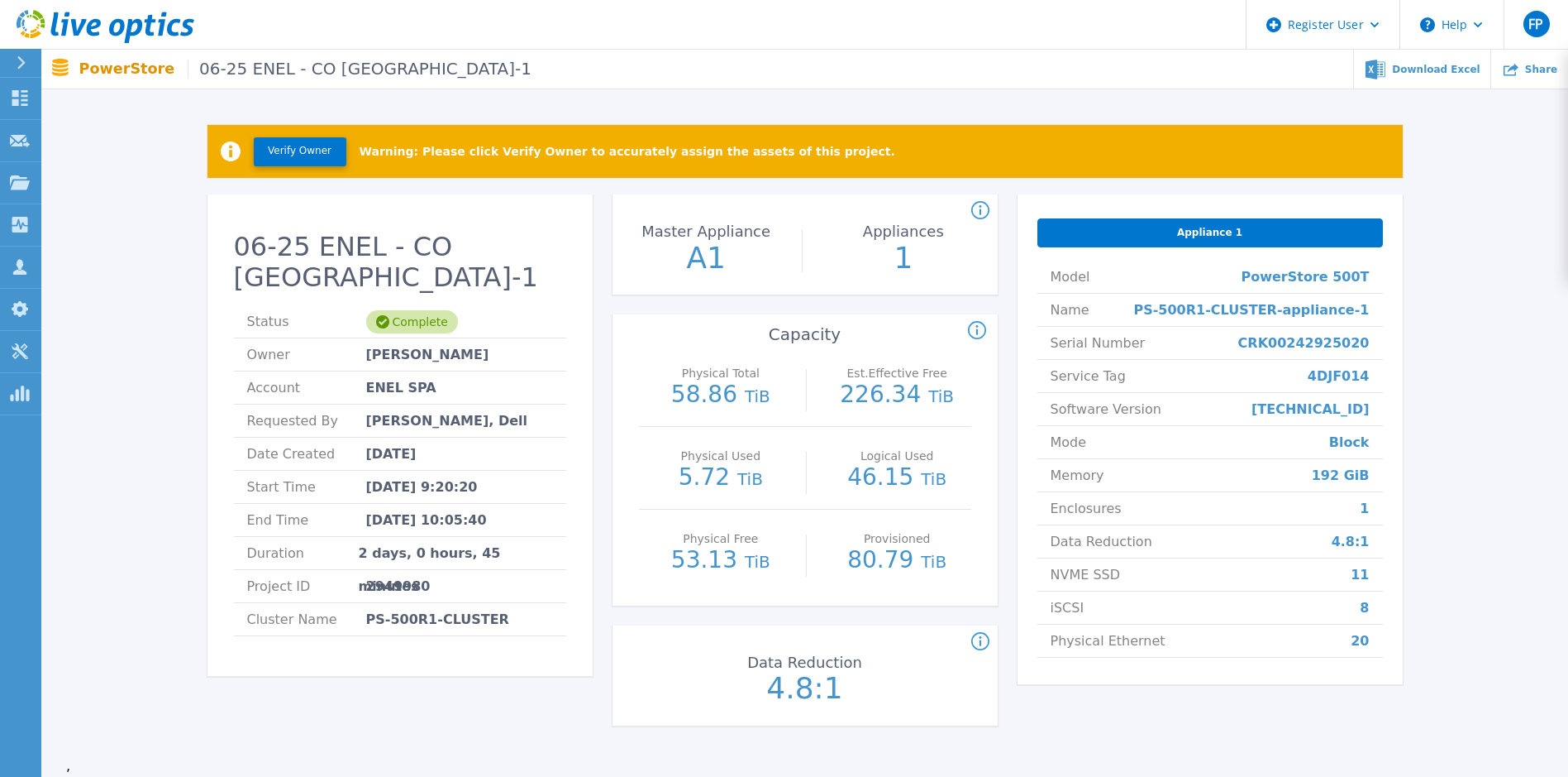
scroll to position [83, 0]
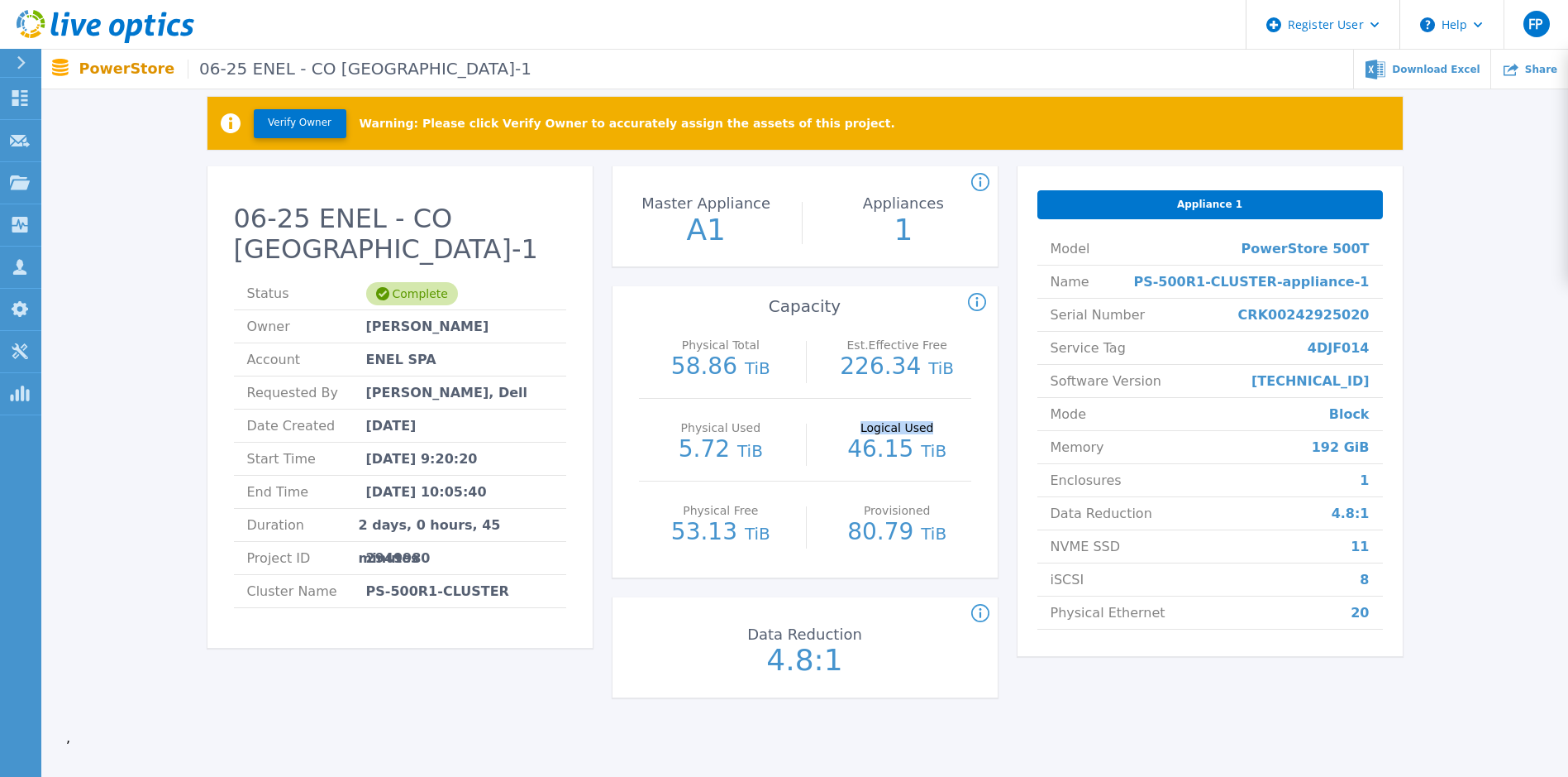
drag, startPoint x: 867, startPoint y: 428, endPoint x: 938, endPoint y: 431, distance: 71.1
click at [938, 431] on p "Logical Used" at bounding box center [897, 428] width 140 height 12
drag, startPoint x: 938, startPoint y: 431, endPoint x: 859, endPoint y: 450, distance: 81.3
click at [887, 443] on p "46.15 TiB" at bounding box center [897, 450] width 148 height 25
drag, startPoint x: 856, startPoint y: 447, endPoint x: 920, endPoint y: 449, distance: 64.0
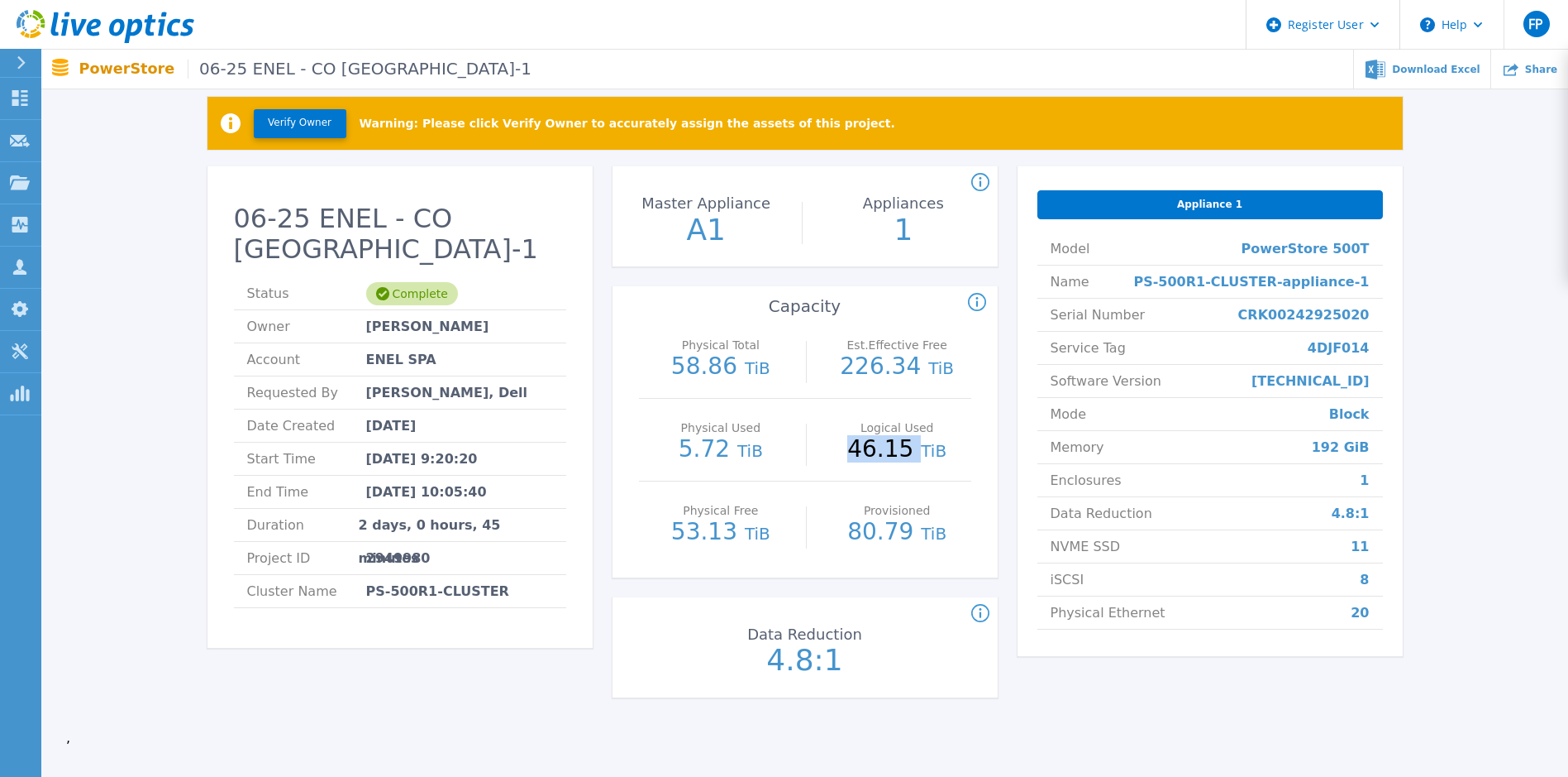
click at [920, 449] on p "46.15 TiB" at bounding box center [897, 450] width 148 height 25
drag, startPoint x: 687, startPoint y: 450, endPoint x: 741, endPoint y: 450, distance: 54.0
click at [741, 450] on p "5.72 TiB" at bounding box center [721, 450] width 148 height 25
drag, startPoint x: 764, startPoint y: 665, endPoint x: 864, endPoint y: 668, distance: 100.0
click at [864, 668] on p "4.8:1" at bounding box center [804, 660] width 185 height 29
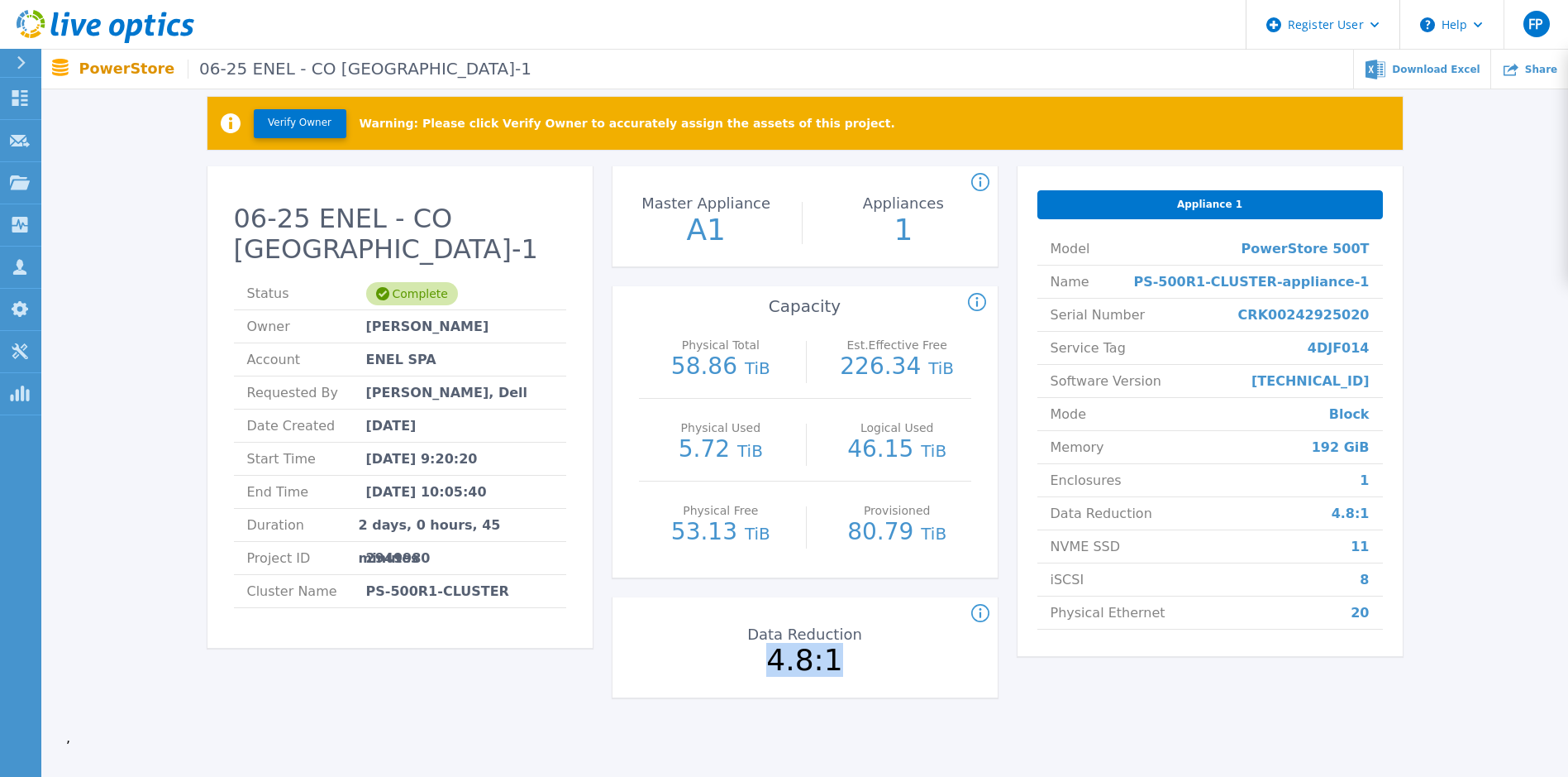
drag, startPoint x: 864, startPoint y: 668, endPoint x: 851, endPoint y: 667, distance: 13.0
click at [851, 667] on p "4.8:1" at bounding box center [804, 660] width 185 height 29
drag, startPoint x: 785, startPoint y: 658, endPoint x: 841, endPoint y: 670, distance: 57.3
click at [841, 670] on p "4.8:1" at bounding box center [804, 660] width 185 height 29
click at [840, 670] on p "4.8:1" at bounding box center [804, 660] width 185 height 29
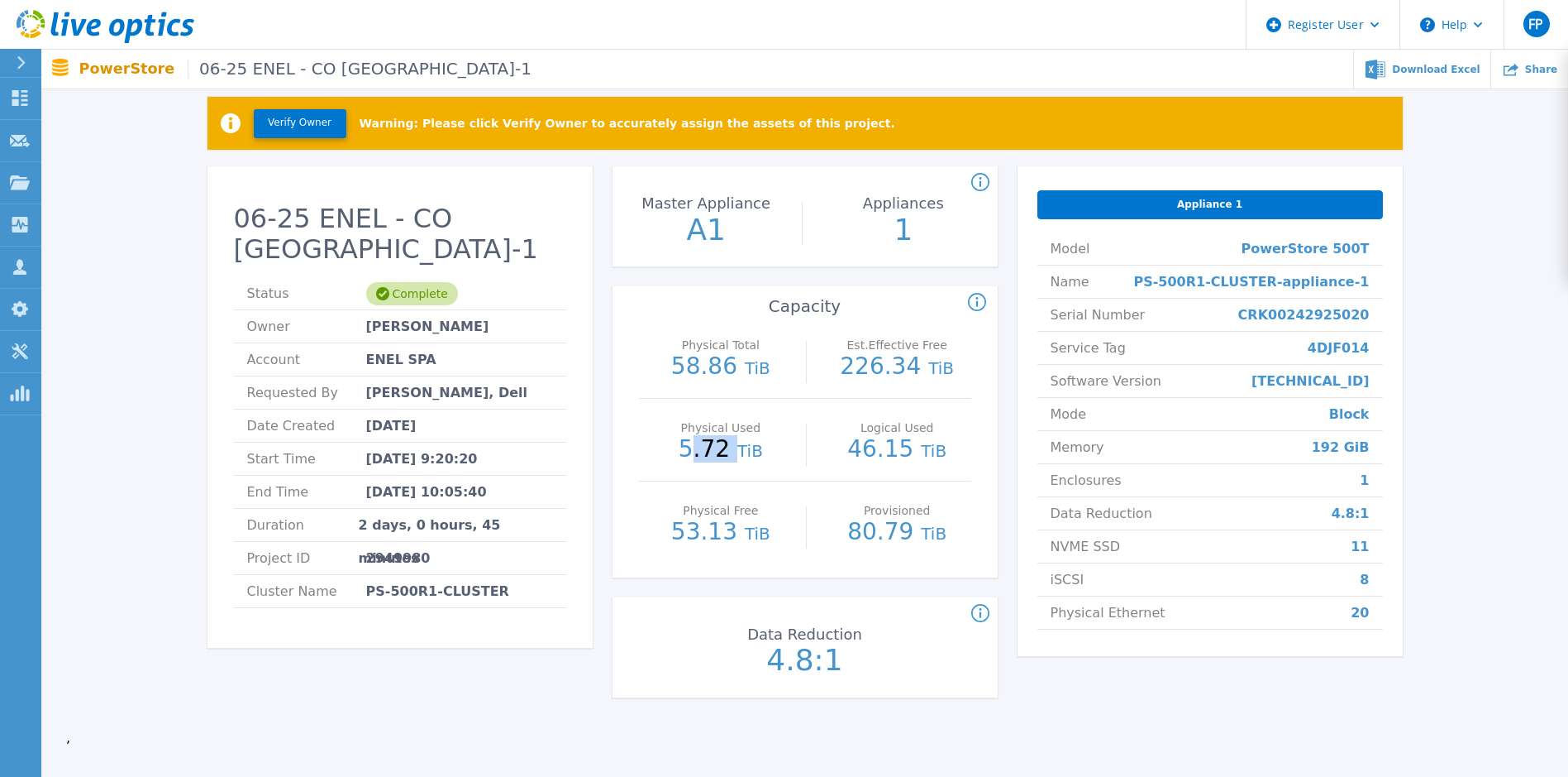
drag, startPoint x: 692, startPoint y: 458, endPoint x: 735, endPoint y: 452, distance: 43.4
click at [735, 452] on p "5.72 TiB" at bounding box center [721, 450] width 148 height 25
drag, startPoint x: 735, startPoint y: 452, endPoint x: 713, endPoint y: 455, distance: 22.2
click at [716, 455] on p "5.72 TiB" at bounding box center [721, 450] width 148 height 25
drag, startPoint x: 863, startPoint y: 450, endPoint x: 925, endPoint y: 441, distance: 62.6
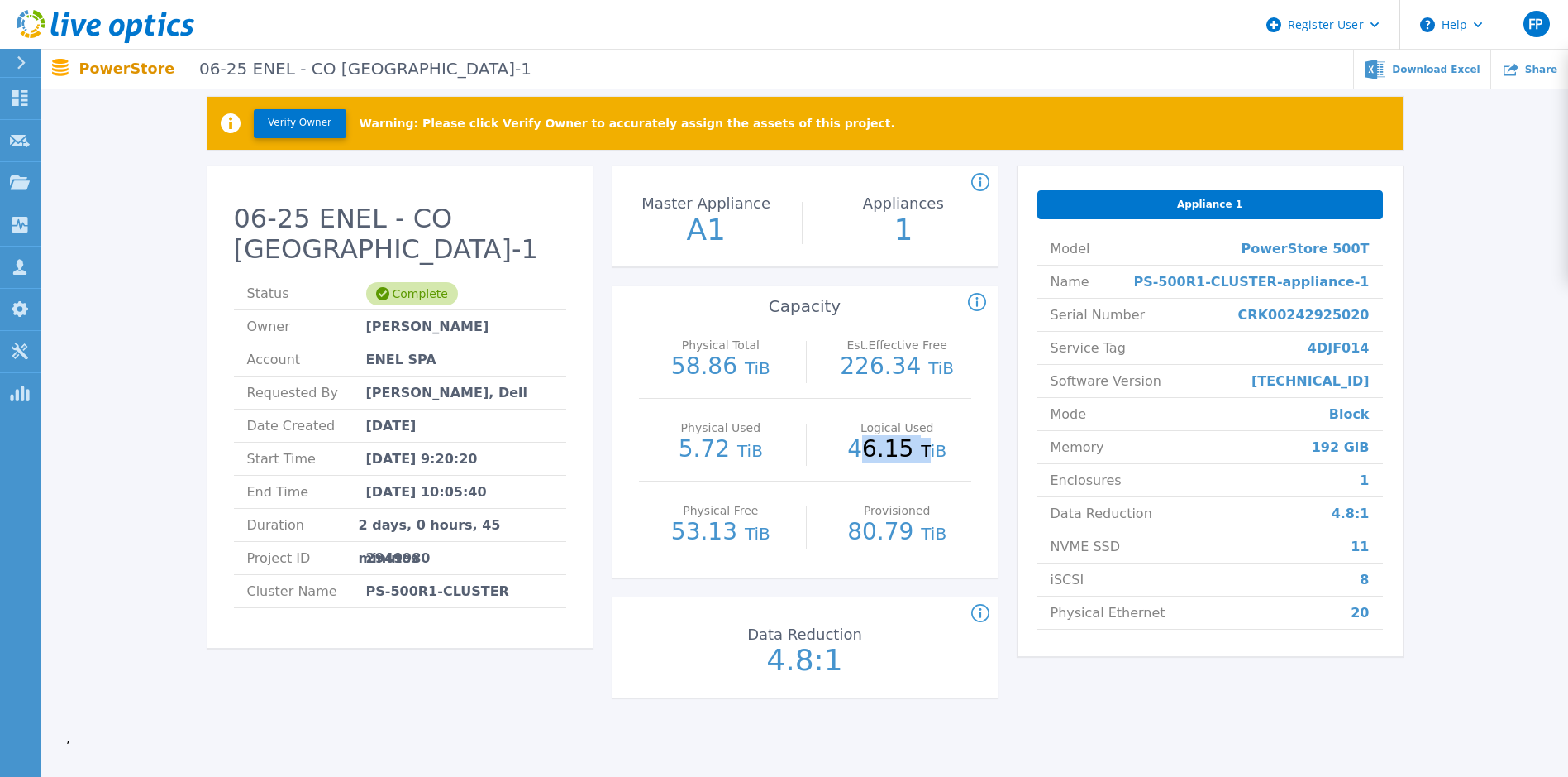
click at [925, 441] on p "46.15 TiB" at bounding box center [897, 450] width 148 height 25
drag, startPoint x: 925, startPoint y: 441, endPoint x: 934, endPoint y: 444, distance: 9.5
click at [934, 444] on span "TiB" at bounding box center [934, 451] width 26 height 20
drag, startPoint x: 864, startPoint y: 453, endPoint x: 931, endPoint y: 452, distance: 67.0
click at [931, 452] on p "46.15 TiB" at bounding box center [897, 450] width 148 height 25
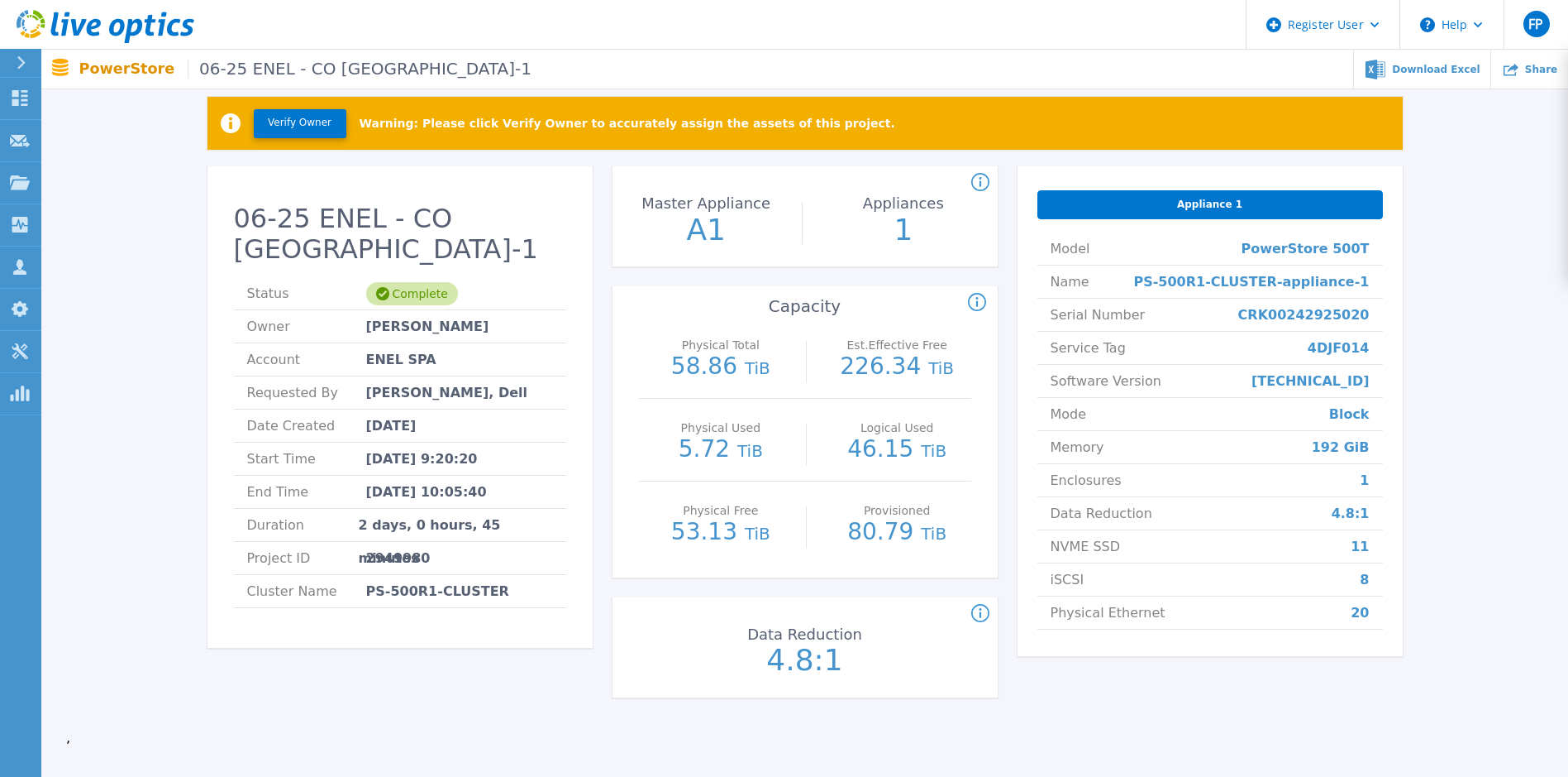
click at [939, 452] on p "46.15 TiB" at bounding box center [897, 450] width 148 height 25
drag, startPoint x: 937, startPoint y: 456, endPoint x: 854, endPoint y: 457, distance: 83.0
click at [854, 457] on p "46.15 TiB" at bounding box center [897, 450] width 148 height 25
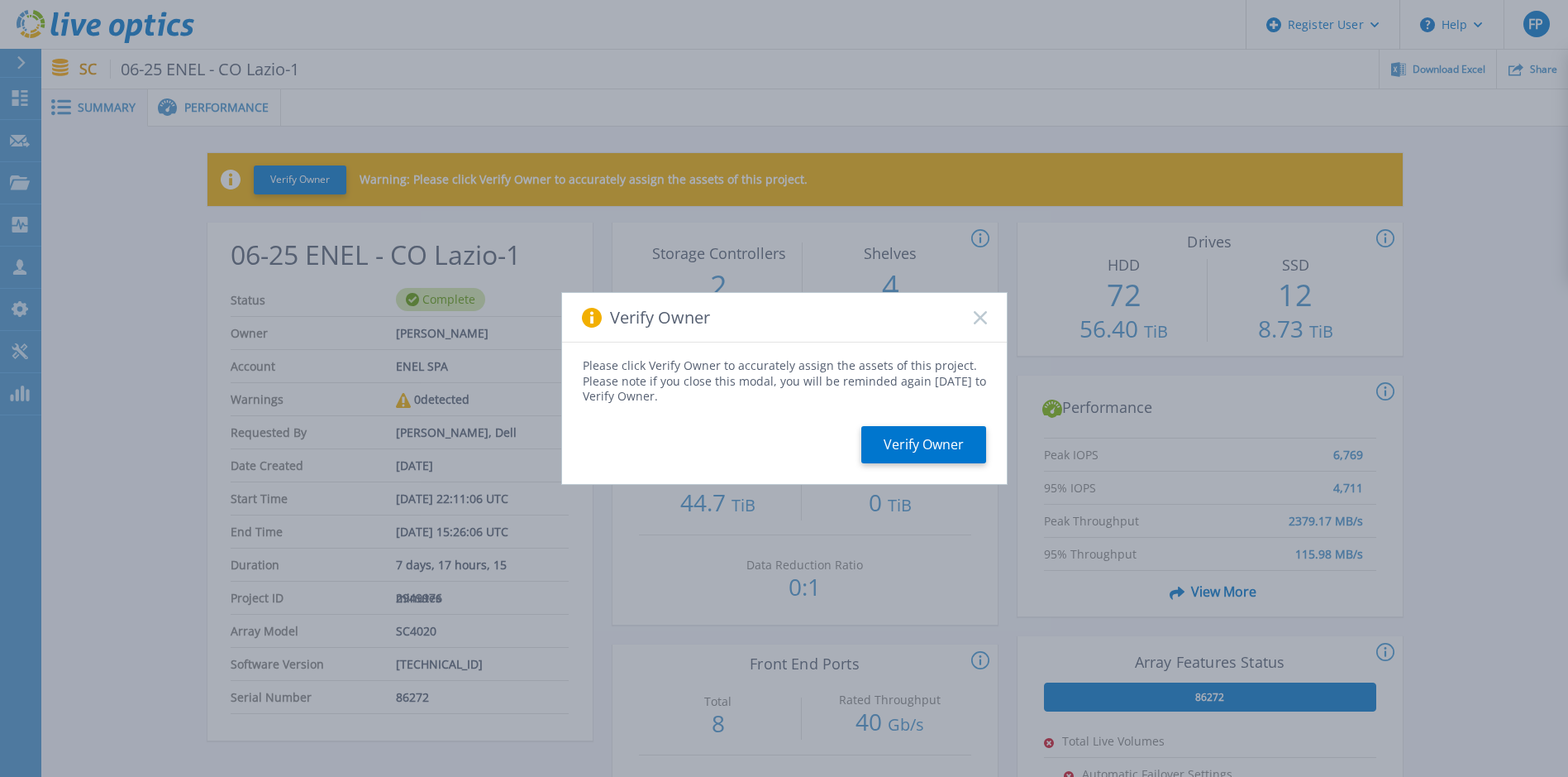
click at [978, 326] on div "Verify Owner" at bounding box center [785, 317] width 445 height 50
click at [978, 319] on rect at bounding box center [980, 316] width 14 height 14
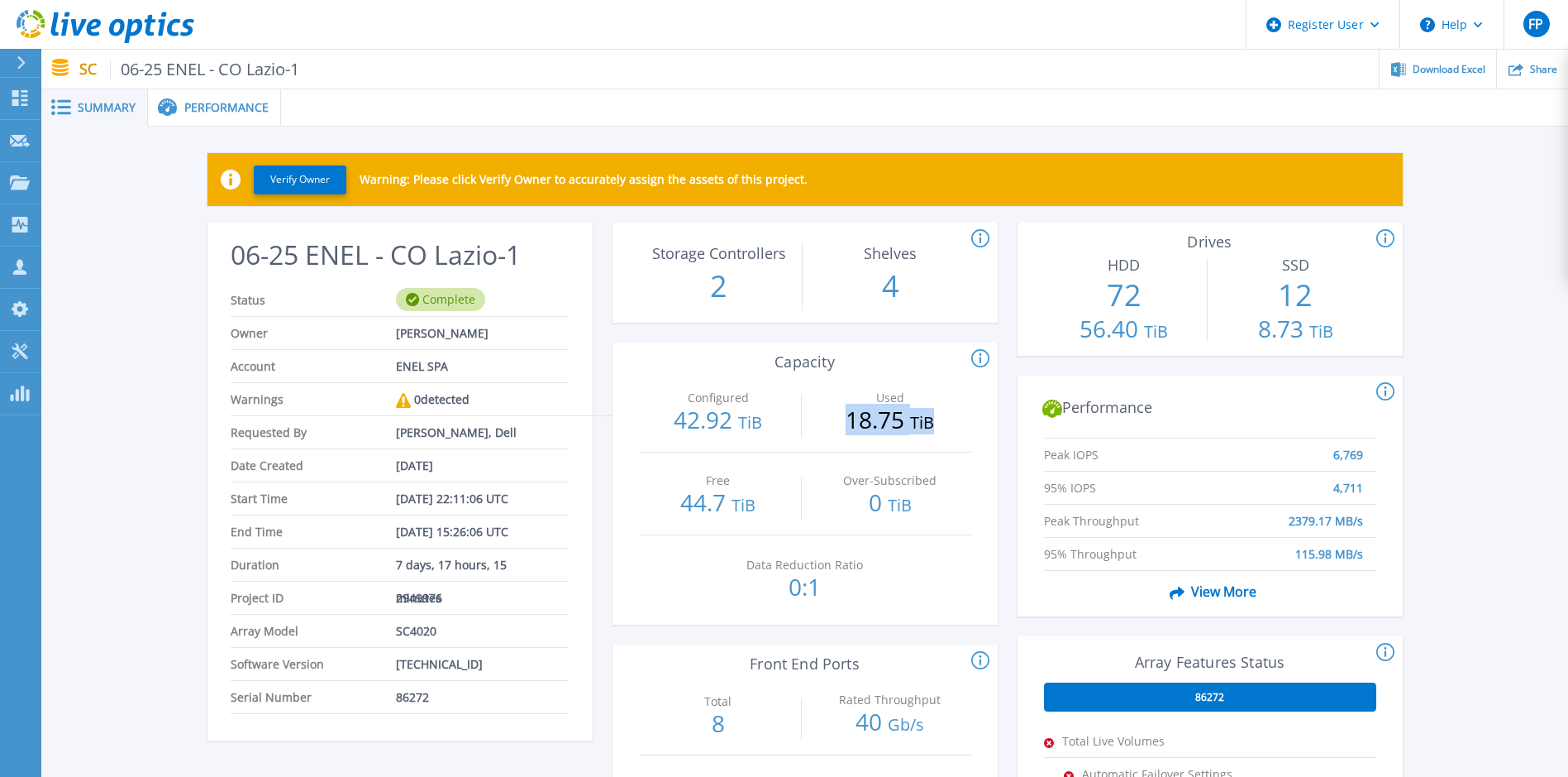
drag, startPoint x: 846, startPoint y: 415, endPoint x: 939, endPoint y: 427, distance: 93.8
click at [939, 427] on p "18.75 TiB" at bounding box center [890, 420] width 160 height 27
copy p "18.75 TiB"
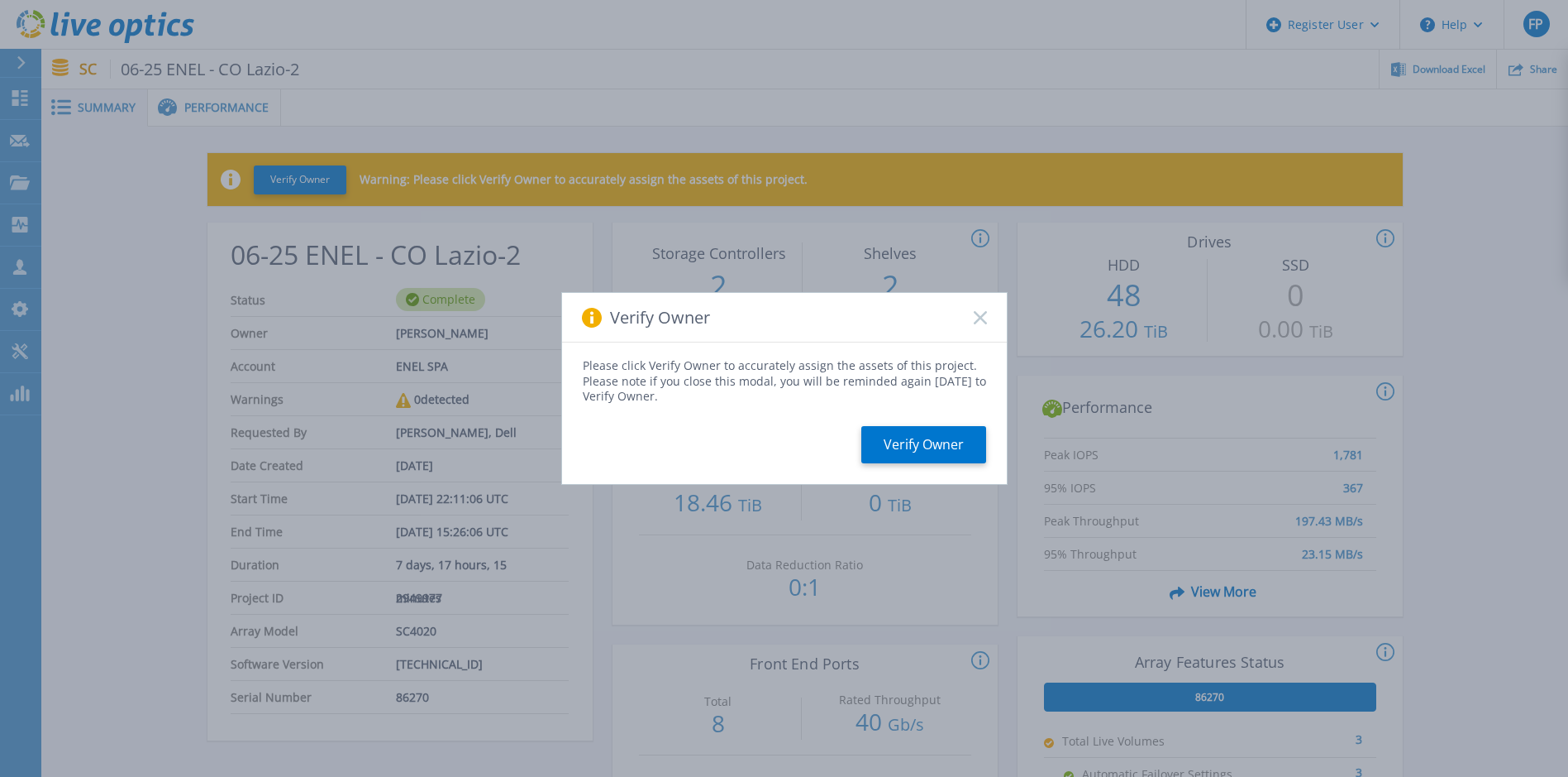
click at [971, 319] on div "Verify Owner" at bounding box center [785, 317] width 445 height 50
click at [978, 319] on rect at bounding box center [980, 316] width 14 height 14
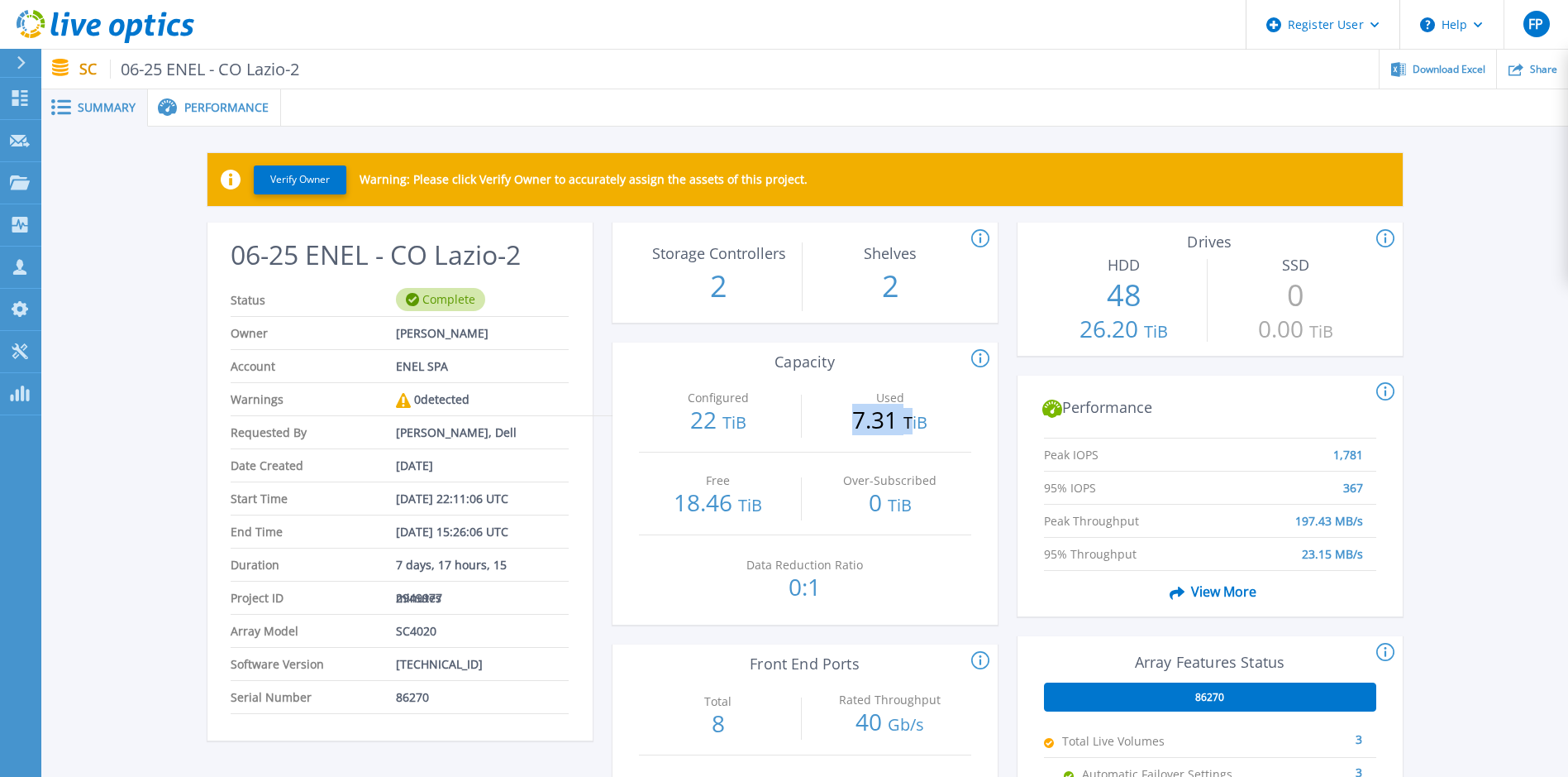
drag, startPoint x: 857, startPoint y: 423, endPoint x: 908, endPoint y: 422, distance: 51.0
click at [908, 422] on p "7.31 TiB" at bounding box center [890, 420] width 160 height 27
click at [894, 431] on p "7.31 TiB" at bounding box center [890, 420] width 160 height 27
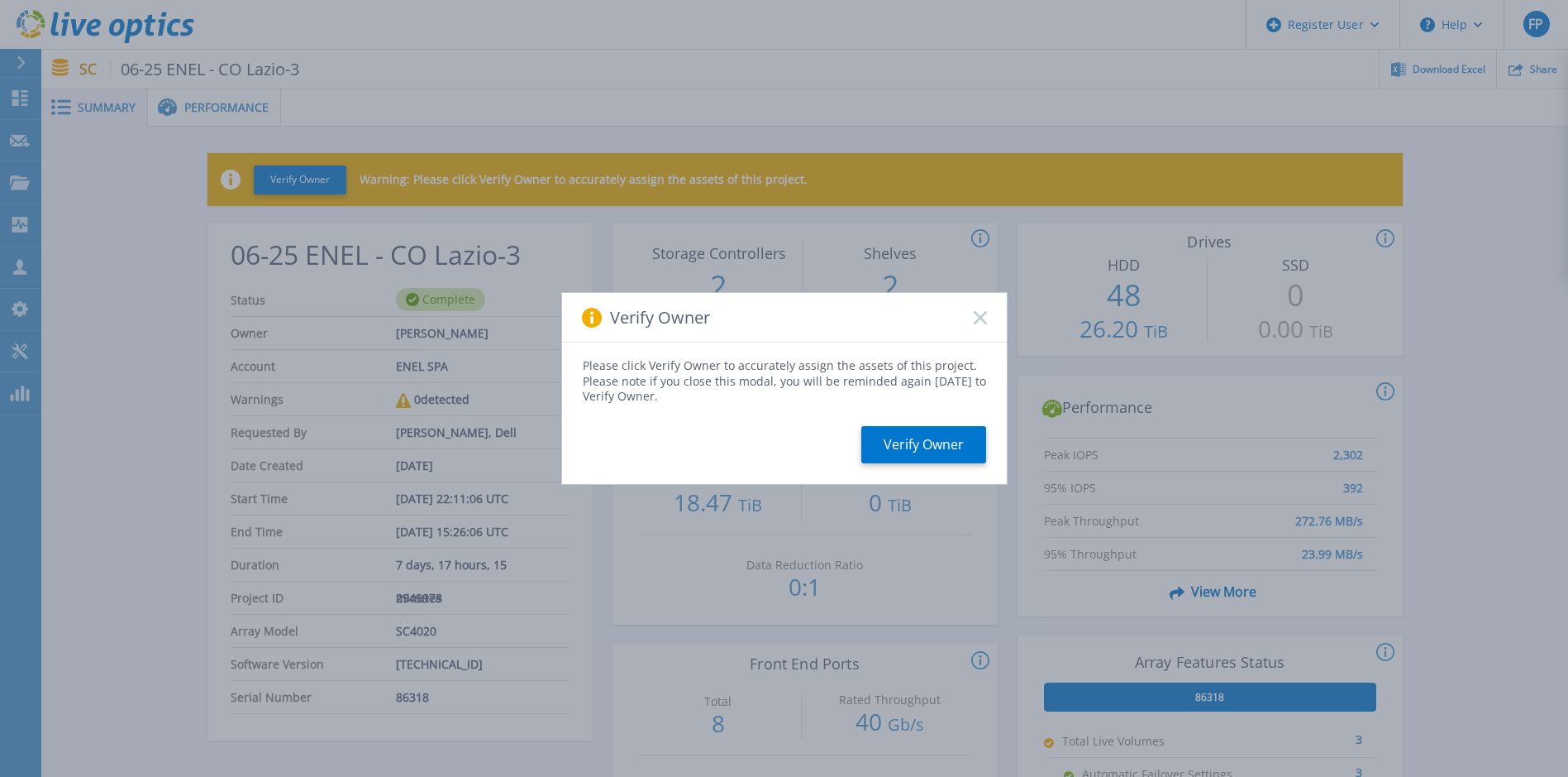
click at [987, 315] on div "Verify Owner" at bounding box center [785, 317] width 445 height 50
click at [986, 317] on icon at bounding box center [981, 317] width 13 height 13
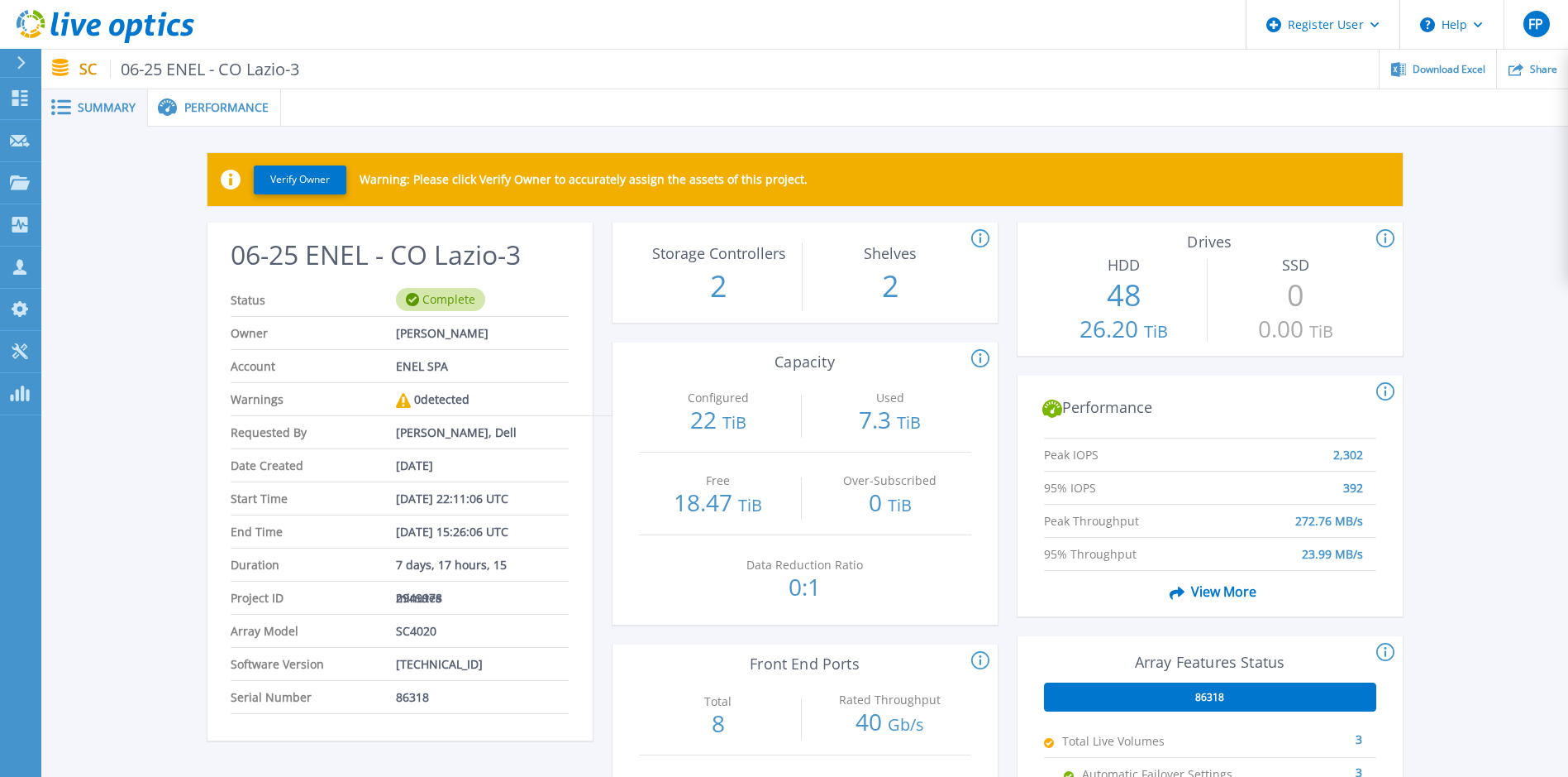
scroll to position [83, 0]
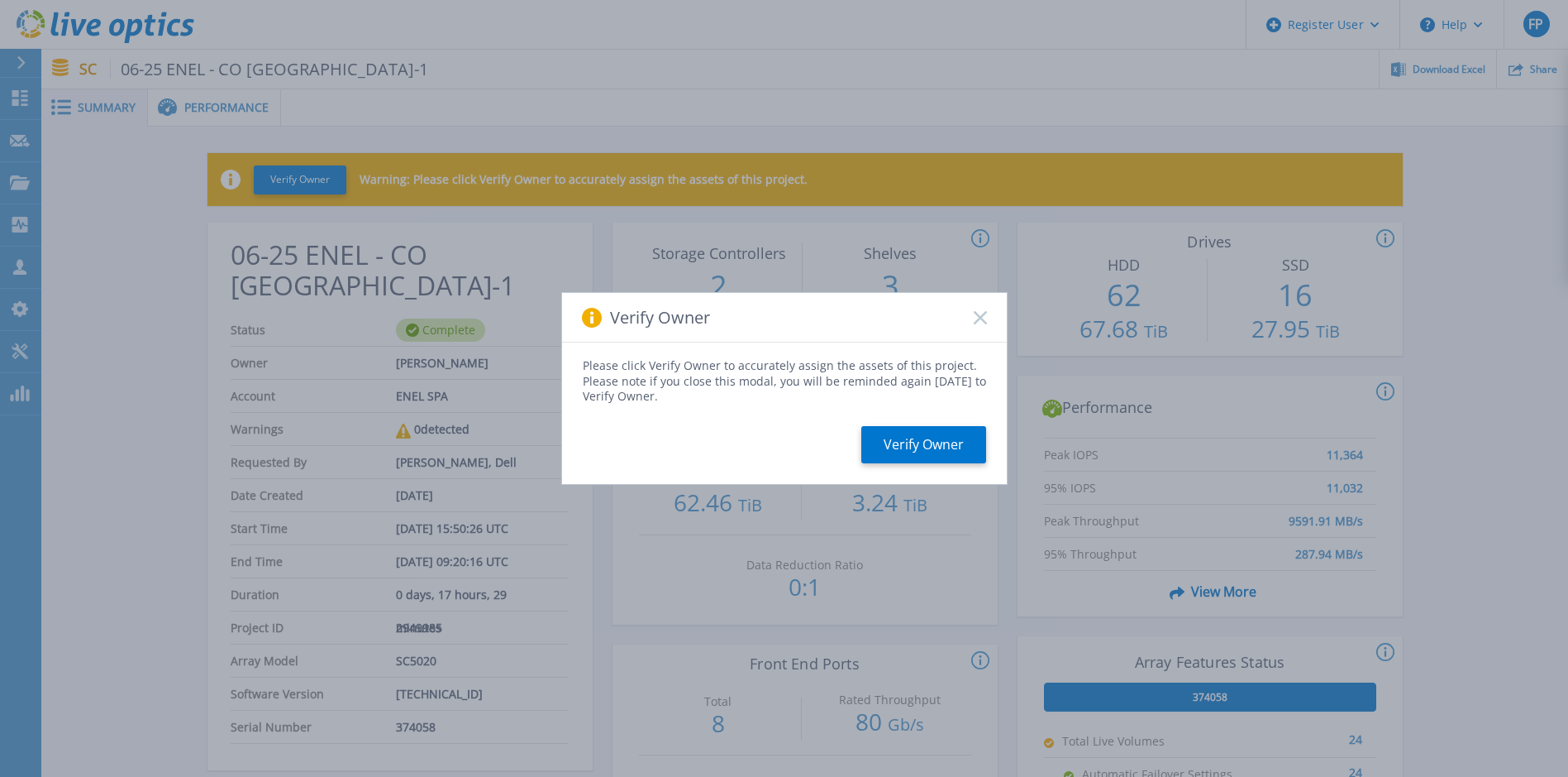
click at [987, 326] on div "Verify Owner" at bounding box center [785, 317] width 445 height 50
click at [983, 326] on div "Verify Owner" at bounding box center [785, 317] width 445 height 50
click at [983, 316] on rect at bounding box center [980, 316] width 14 height 14
click at [983, 315] on rect at bounding box center [980, 316] width 14 height 14
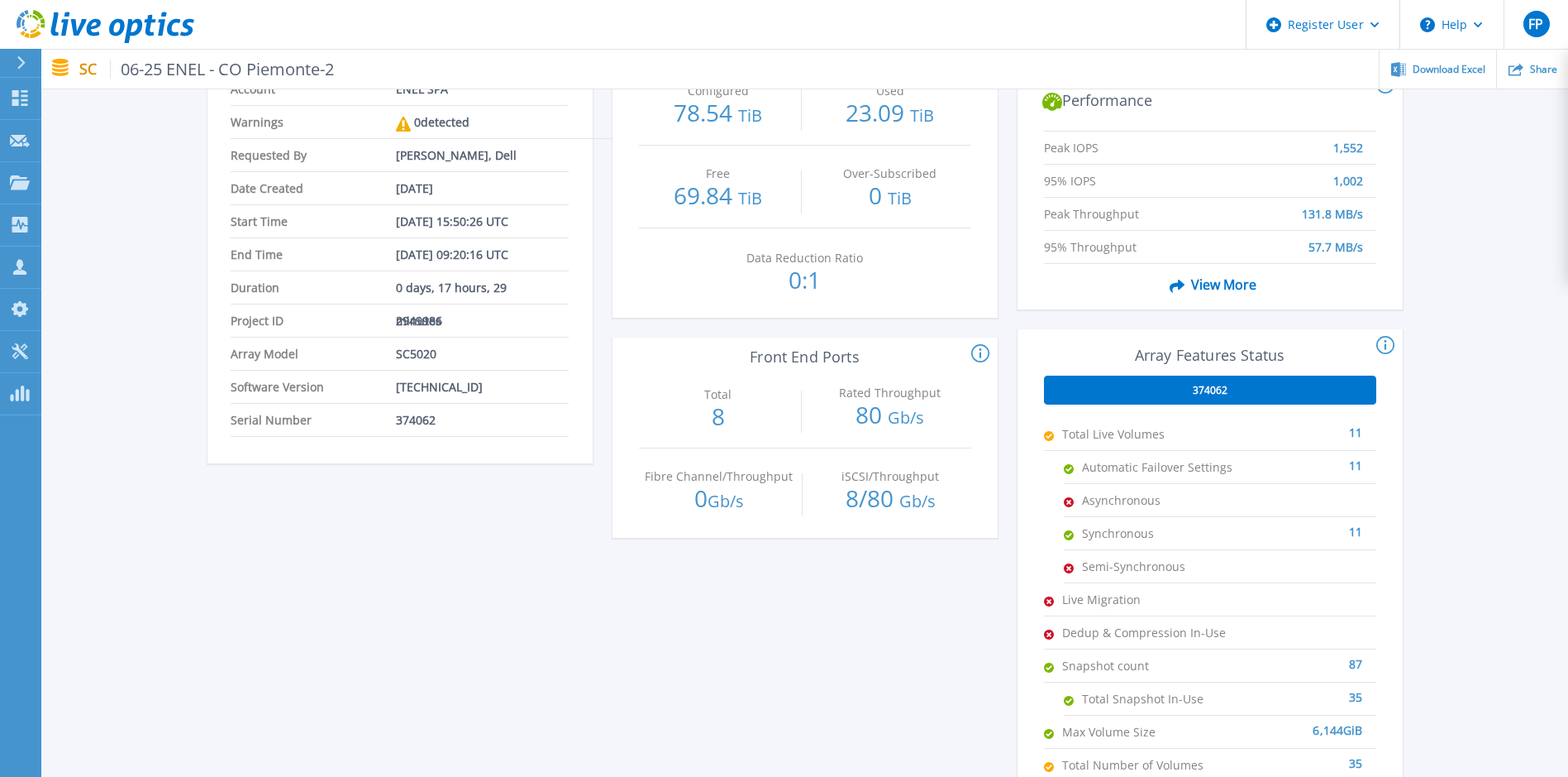
scroll to position [248, 0]
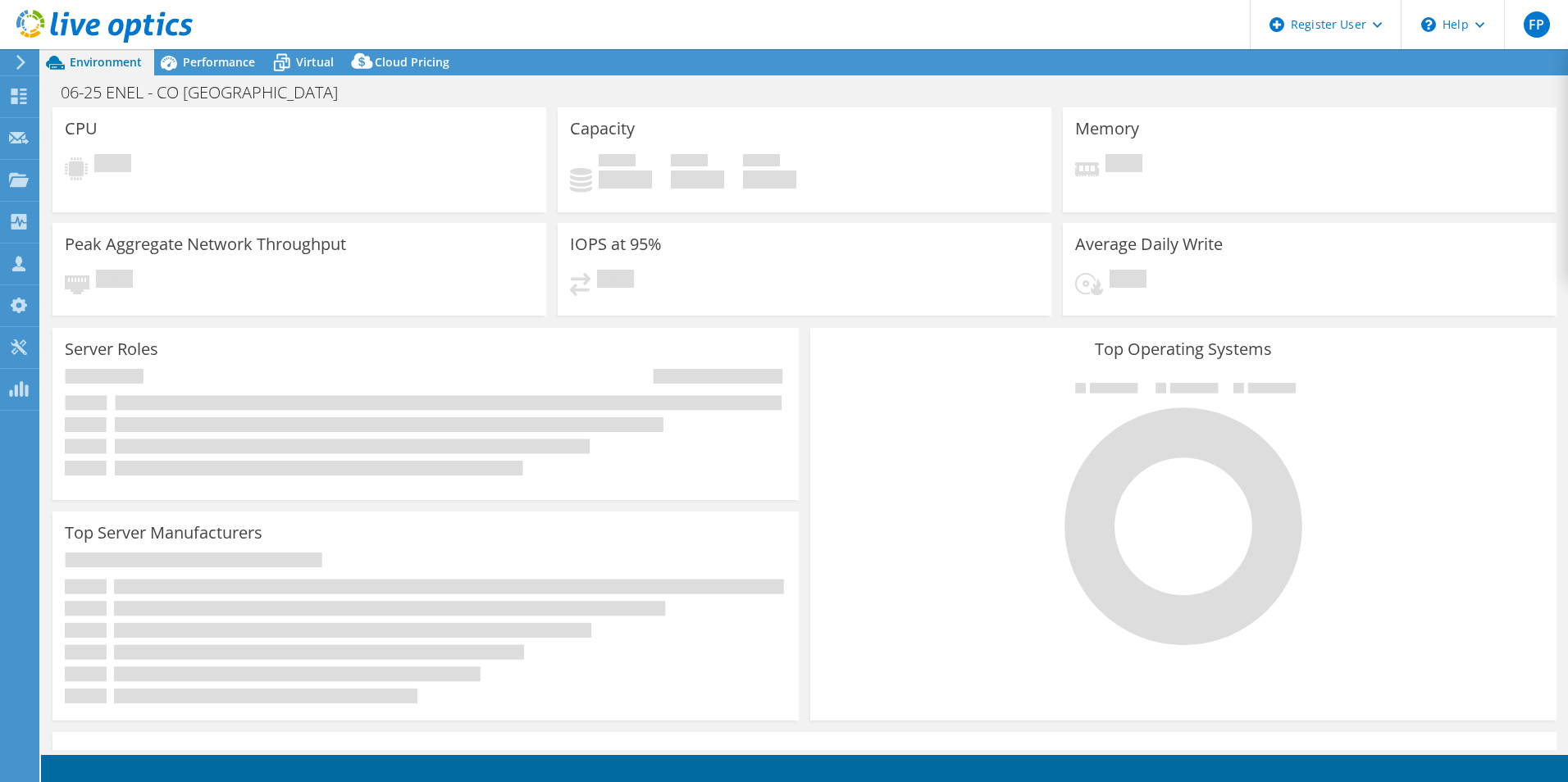
select select "USD"
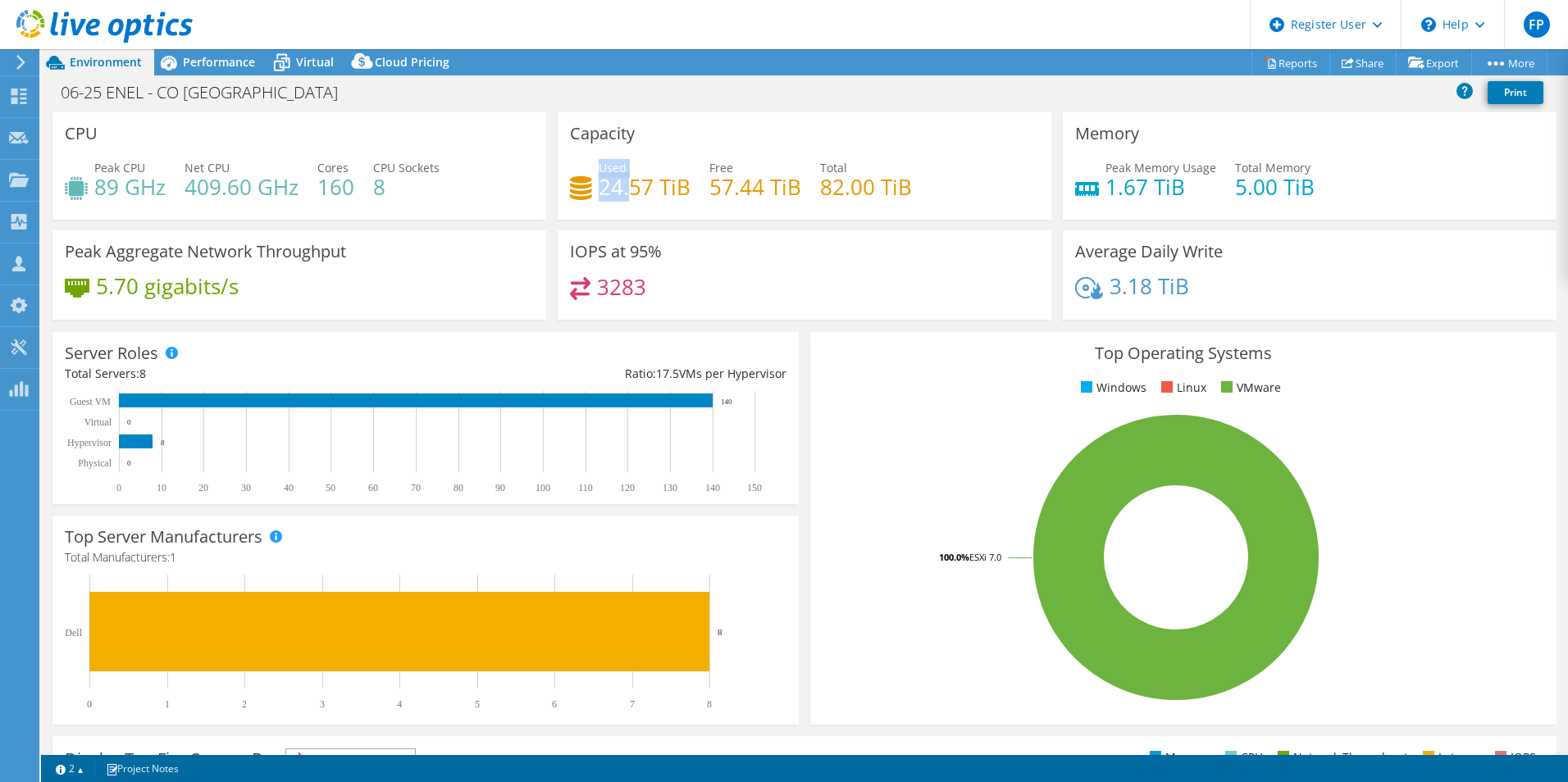
drag, startPoint x: 593, startPoint y: 188, endPoint x: 623, endPoint y: 187, distance: 30.0
click at [623, 187] on div "Used 24.57 TiB" at bounding box center [630, 177] width 120 height 36
click at [623, 187] on h4 "24.57 TiB" at bounding box center [645, 187] width 92 height 18
drag, startPoint x: 685, startPoint y: 190, endPoint x: 598, endPoint y: 187, distance: 87.1
click at [599, 187] on h4 "24.57 TiB" at bounding box center [645, 187] width 92 height 18
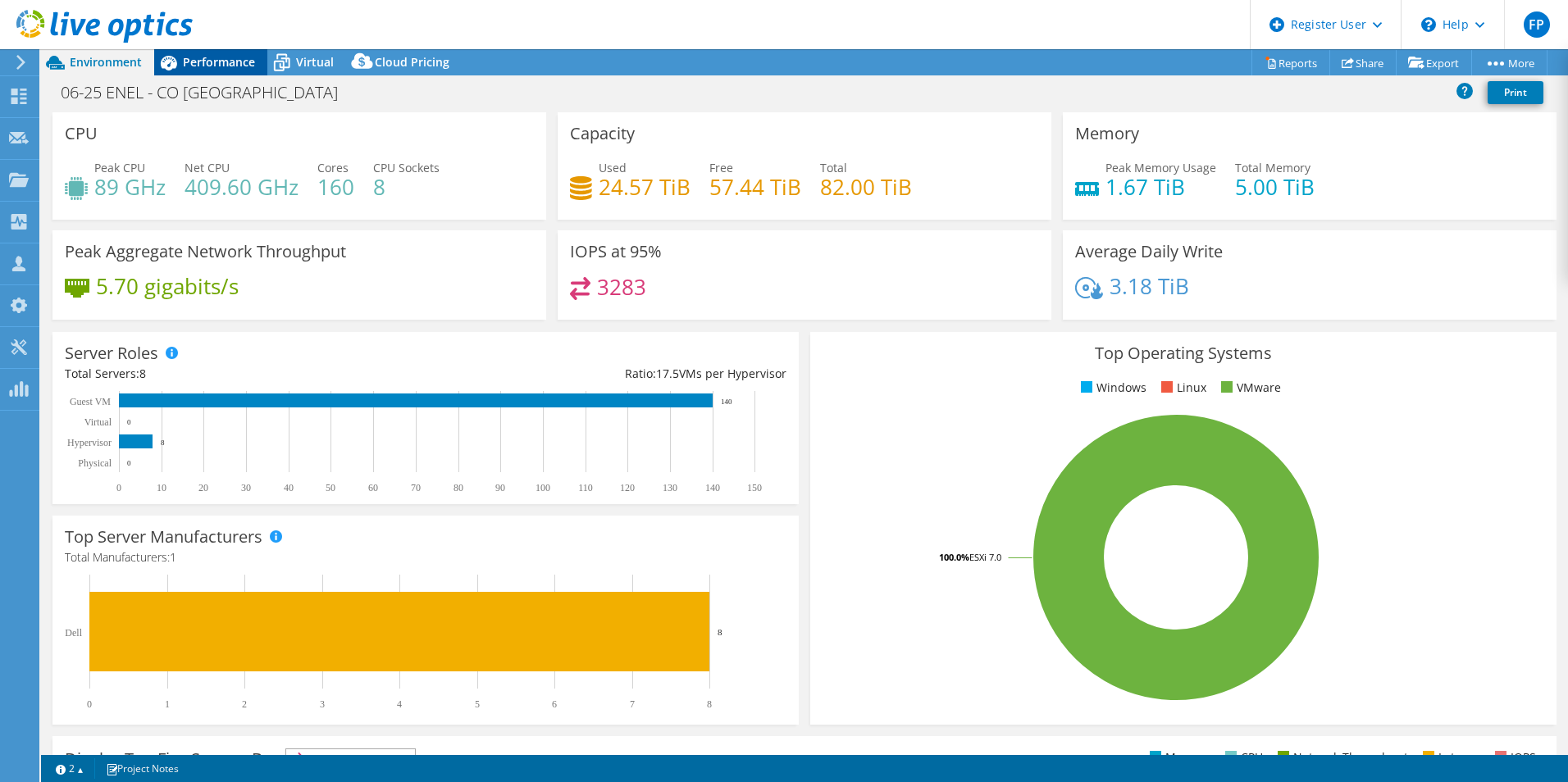
click at [190, 57] on span "Performance" at bounding box center [219, 61] width 72 height 15
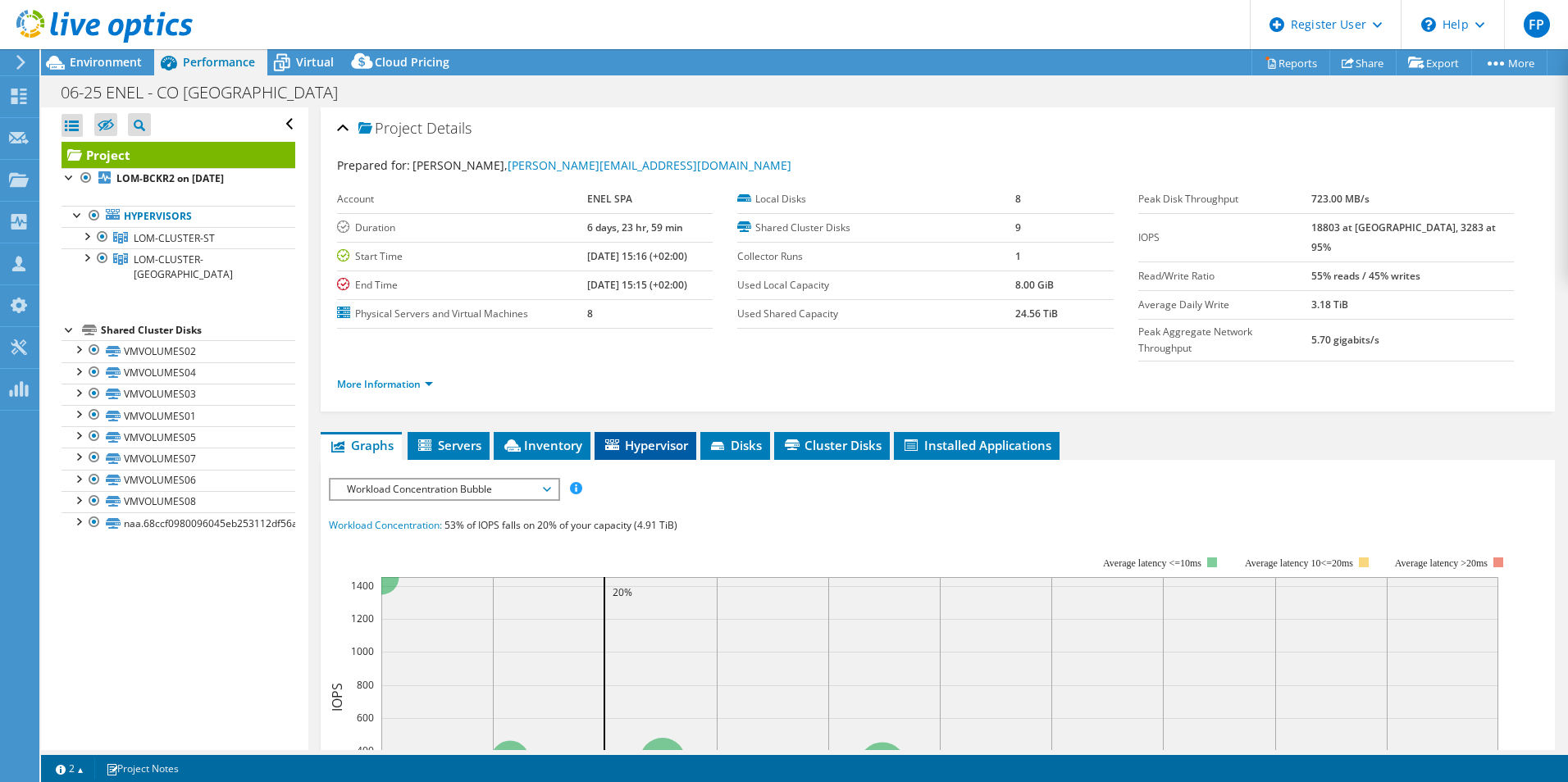
click at [665, 437] on span "Hypervisor" at bounding box center [645, 445] width 86 height 16
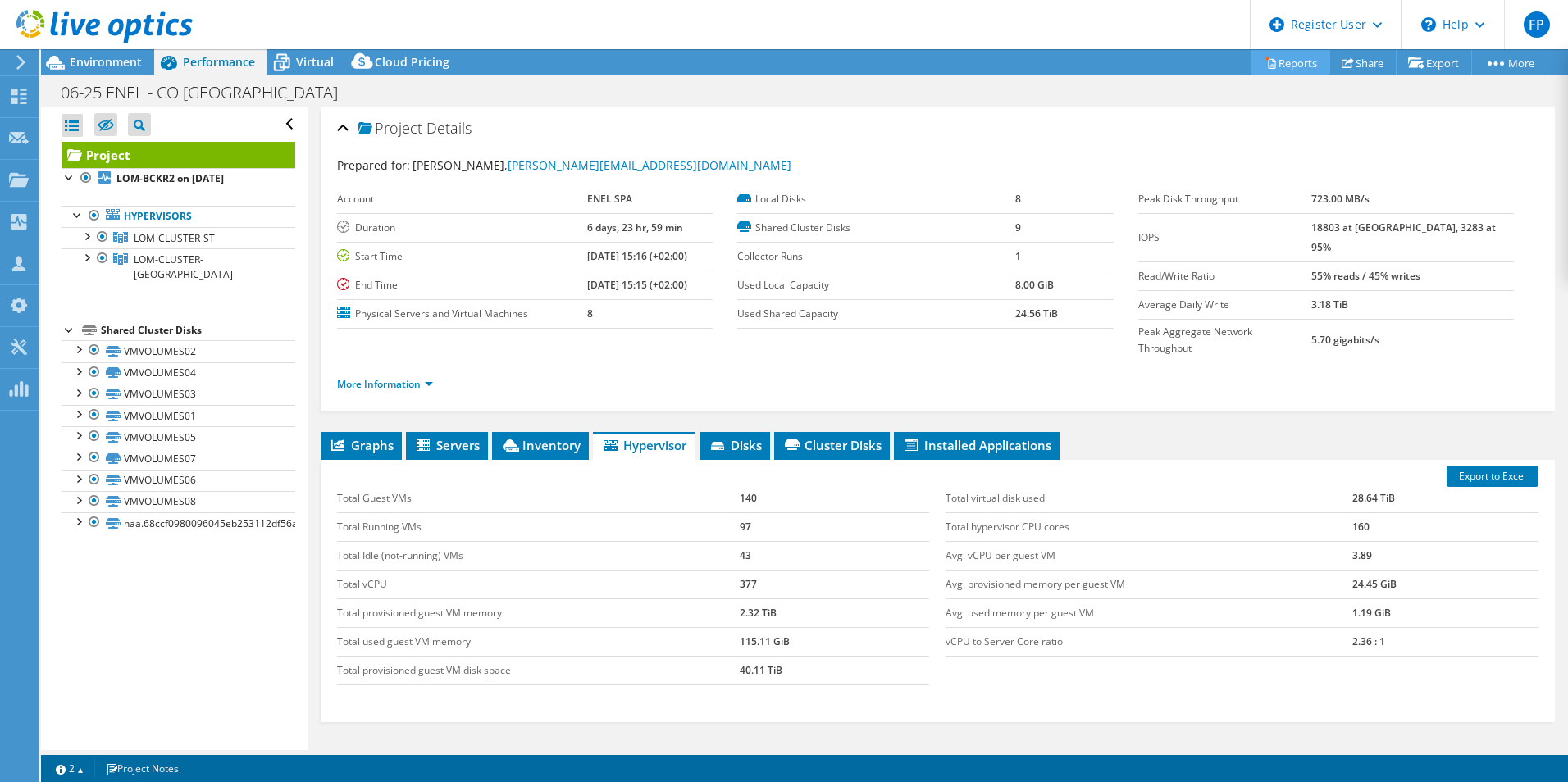
click at [1279, 62] on link "Reports" at bounding box center [1291, 63] width 78 height 26
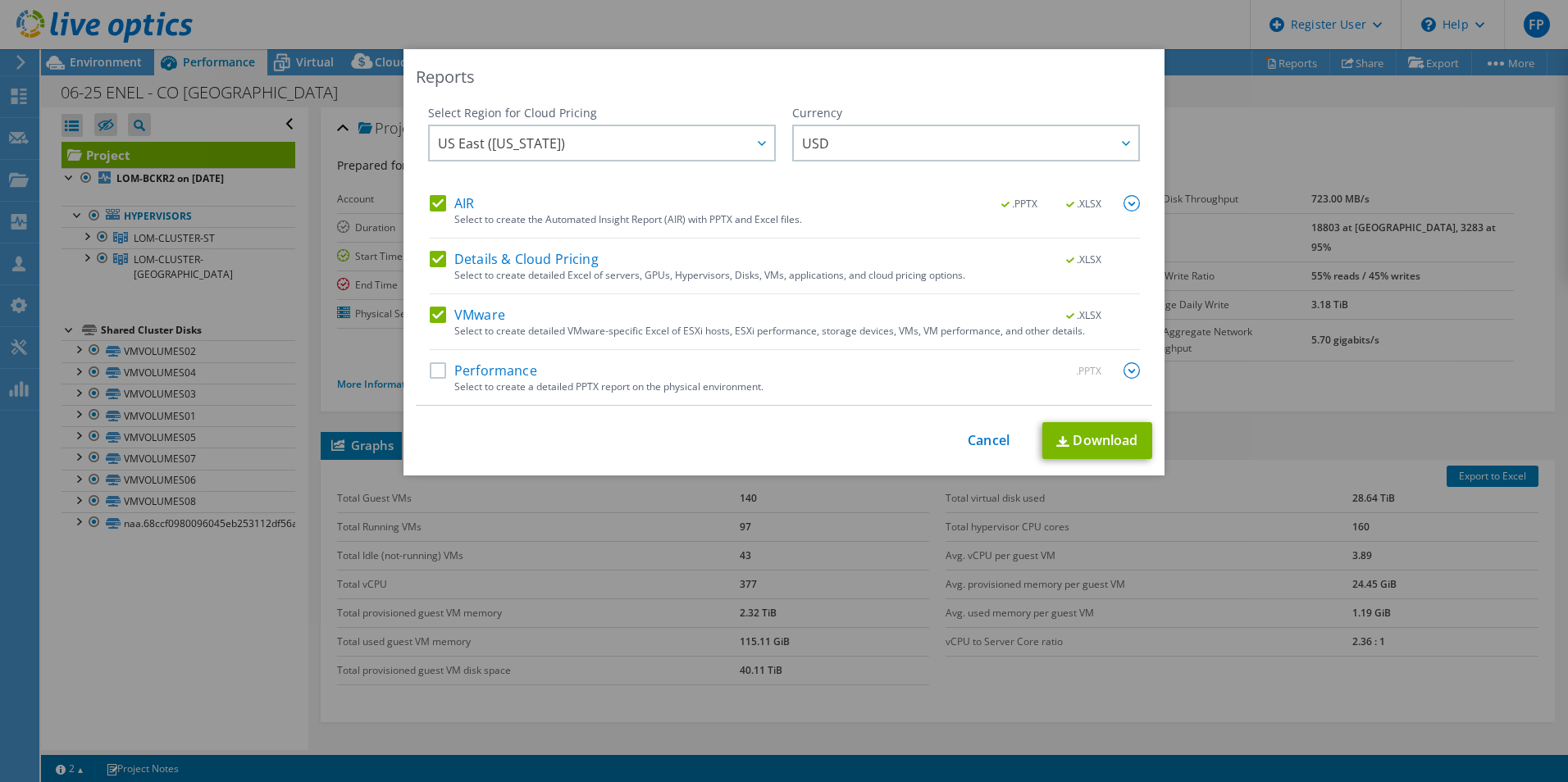
click at [1125, 206] on img at bounding box center [1131, 203] width 16 height 16
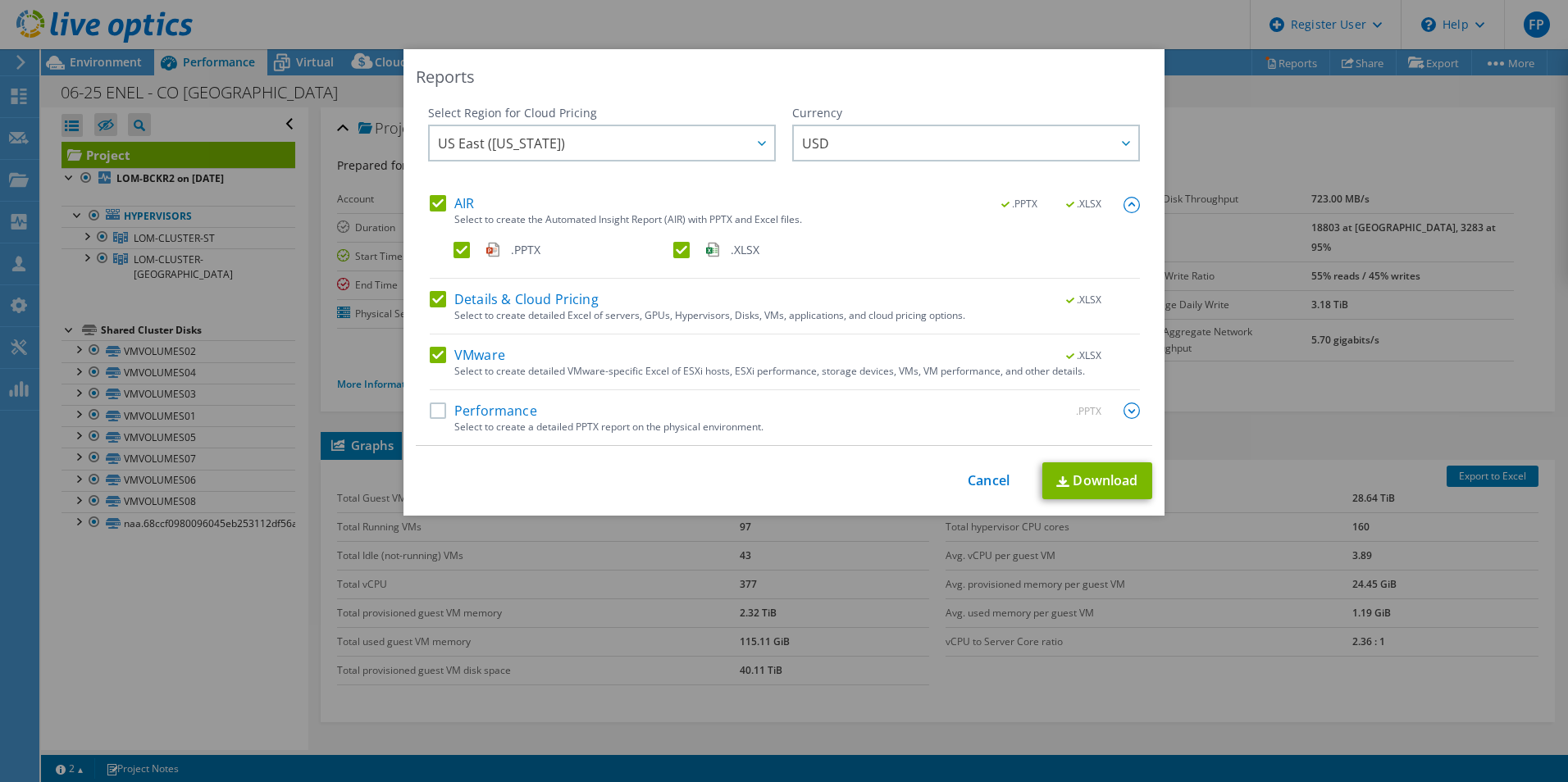
click at [429, 298] on label "Details & Cloud Pricing" at bounding box center [513, 299] width 169 height 16
click at [0, 0] on input "Details & Cloud Pricing" at bounding box center [0, 0] width 0 height 0
click at [432, 348] on label "VMware" at bounding box center [467, 355] width 76 height 16
click at [0, 0] on input "VMware" at bounding box center [0, 0] width 0 height 0
click at [673, 247] on label ".XLSX" at bounding box center [780, 250] width 216 height 16
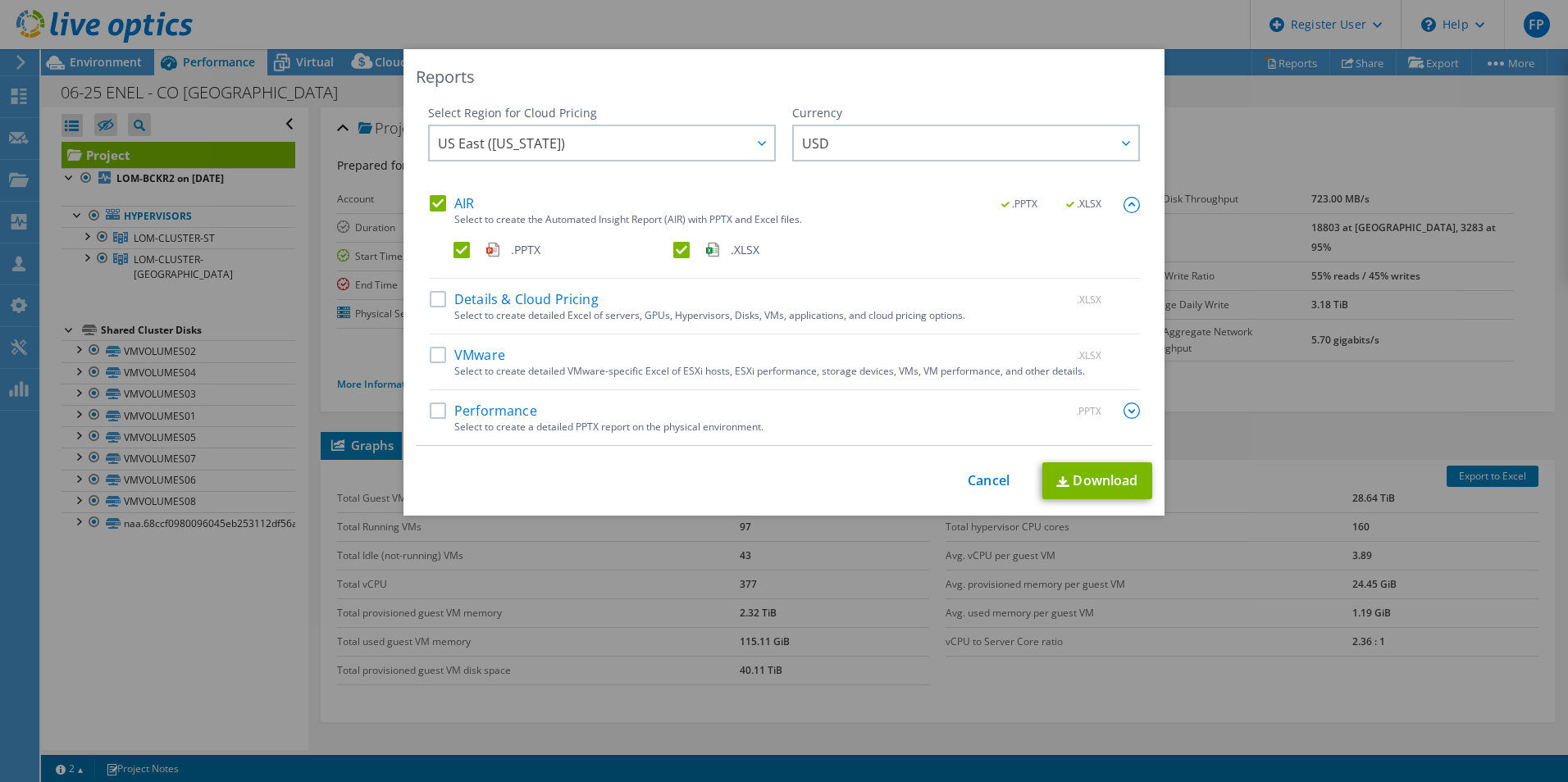
click at [0, 0] on input ".XLSX" at bounding box center [0, 0] width 0 height 0
click at [1121, 485] on link "Download" at bounding box center [1097, 480] width 110 height 36
